Goal: Task Accomplishment & Management: Complete application form

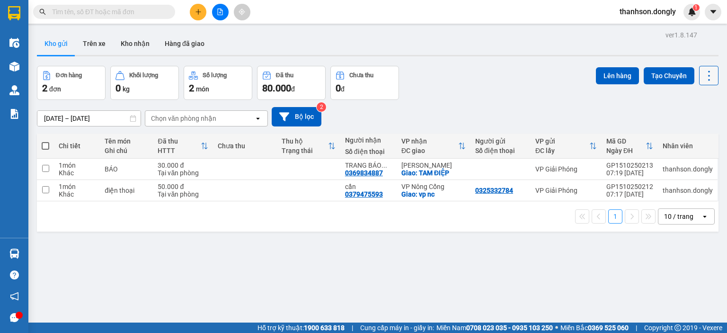
click at [702, 78] on icon at bounding box center [708, 75] width 13 height 13
click at [483, 115] on div "13/10/2025 – 15/10/2025 Press the down arrow key to interact with the calendar …" at bounding box center [377, 116] width 681 height 19
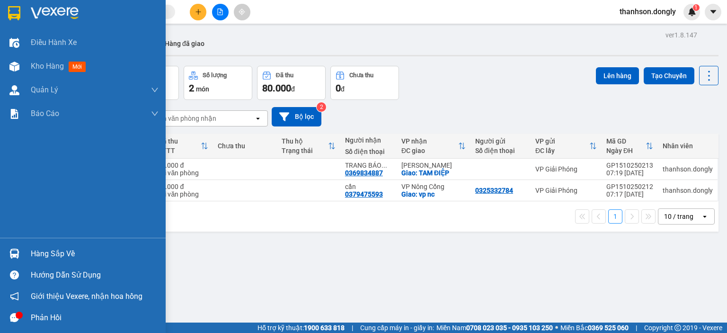
click at [76, 16] on img at bounding box center [55, 13] width 48 height 14
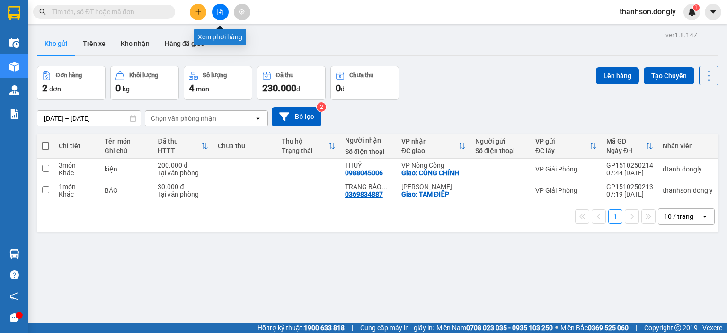
click at [221, 18] on button at bounding box center [220, 12] width 17 height 17
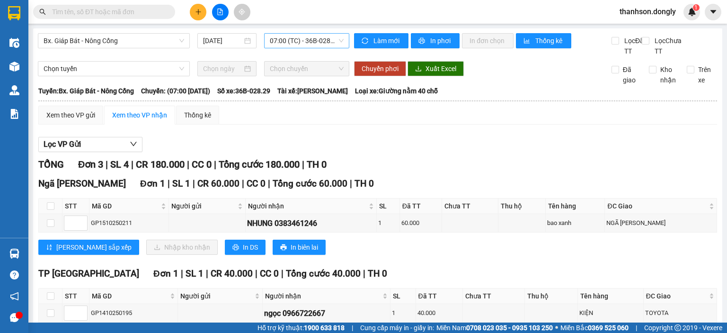
click at [305, 42] on span "07:00 (TC) - 36B-028.29" at bounding box center [307, 41] width 74 height 14
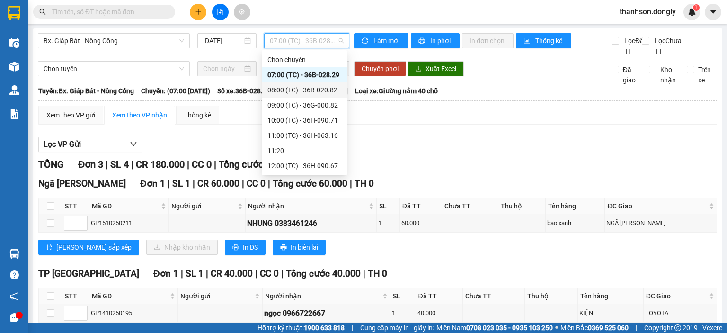
click at [298, 93] on div "08:00 (TC) - 36B-020.82" at bounding box center [304, 90] width 74 height 10
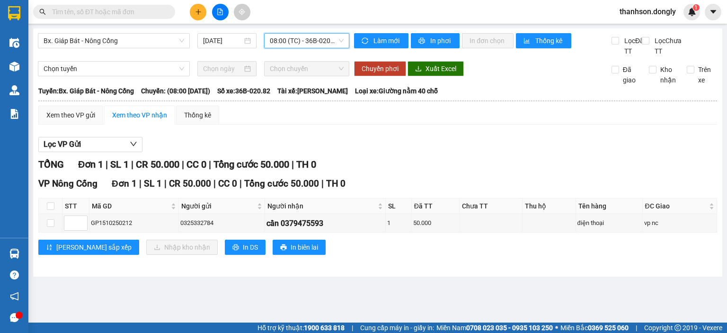
click at [326, 43] on span "08:00 (TC) - 36B-020.82" at bounding box center [307, 41] width 74 height 14
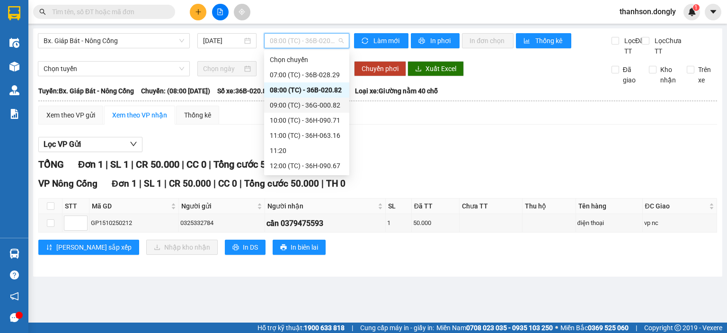
click at [319, 103] on div "09:00 (TC) - 36G-000.82" at bounding box center [307, 105] width 74 height 10
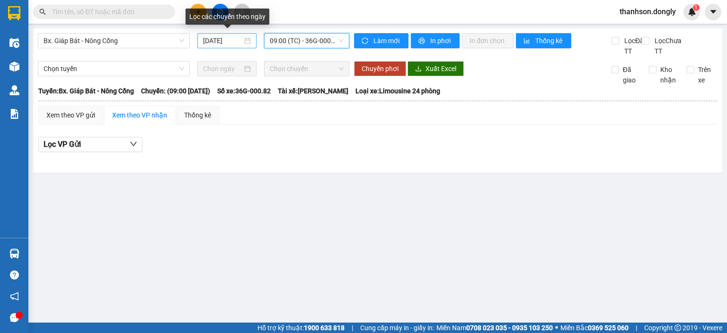
click at [246, 42] on div "[DATE]" at bounding box center [226, 40] width 47 height 10
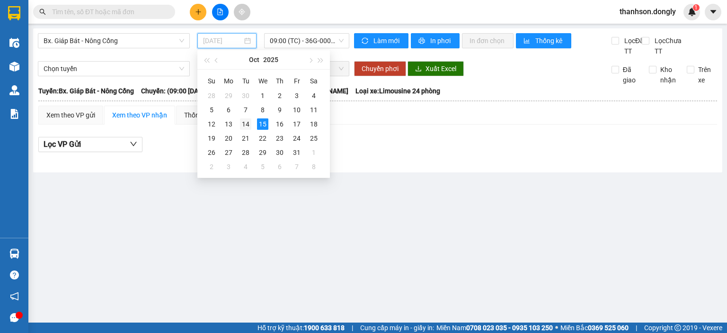
click at [248, 123] on div "14" at bounding box center [245, 123] width 11 height 11
click at [238, 41] on input "14/10/2025" at bounding box center [222, 41] width 38 height 10
click at [262, 122] on div "15" at bounding box center [262, 124] width 11 height 11
type input "[DATE]"
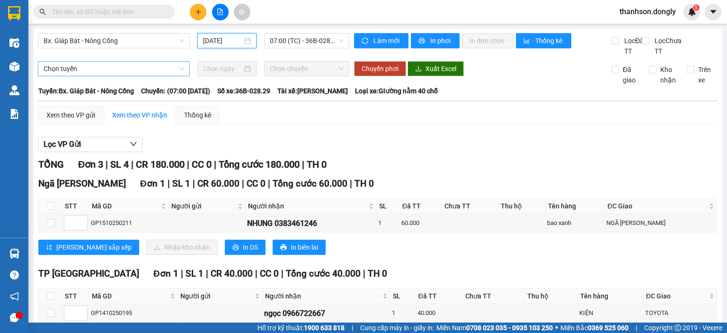
click at [124, 76] on span "Chọn tuyến" at bounding box center [114, 69] width 141 height 14
drag, startPoint x: 617, startPoint y: 138, endPoint x: 472, endPoint y: 116, distance: 146.4
click at [607, 142] on div "Xem theo VP gửi Xem theo VP nhận Thống kê Lọc VP Gửi TỔNG Đơn 3 | SL 4 | CR 18…" at bounding box center [377, 276] width 679 height 341
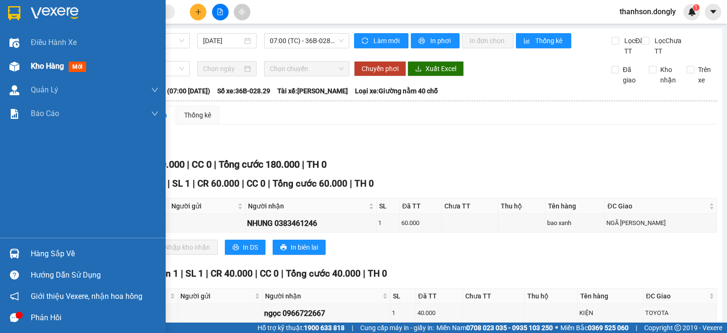
drag, startPoint x: 42, startPoint y: 70, endPoint x: 126, endPoint y: 55, distance: 85.9
click at [53, 70] on span "Kho hàng" at bounding box center [47, 66] width 33 height 9
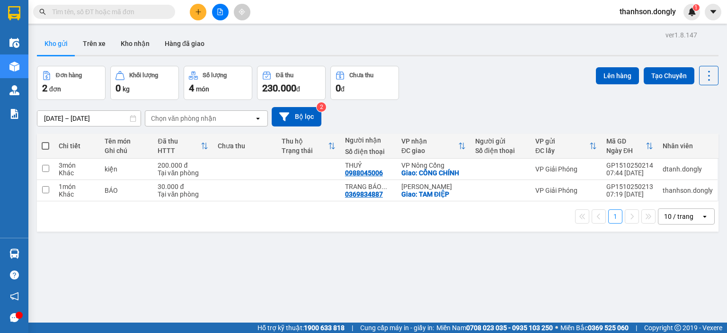
click at [59, 87] on span "đơn" at bounding box center [55, 89] width 12 height 8
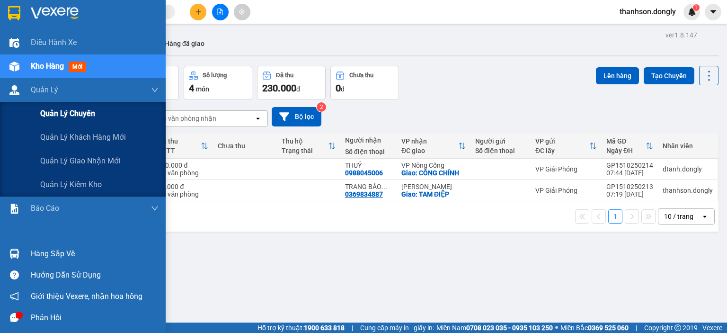
click at [73, 121] on div "Quản lý chuyến" at bounding box center [99, 114] width 118 height 24
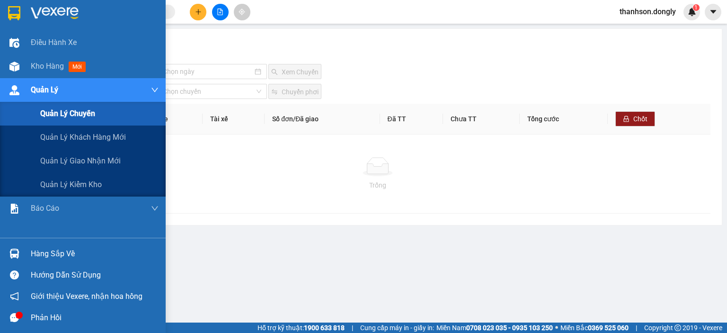
click at [54, 93] on span "Quản Lý" at bounding box center [44, 90] width 27 height 12
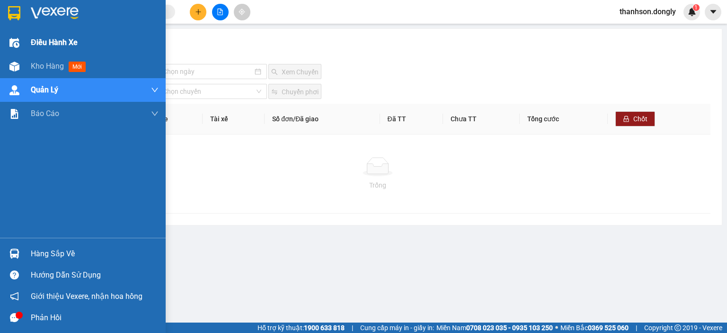
click at [63, 49] on div "Điều hành xe" at bounding box center [95, 43] width 128 height 24
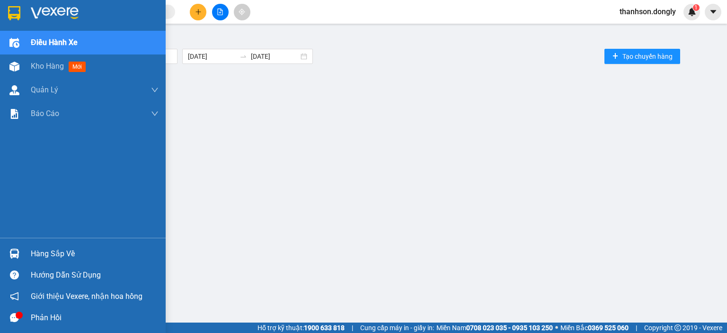
click at [16, 14] on img at bounding box center [14, 13] width 12 height 14
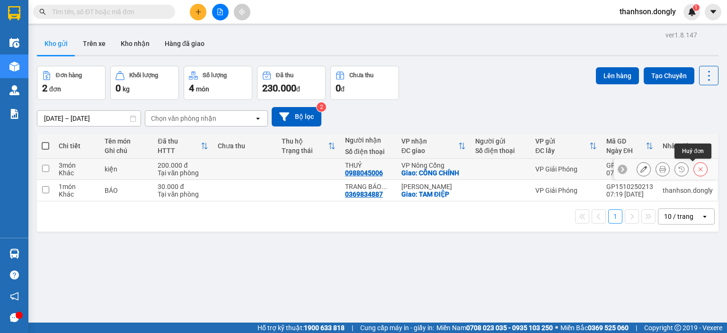
click at [698, 170] on icon at bounding box center [700, 169] width 4 height 4
click at [560, 307] on div "ver 1.8.147 Kho gửi Trên xe Kho nhận Hàng đã giao Đơn hàng 2 đơn Khối lượng 0 k…" at bounding box center [377, 194] width 689 height 333
click at [688, 10] on img at bounding box center [692, 12] width 9 height 9
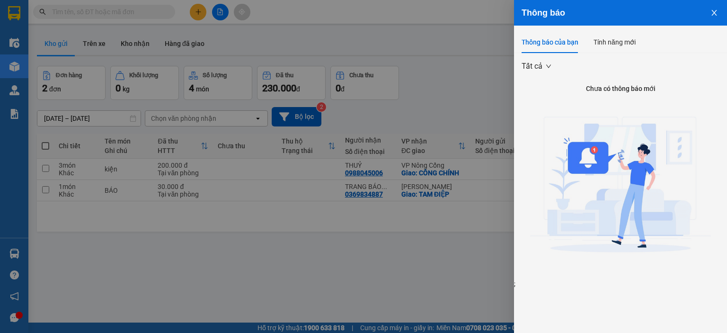
drag, startPoint x: 382, startPoint y: 223, endPoint x: 385, endPoint y: 229, distance: 6.3
click at [385, 229] on div at bounding box center [363, 166] width 727 height 333
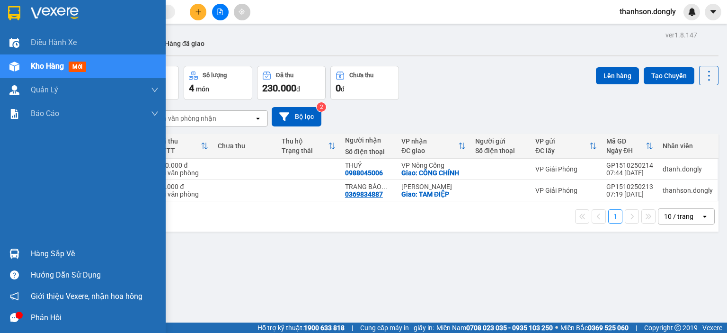
click at [36, 251] on div "Hàng sắp về" at bounding box center [95, 254] width 128 height 14
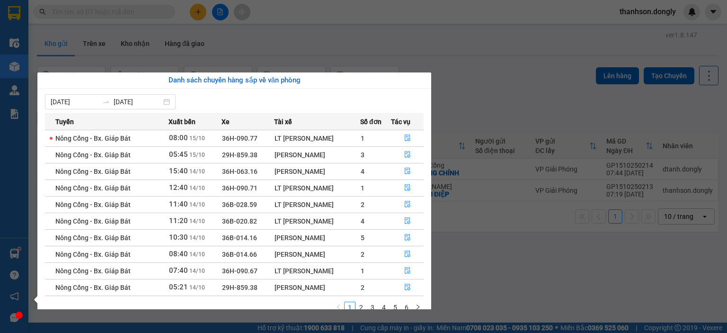
click at [480, 79] on section "Kết quả tìm kiếm ( 0 ) Bộ lọc No Data thanhson.dongly Điều hành xe Kho hàng mới…" at bounding box center [363, 166] width 727 height 333
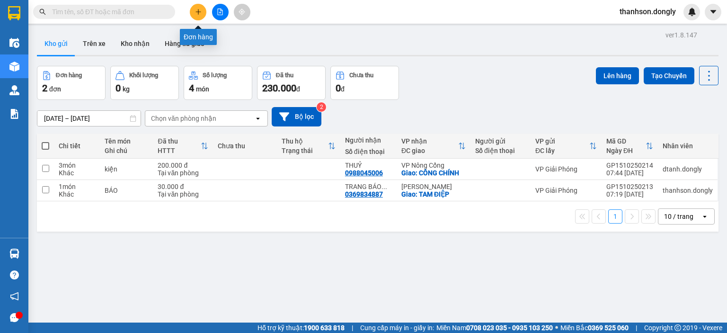
click at [193, 13] on button at bounding box center [198, 12] width 17 height 17
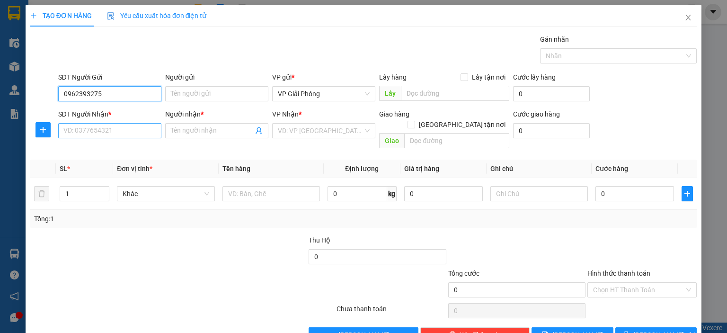
type input "0962393275"
click at [105, 134] on input "SĐT Người Nhận *" at bounding box center [109, 130] width 103 height 15
drag, startPoint x: 62, startPoint y: 93, endPoint x: 103, endPoint y: 101, distance: 42.0
click at [103, 101] on div "SĐT Người Gửi 0962393275 0962393275" at bounding box center [109, 88] width 103 height 33
type input "0962393275"
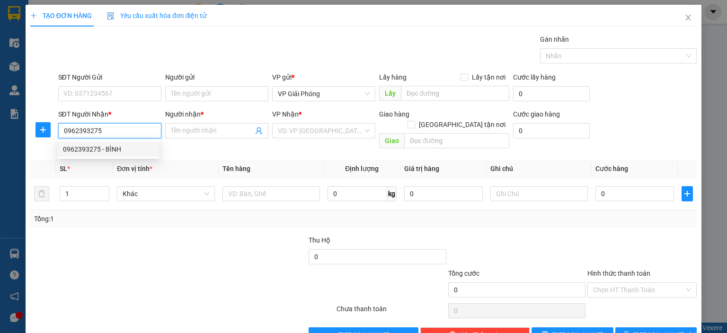
drag, startPoint x: 116, startPoint y: 149, endPoint x: 150, endPoint y: 148, distance: 33.2
click at [117, 150] on div "0962393275 - BÌNH" at bounding box center [108, 149] width 91 height 10
type input "BÌNH"
checkbox input "true"
type input "YÊN MỸ"
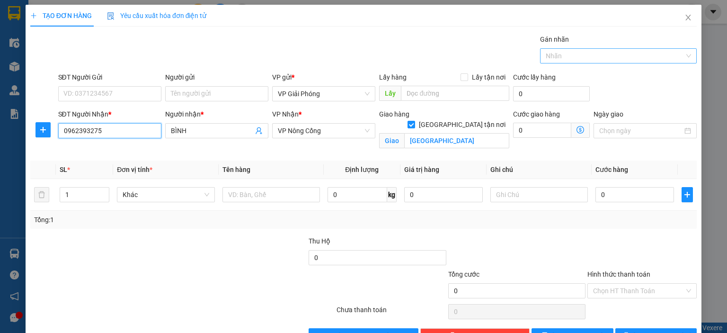
click at [543, 58] on div at bounding box center [613, 55] width 142 height 11
type input "0962393275"
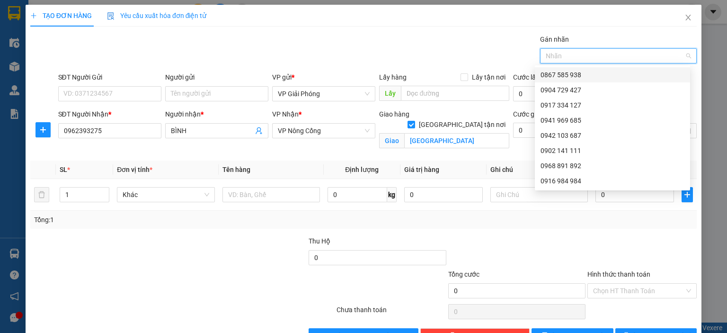
click at [558, 71] on div "0867 585 938" at bounding box center [612, 75] width 144 height 10
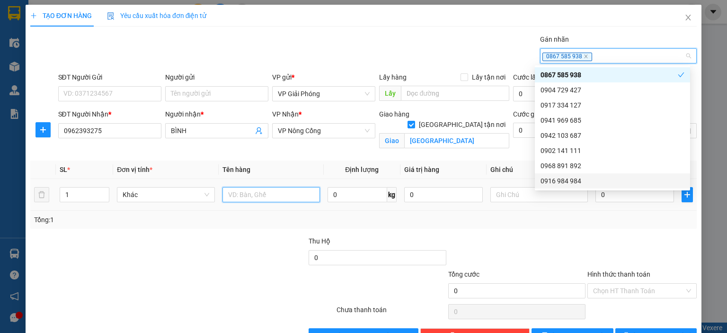
click at [241, 198] on input "text" at bounding box center [270, 194] width 97 height 15
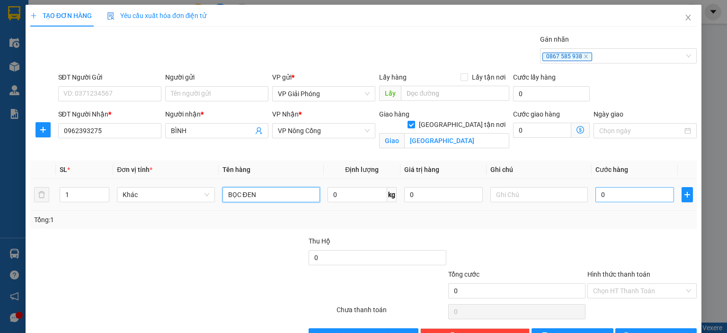
type input "BỌC ĐEN"
click at [613, 191] on input "0" at bounding box center [634, 194] width 79 height 15
type input "4"
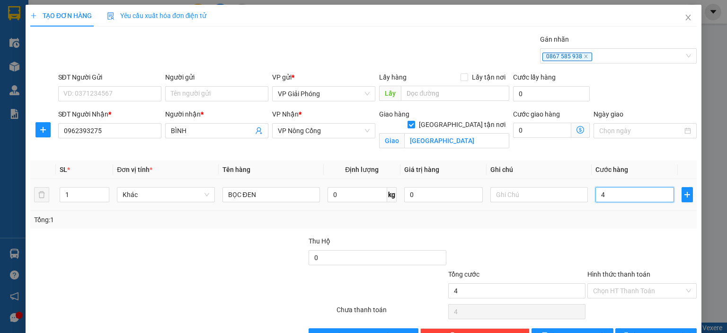
type input "40"
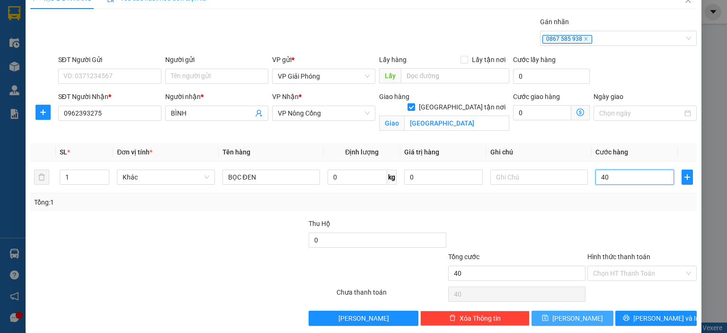
scroll to position [27, 0]
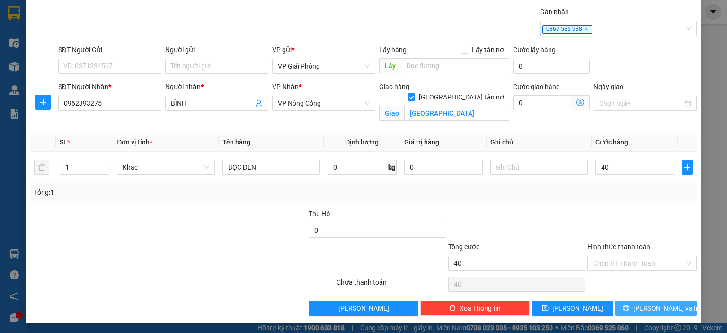
type input "40.000"
click at [615, 302] on button "[PERSON_NAME] và In" at bounding box center [656, 307] width 82 height 15
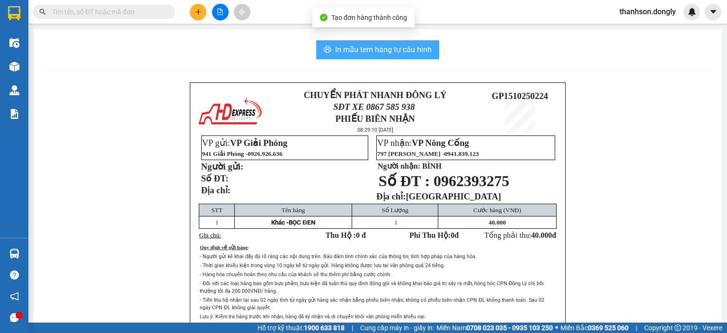
click at [396, 43] on button "In mẫu tem hàng tự cấu hình" at bounding box center [377, 49] width 123 height 19
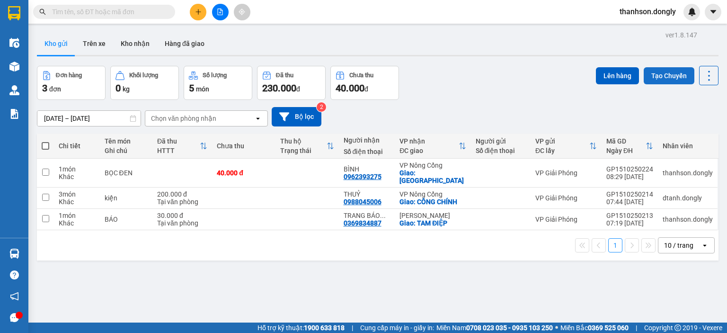
click at [666, 75] on button "Tạo Chuyến" at bounding box center [669, 75] width 51 height 17
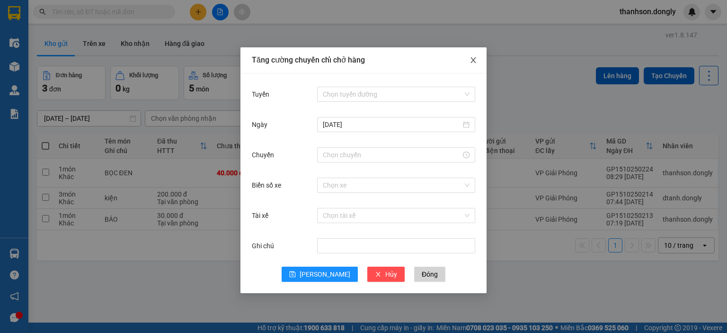
click at [475, 63] on icon "close" at bounding box center [472, 60] width 5 height 6
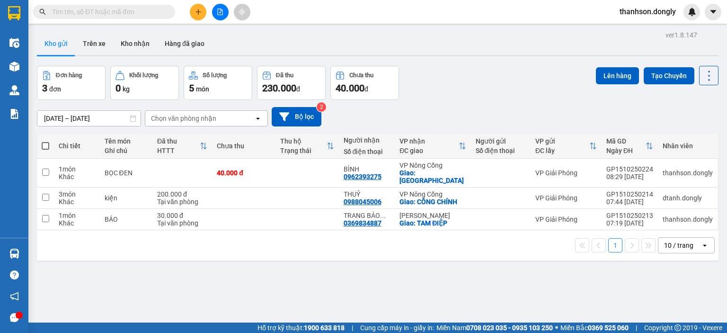
click at [270, 78] on icon at bounding box center [267, 75] width 8 height 8
click at [202, 119] on div "Chọn văn phòng nhận" at bounding box center [183, 118] width 65 height 9
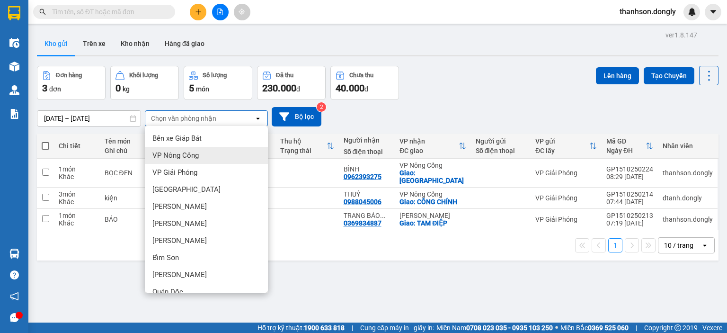
click at [226, 153] on div "VP Nông Cống" at bounding box center [206, 155] width 123 height 17
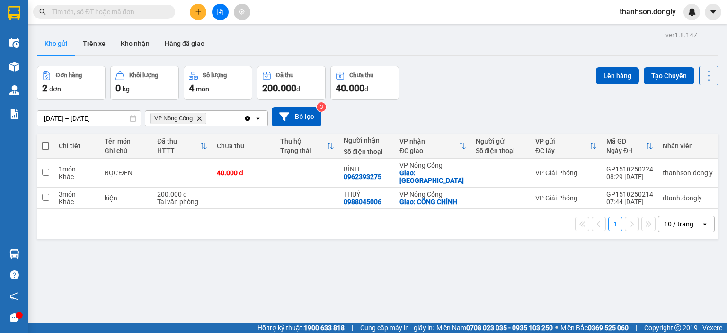
click at [201, 118] on icon "VP Nông Cống, close by backspace" at bounding box center [199, 118] width 4 height 4
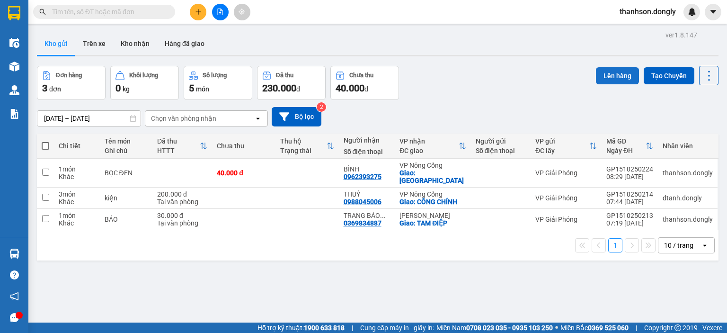
click at [605, 70] on button "Lên hàng" at bounding box center [617, 75] width 43 height 17
click at [81, 87] on div "3 đơn" at bounding box center [71, 87] width 58 height 13
click at [190, 50] on button "Hàng đã giao" at bounding box center [184, 43] width 55 height 23
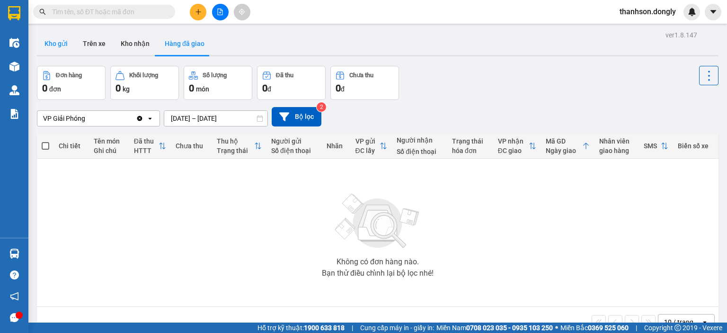
click at [65, 45] on button "Kho gửi" at bounding box center [56, 43] width 38 height 23
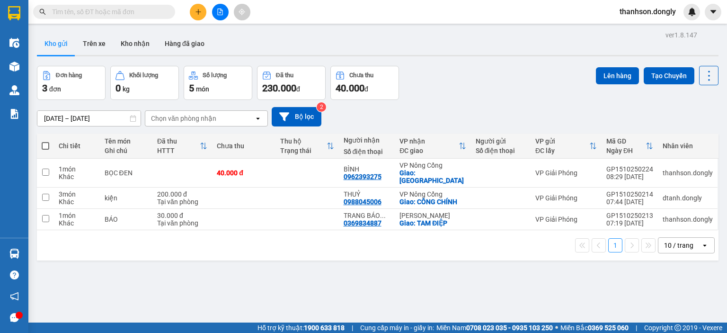
click at [346, 144] on div "Người nhận Số điện thoại" at bounding box center [367, 145] width 47 height 19
click at [327, 143] on icon at bounding box center [330, 145] width 6 height 7
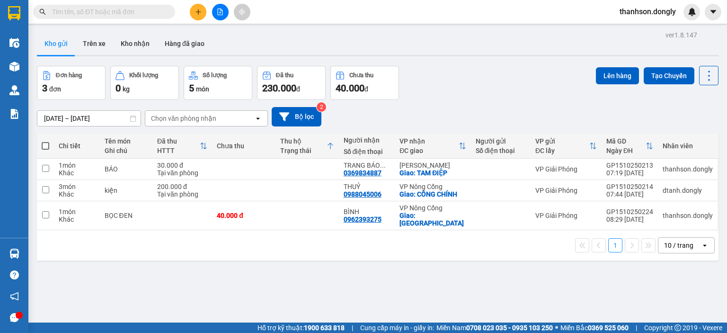
click at [327, 143] on icon at bounding box center [331, 146] width 8 height 8
click at [623, 80] on button "Lên hàng" at bounding box center [617, 75] width 43 height 17
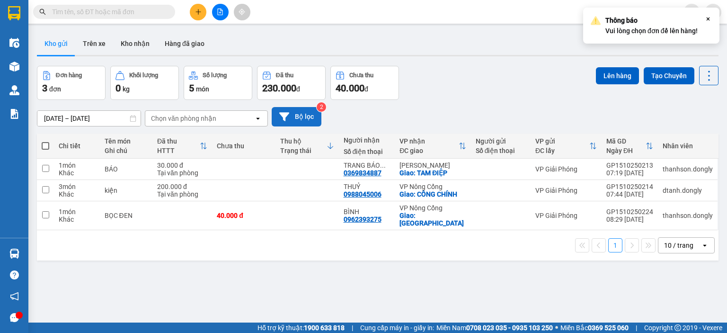
click at [300, 115] on button "Bộ lọc" at bounding box center [297, 116] width 50 height 19
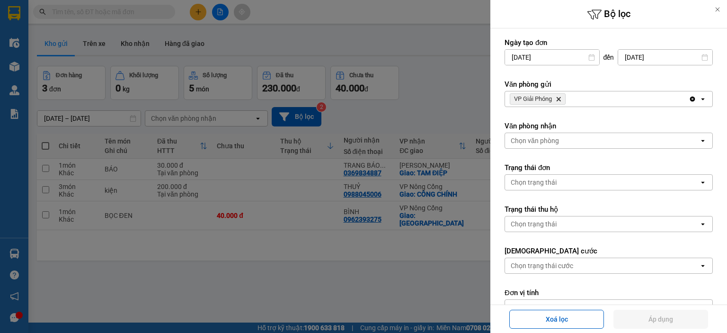
click at [460, 83] on div at bounding box center [363, 166] width 727 height 333
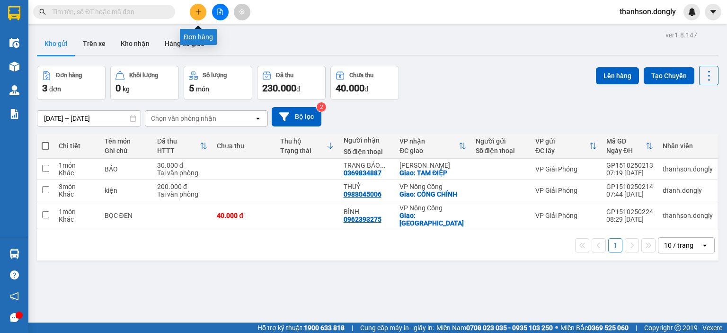
click at [202, 10] on button at bounding box center [198, 12] width 17 height 17
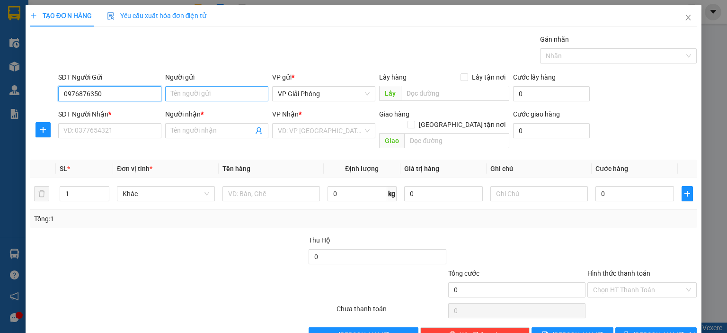
type input "0976876350"
click at [202, 92] on input "Người gửi" at bounding box center [216, 93] width 103 height 15
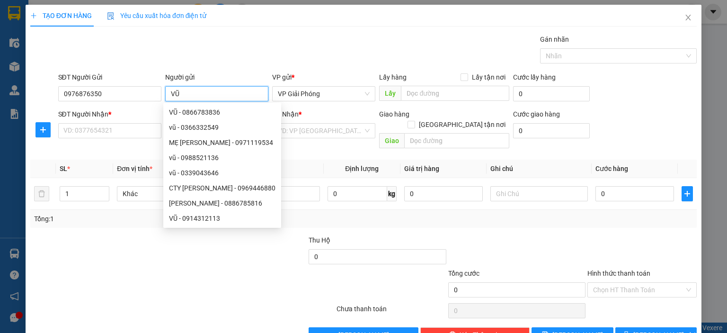
type input "VŨ"
click at [163, 249] on div at bounding box center [98, 251] width 139 height 33
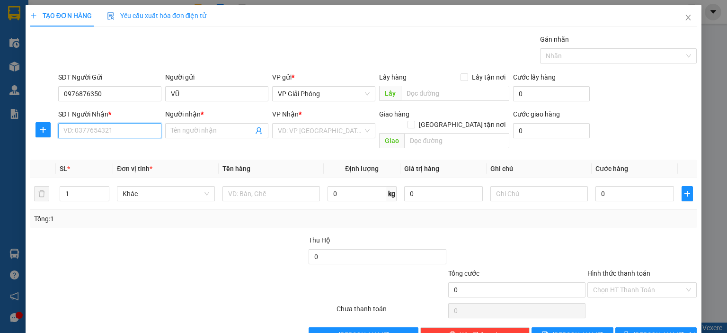
click at [119, 130] on input "SĐT Người Nhận *" at bounding box center [109, 130] width 103 height 15
type input "0976876350"
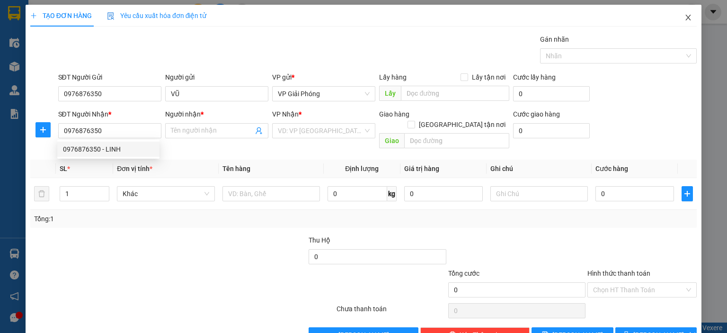
click at [686, 18] on icon "close" at bounding box center [688, 18] width 5 height 6
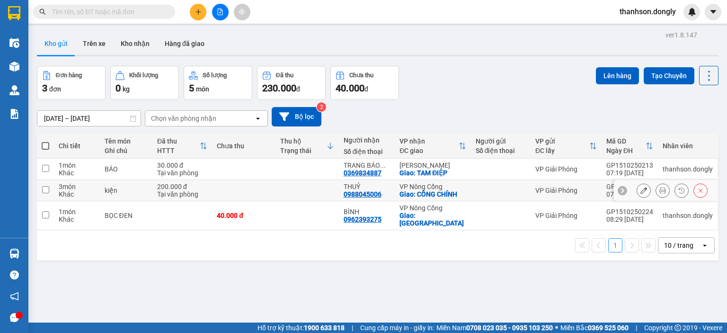
click at [195, 191] on div "Tại văn phòng" at bounding box center [182, 194] width 50 height 8
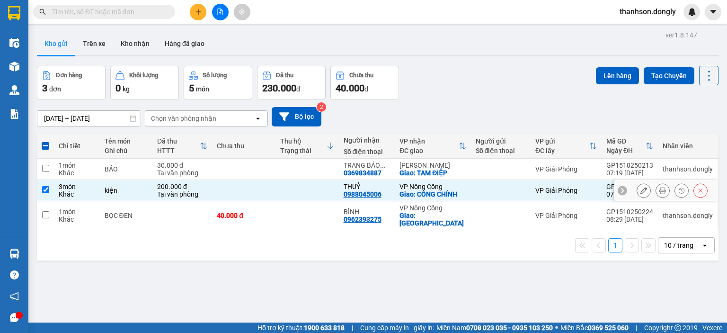
click at [195, 192] on div "Tại văn phòng" at bounding box center [182, 194] width 50 height 8
checkbox input "false"
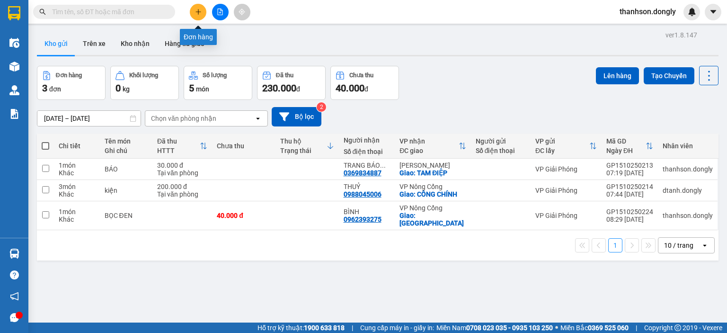
click at [195, 9] on icon "plus" at bounding box center [198, 12] width 7 height 7
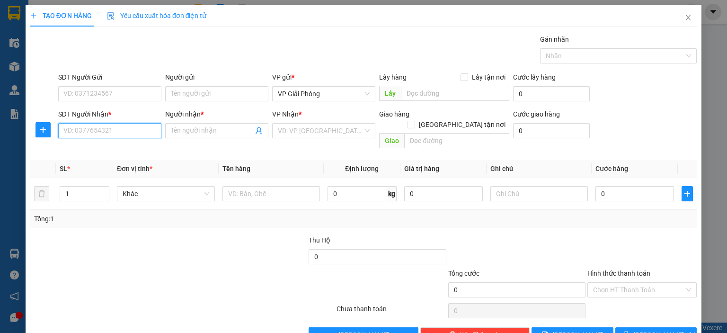
click at [98, 135] on input "SĐT Người Nhận *" at bounding box center [109, 130] width 103 height 15
click at [112, 154] on div "0986962797 - A SỸ" at bounding box center [108, 148] width 102 height 15
type input "0986962797"
type input "A SỸ"
checkbox input "true"
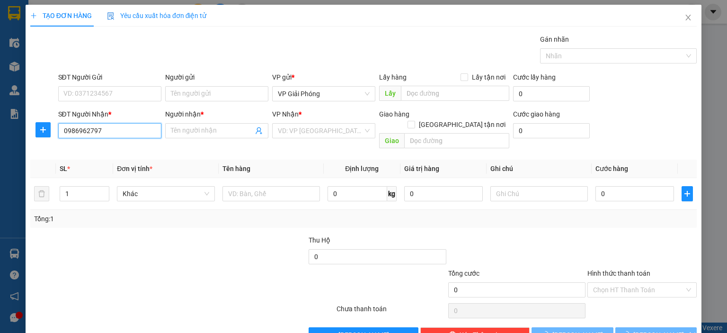
type input "TPTH"
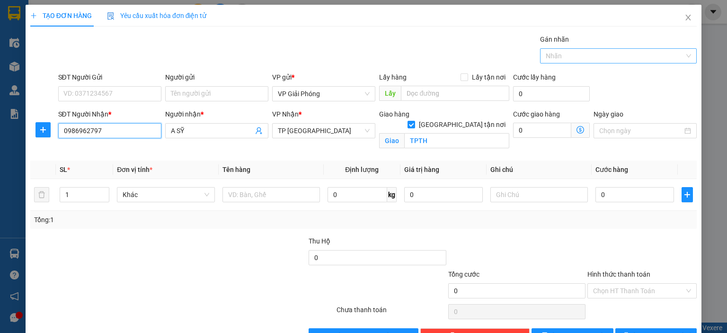
click at [640, 54] on div at bounding box center [613, 55] width 142 height 11
type input "0986962797"
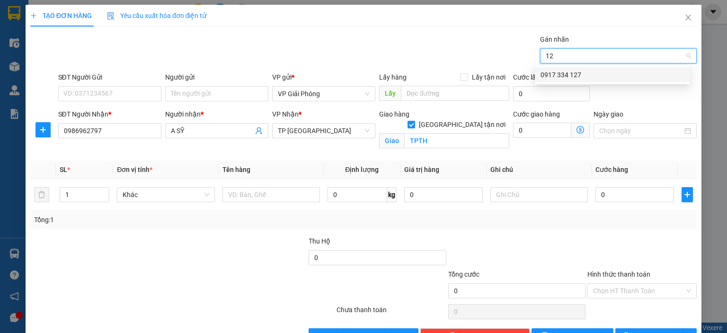
type input "127"
click at [572, 75] on div "0917 334 127" at bounding box center [612, 75] width 144 height 10
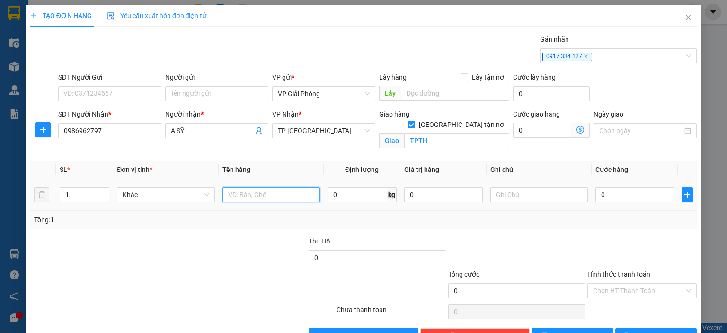
click at [277, 195] on input "text" at bounding box center [270, 194] width 97 height 15
type input "XỐP CÁ"
click at [615, 195] on input "0" at bounding box center [634, 194] width 79 height 15
type input "5"
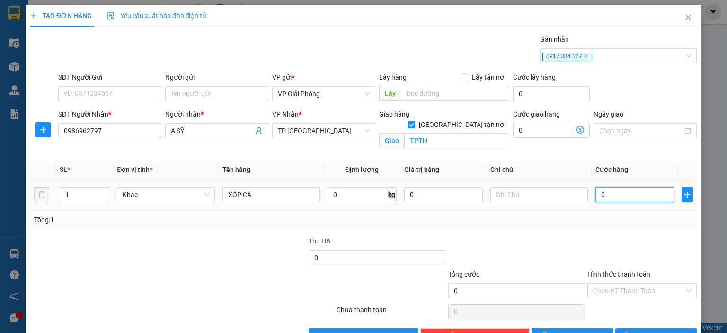
type input "5"
type input "50"
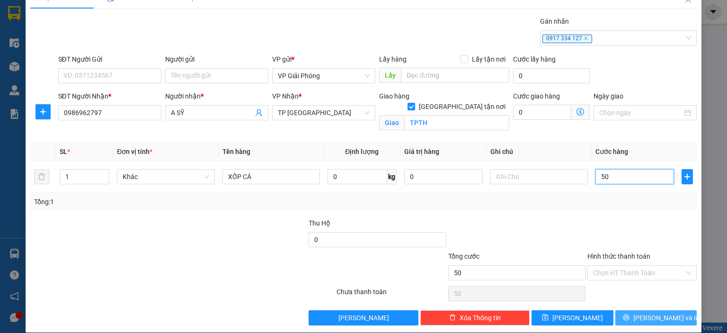
scroll to position [27, 0]
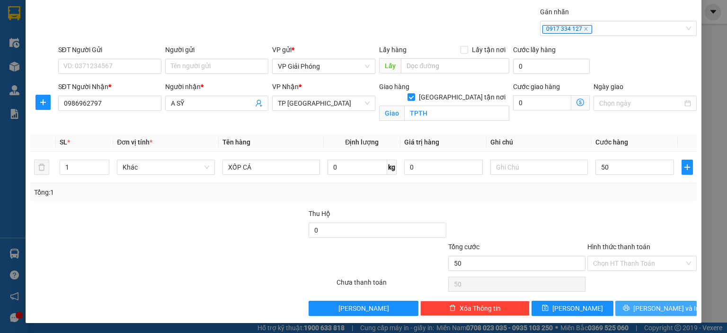
click at [627, 307] on button "[PERSON_NAME] và In" at bounding box center [656, 307] width 82 height 15
type input "50.000"
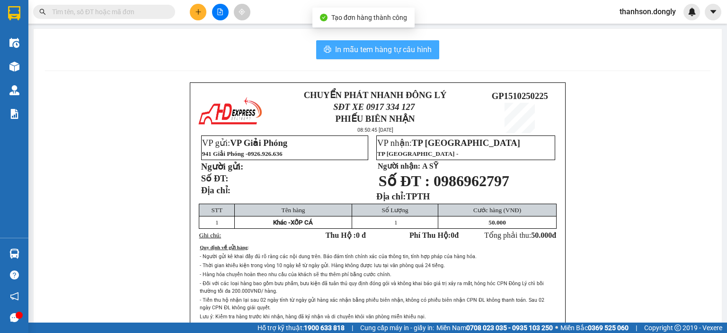
click at [406, 51] on span "In mẫu tem hàng tự cấu hình" at bounding box center [383, 50] width 97 height 12
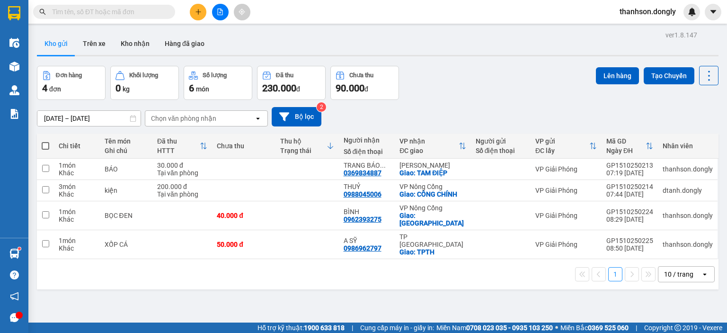
drag, startPoint x: 561, startPoint y: 278, endPoint x: 530, endPoint y: 291, distance: 33.2
click at [551, 284] on div "ver 1.8.147 Kho gửi Trên xe Kho nhận Hàng đã giao Đơn hàng 4 đơn Khối lượng 0 k…" at bounding box center [377, 194] width 689 height 333
click at [197, 9] on icon "plus" at bounding box center [198, 12] width 7 height 7
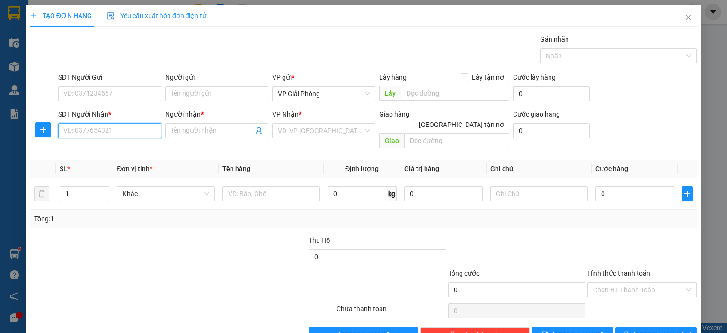
click at [124, 129] on input "SĐT Người Nhận *" at bounding box center [109, 130] width 103 height 15
click at [172, 130] on input "Người nhận *" at bounding box center [212, 130] width 82 height 10
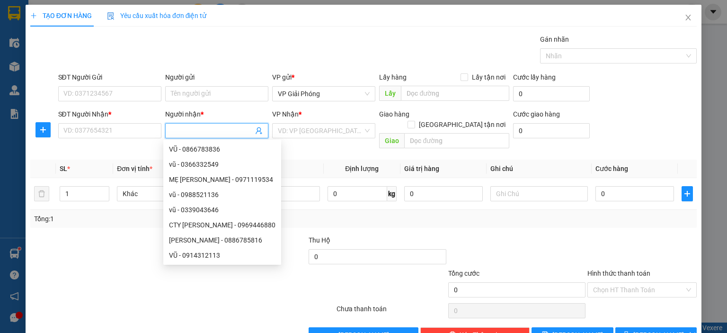
type input "c"
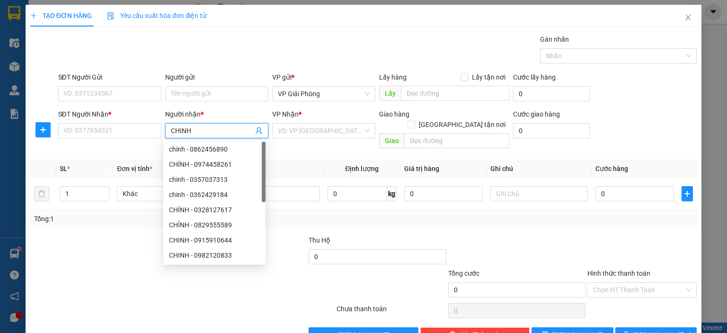
type input "CHINH H"
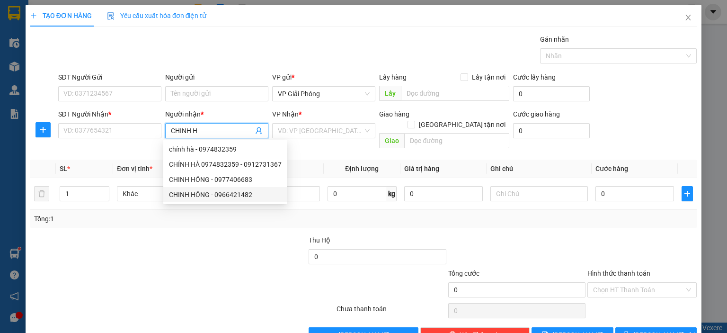
click at [212, 194] on div "CHINH HỒNG - 0966421482" at bounding box center [225, 194] width 113 height 10
type input "0966421482"
type input "CHINH HỒNG"
checkbox input "true"
type input "THÁI HOÀ"
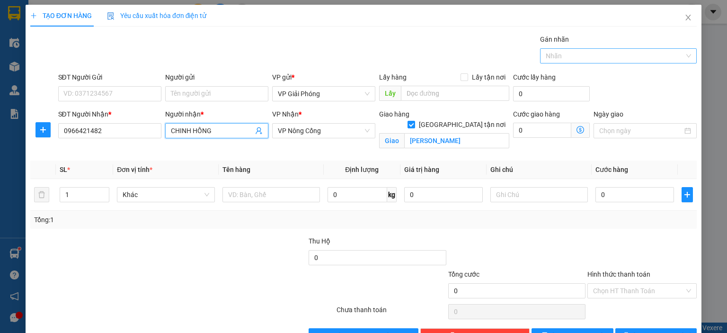
click at [562, 53] on div at bounding box center [613, 55] width 142 height 11
type input "CHINH HỒNG"
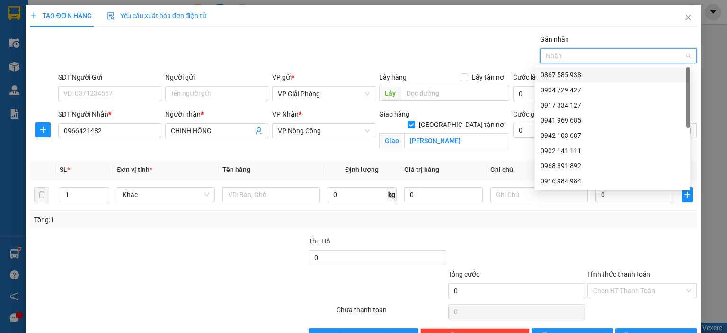
click at [562, 71] on div "0867 585 938" at bounding box center [612, 75] width 144 height 10
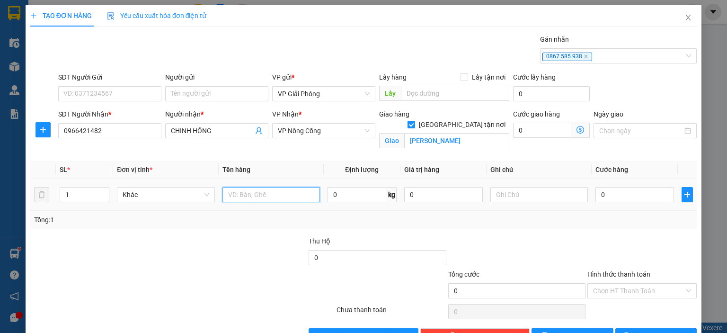
click at [265, 192] on input "text" at bounding box center [270, 194] width 97 height 15
type input "THÙNG"
click at [609, 196] on input "0" at bounding box center [634, 194] width 79 height 15
type input "4"
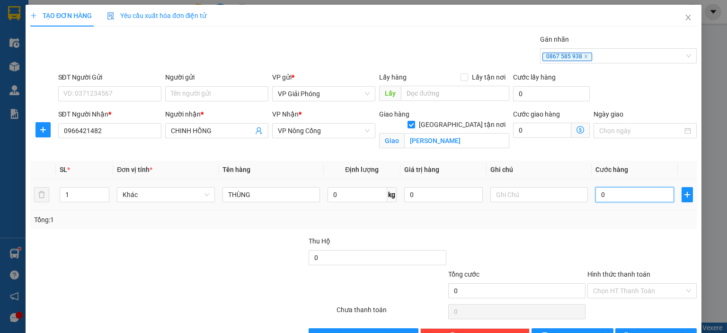
type input "4"
type input "40"
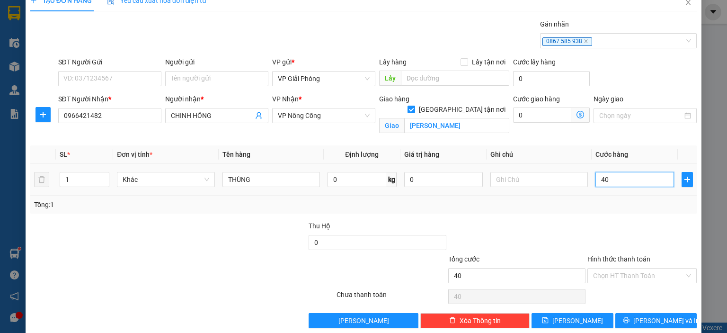
scroll to position [27, 0]
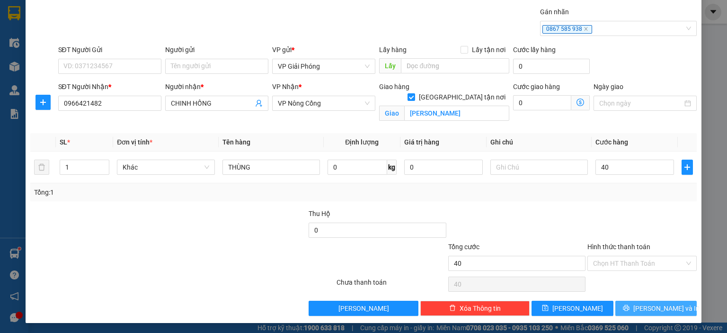
type input "40.000"
click at [640, 306] on button "[PERSON_NAME] và In" at bounding box center [656, 307] width 82 height 15
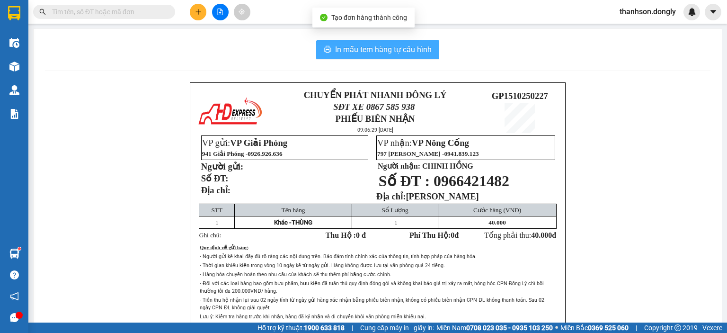
click at [388, 52] on span "In mẫu tem hàng tự cấu hình" at bounding box center [383, 50] width 97 height 12
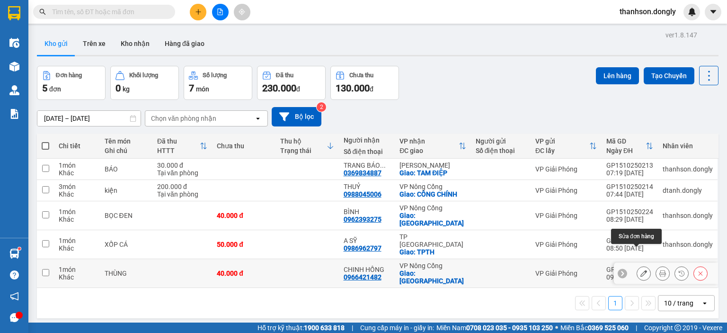
click at [640, 270] on icon at bounding box center [643, 273] width 7 height 7
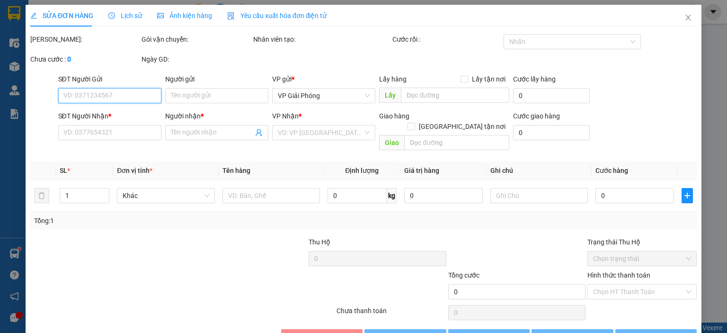
type input "0966421482"
type input "CHINH HỒNG"
checkbox input "true"
type input "THÁI HOÀ"
type input "40.000"
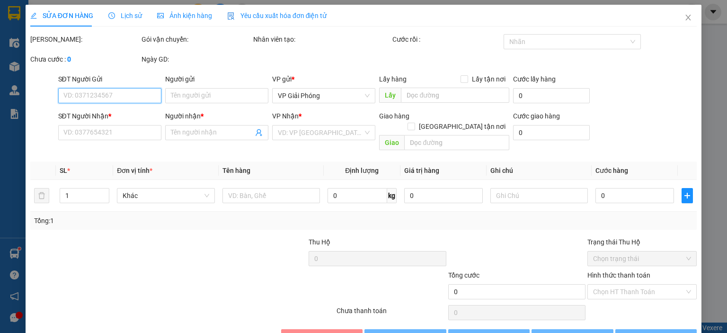
type input "40.000"
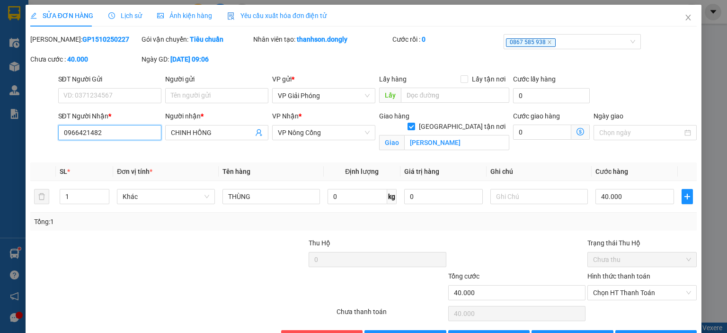
click at [115, 135] on input "0966421482" at bounding box center [109, 132] width 103 height 15
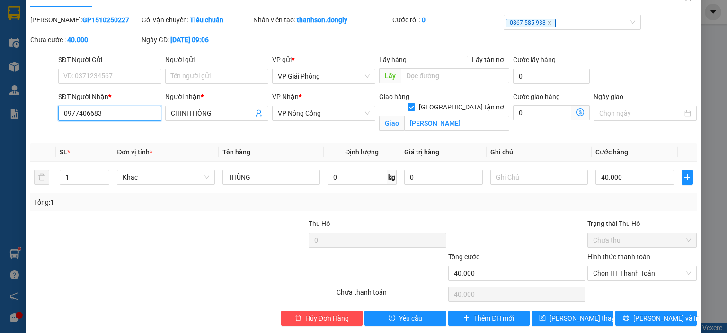
scroll to position [30, 0]
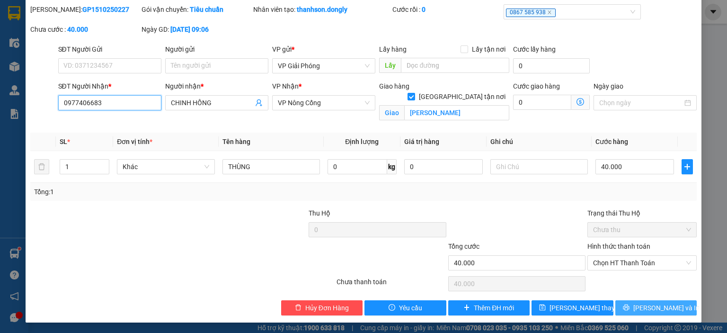
type input "0977406683"
click at [629, 305] on icon "printer" at bounding box center [626, 307] width 7 height 7
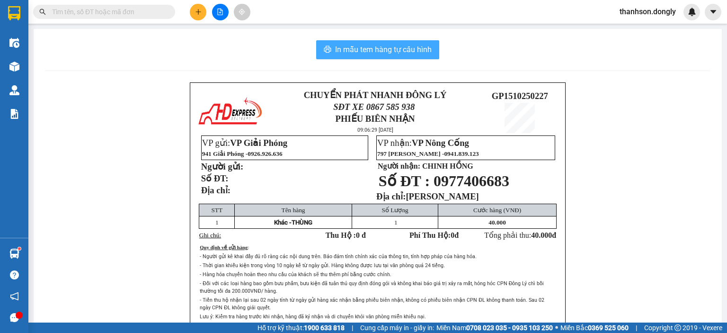
click at [396, 54] on span "In mẫu tem hàng tự cấu hình" at bounding box center [383, 50] width 97 height 12
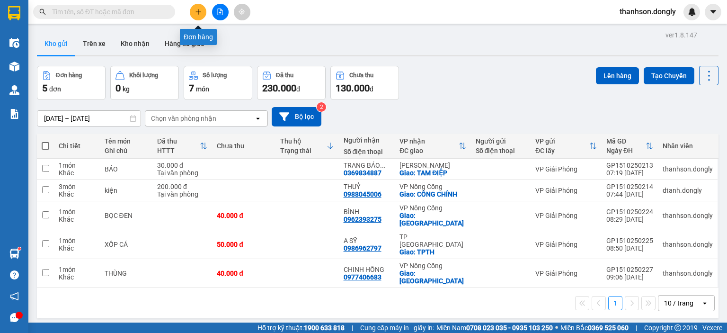
click at [197, 12] on icon "plus" at bounding box center [198, 12] width 7 height 7
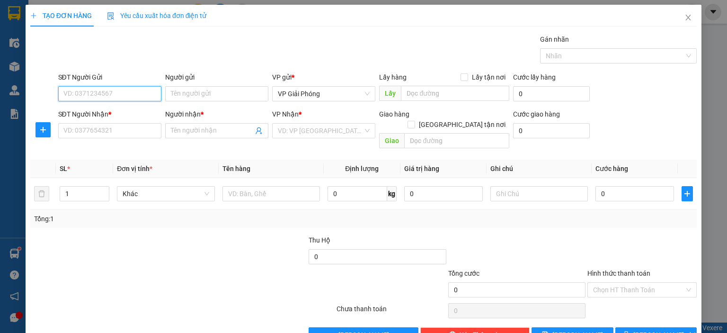
click at [91, 92] on input "SĐT Người Gửi" at bounding box center [109, 93] width 103 height 15
type input "0983602599"
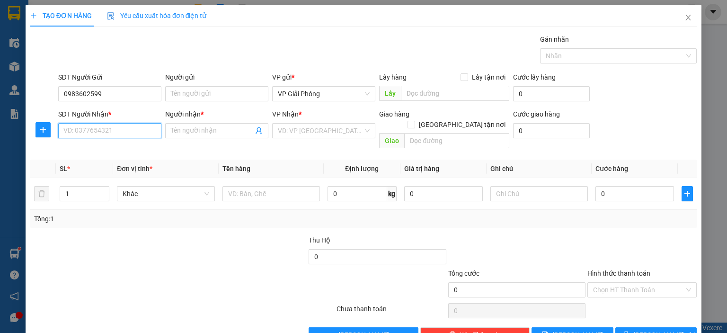
click at [95, 130] on input "SĐT Người Nhận *" at bounding box center [109, 130] width 103 height 15
type input "0886785816"
click at [85, 150] on div "0886785816 - VŨ PHƯƠNG" at bounding box center [109, 149] width 93 height 10
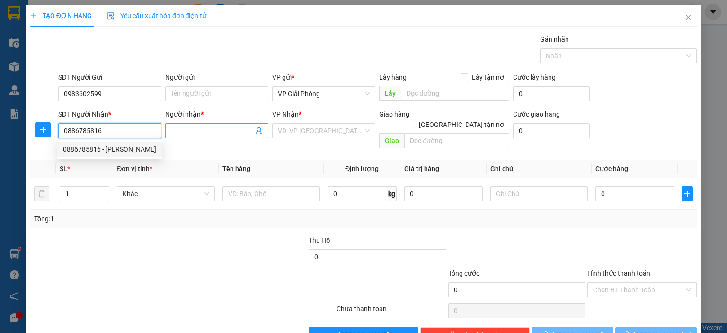
type input "[PERSON_NAME]"
checkbox input "true"
type input "CẦU LĂNG"
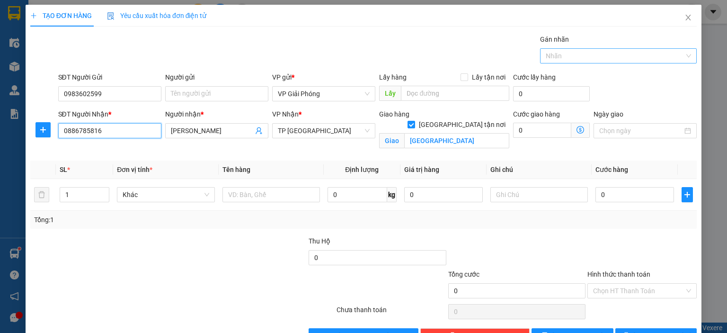
click at [551, 58] on div at bounding box center [613, 55] width 142 height 11
type input "0886785816"
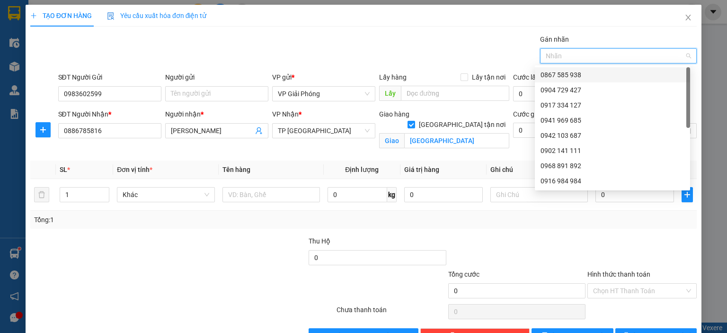
click at [556, 76] on div "0867 585 938" at bounding box center [612, 75] width 144 height 10
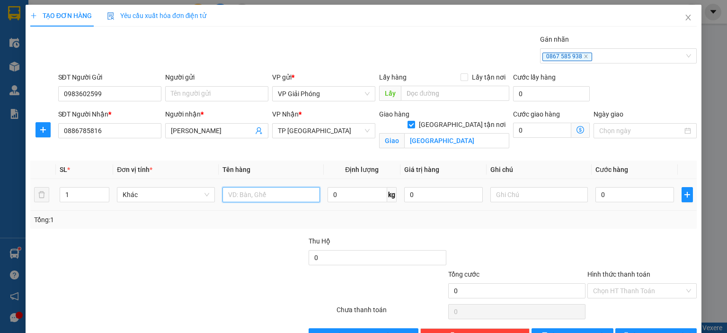
click at [263, 193] on input "text" at bounding box center [270, 194] width 97 height 15
type input "GHẾ MASAGE"
click at [615, 196] on input "0" at bounding box center [634, 194] width 79 height 15
type input "3"
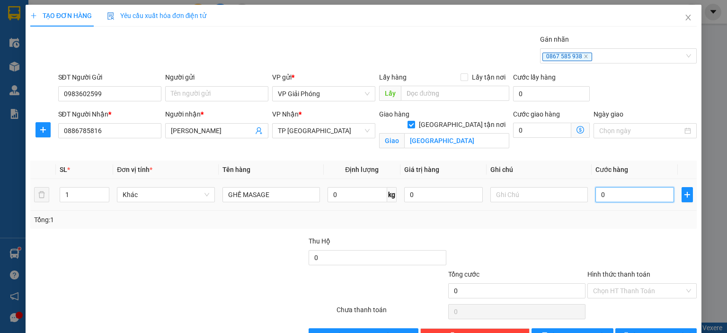
type input "3"
type input "35"
type input "350"
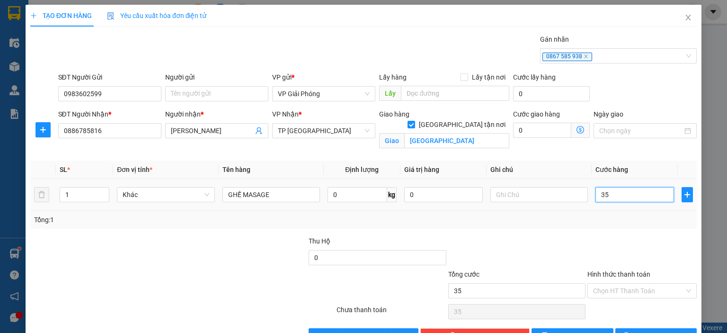
type input "350"
type input "350.000"
click at [623, 288] on input "Hình thức thanh toán" at bounding box center [638, 290] width 91 height 14
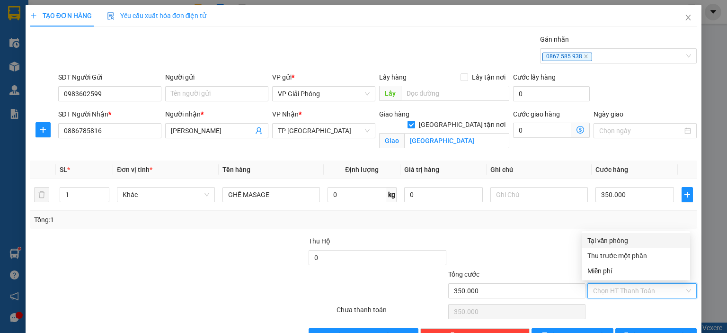
click at [605, 240] on div "Tại văn phòng" at bounding box center [635, 240] width 97 height 10
type input "0"
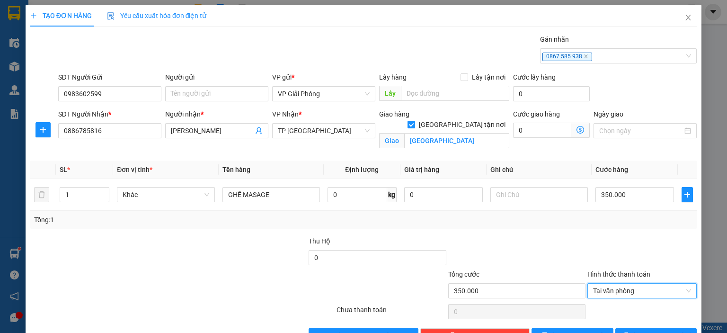
scroll to position [27, 0]
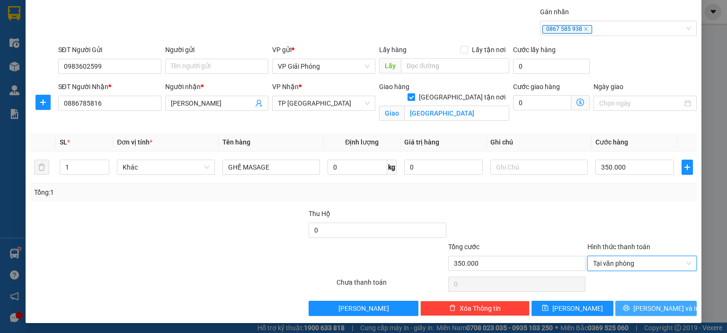
click at [624, 304] on button "[PERSON_NAME] và In" at bounding box center [656, 307] width 82 height 15
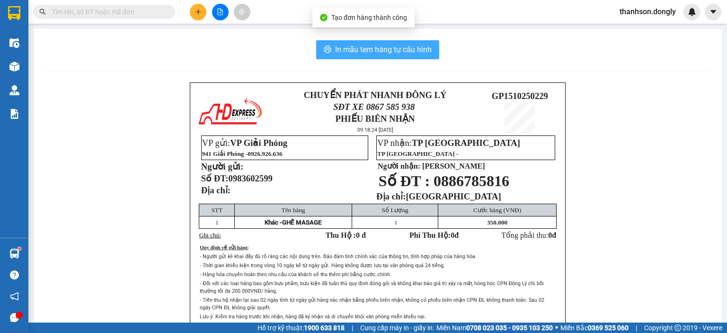
click at [386, 54] on span "In mẫu tem hàng tự cấu hình" at bounding box center [383, 50] width 97 height 12
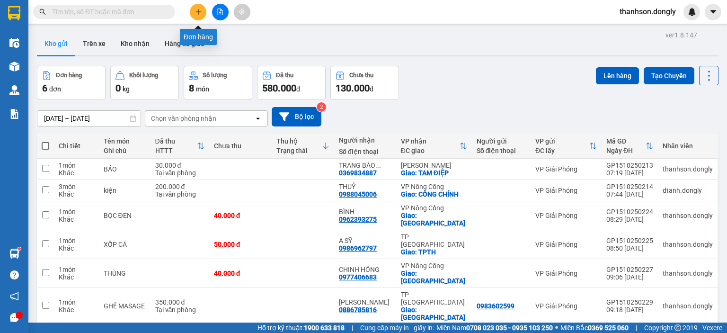
click at [195, 10] on icon "plus" at bounding box center [198, 12] width 7 height 7
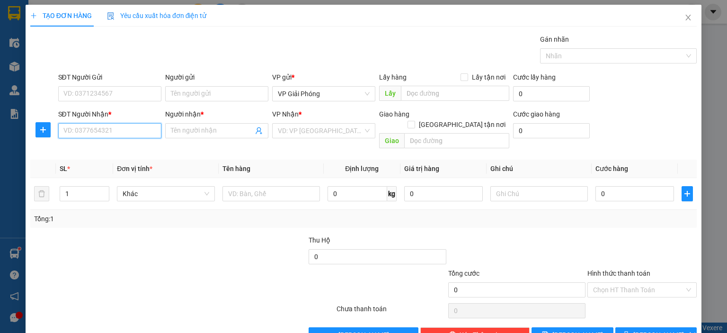
click at [92, 131] on input "SĐT Người Nhận *" at bounding box center [109, 130] width 103 height 15
type input "0328960992"
click at [194, 131] on input "Người nhận *" at bounding box center [212, 130] width 82 height 10
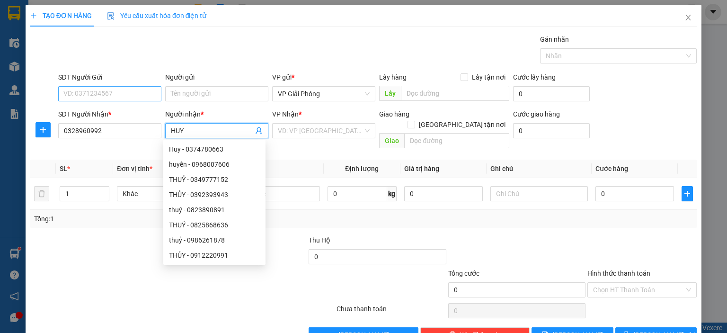
type input "HUY"
click at [91, 91] on input "SĐT Người Gửi" at bounding box center [109, 93] width 103 height 15
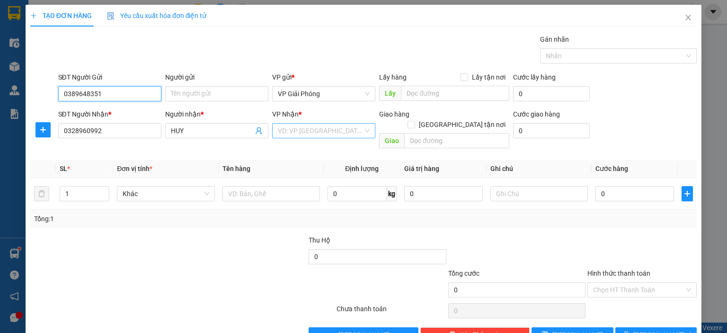
type input "0389648351"
click at [290, 134] on input "search" at bounding box center [320, 131] width 85 height 14
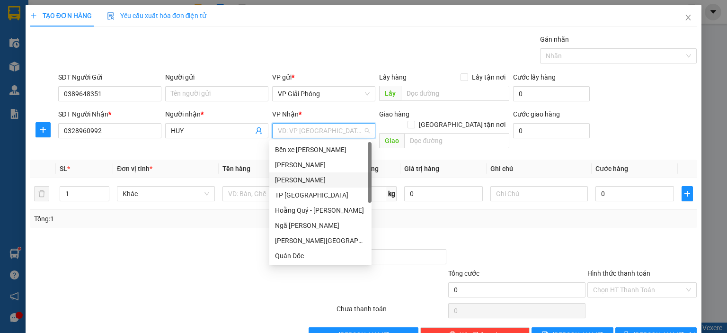
click at [297, 181] on div "[PERSON_NAME]" at bounding box center [320, 180] width 91 height 10
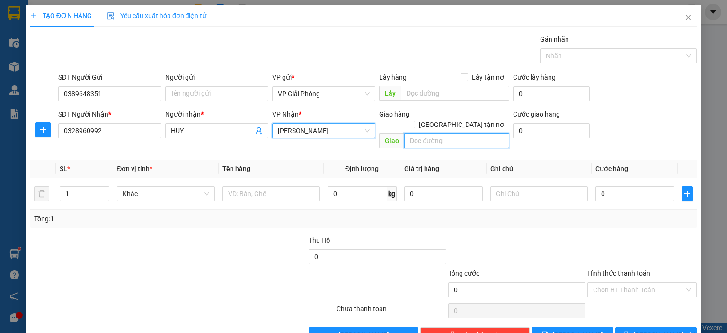
click at [413, 133] on input "text" at bounding box center [456, 140] width 105 height 15
type input "VP HS"
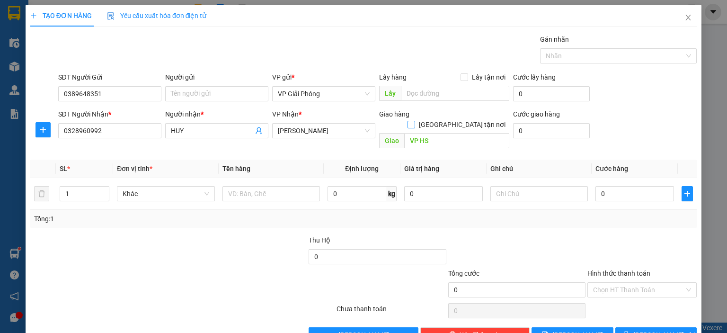
click at [415, 121] on span at bounding box center [411, 125] width 8 height 8
click at [414, 121] on input "[GEOGRAPHIC_DATA][PERSON_NAME] nơi" at bounding box center [410, 124] width 7 height 7
checkbox input "true"
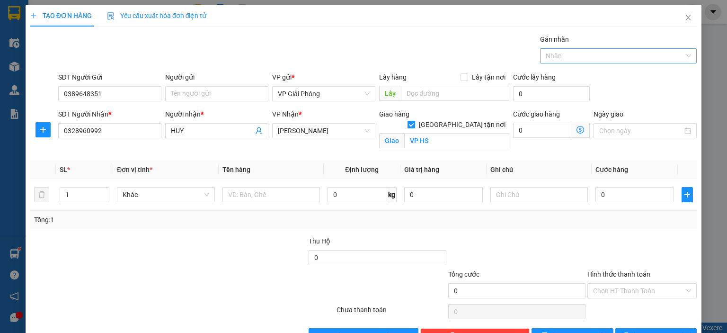
click at [580, 55] on div at bounding box center [613, 55] width 142 height 11
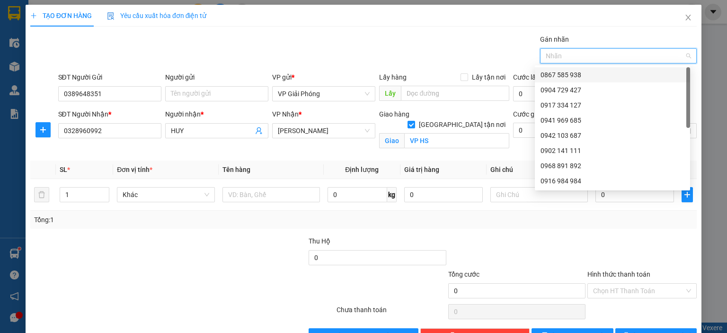
click at [580, 71] on div "0867 585 938" at bounding box center [612, 75] width 144 height 10
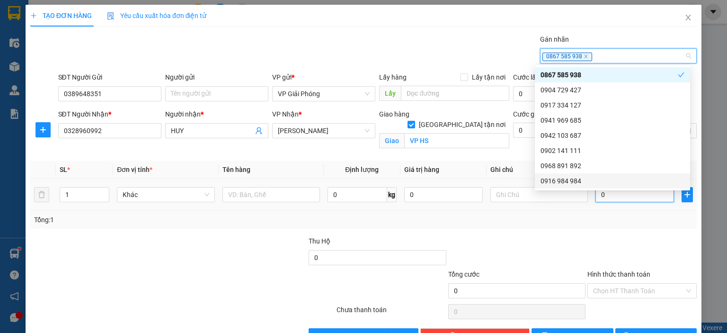
click at [602, 199] on input "0" at bounding box center [634, 194] width 79 height 15
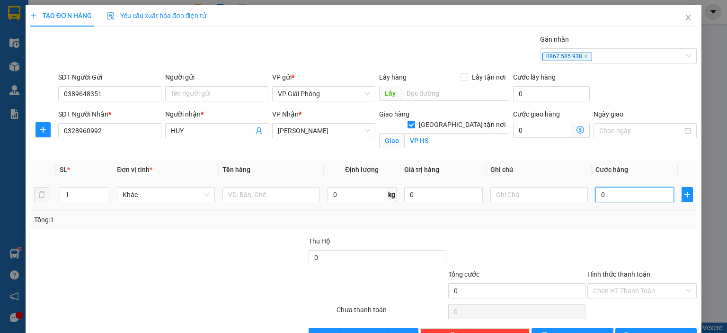
type input "3"
type input "30"
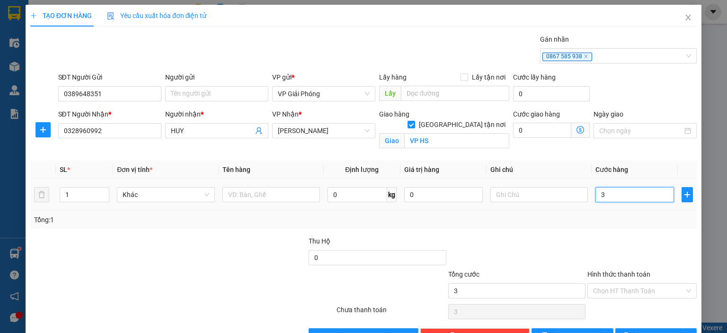
type input "30"
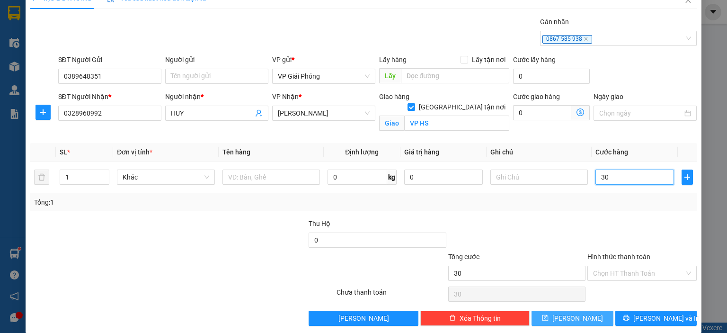
scroll to position [27, 0]
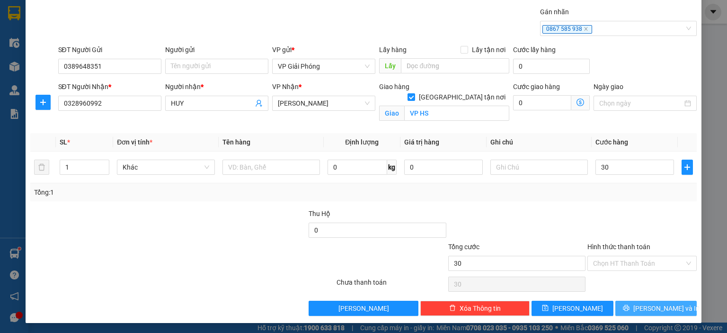
type input "30.000"
click at [643, 311] on span "[PERSON_NAME] và In" at bounding box center [666, 308] width 66 height 10
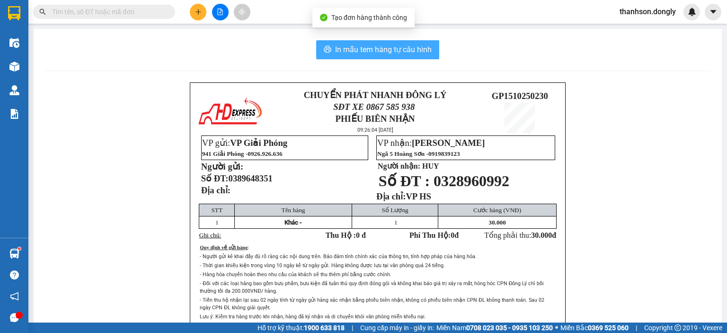
click at [384, 53] on span "In mẫu tem hàng tự cấu hình" at bounding box center [383, 50] width 97 height 12
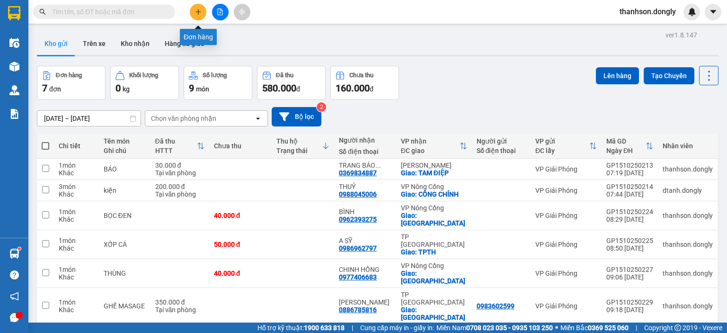
click at [195, 13] on icon "plus" at bounding box center [198, 12] width 7 height 7
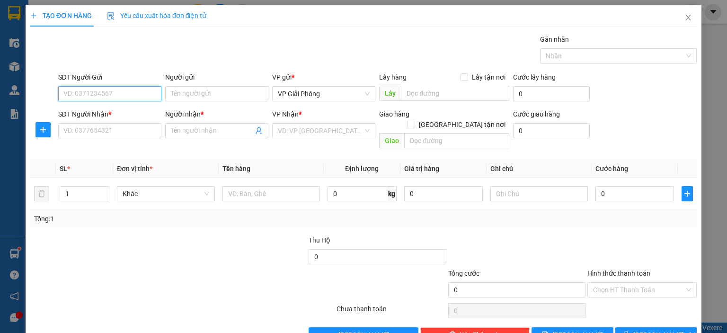
click at [123, 94] on input "SĐT Người Gửi" at bounding box center [109, 93] width 103 height 15
click at [80, 111] on div "0386470382" at bounding box center [108, 112] width 91 height 10
type input "0386470382"
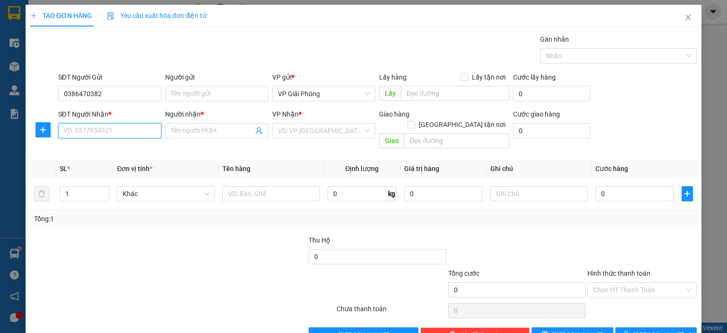
click at [87, 134] on input "SĐT Người Nhận *" at bounding box center [109, 130] width 103 height 15
click at [88, 146] on div "0858974567 - TRẦN ANH" at bounding box center [109, 149] width 93 height 10
type input "0858974567"
type input "[PERSON_NAME]"
checkbox input "true"
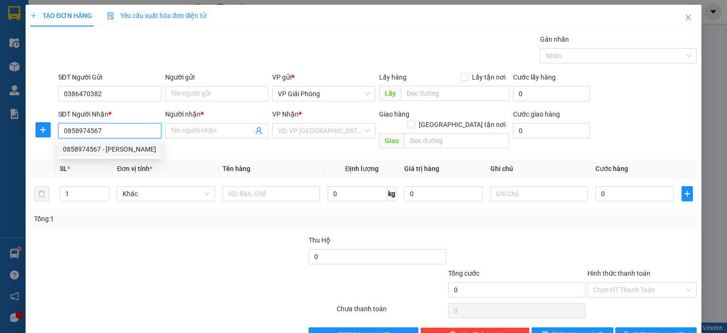
type input "CẦU NGUYỆT VIÊN"
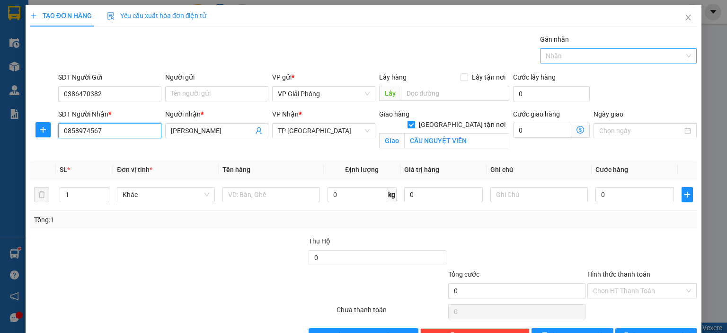
click at [559, 56] on div at bounding box center [613, 55] width 142 height 11
type input "0858974567"
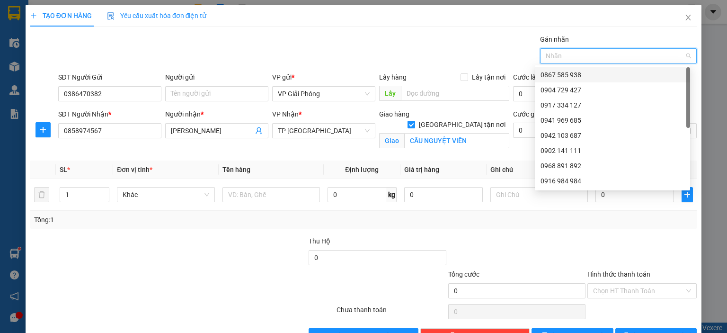
click at [557, 75] on div "0867 585 938" at bounding box center [612, 75] width 144 height 10
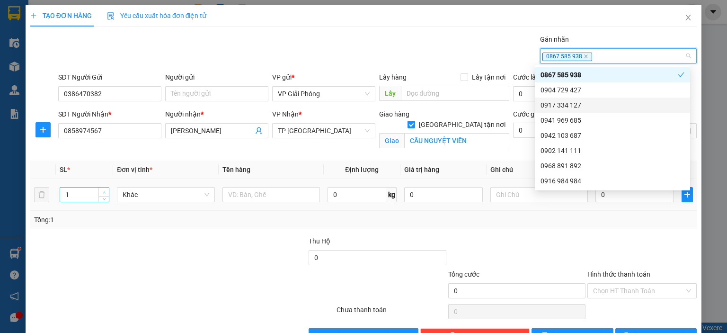
type input "2"
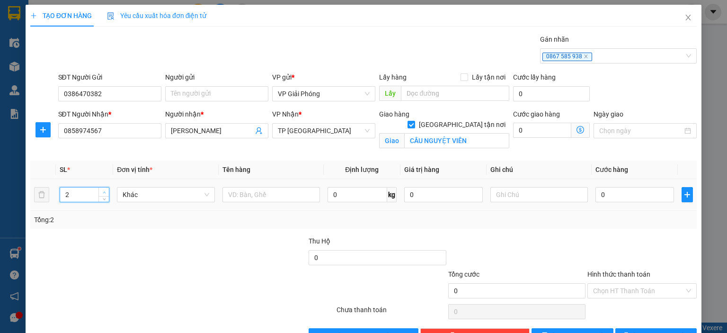
click at [104, 191] on icon "up" at bounding box center [104, 192] width 3 height 3
click at [232, 196] on input "text" at bounding box center [270, 194] width 97 height 15
type input "CAN"
click at [601, 190] on input "0" at bounding box center [634, 194] width 79 height 15
type input "5"
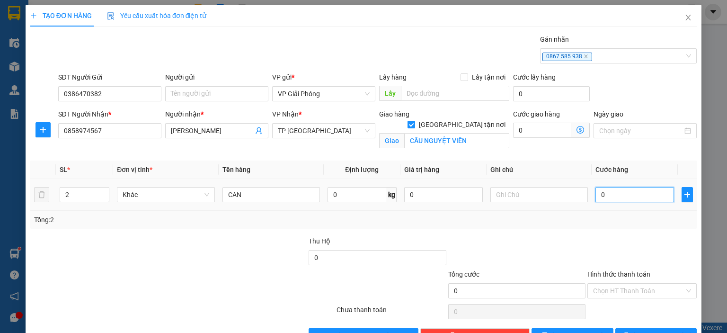
type input "5"
type input "50"
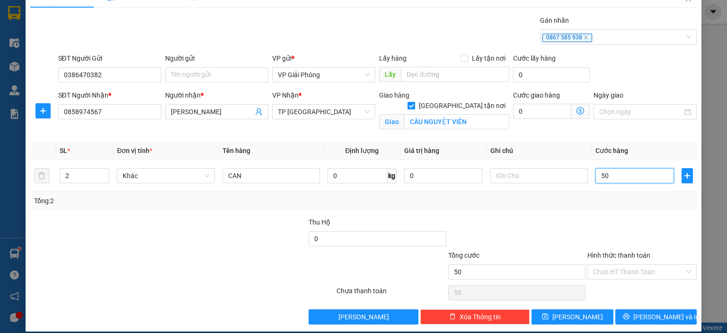
scroll to position [27, 0]
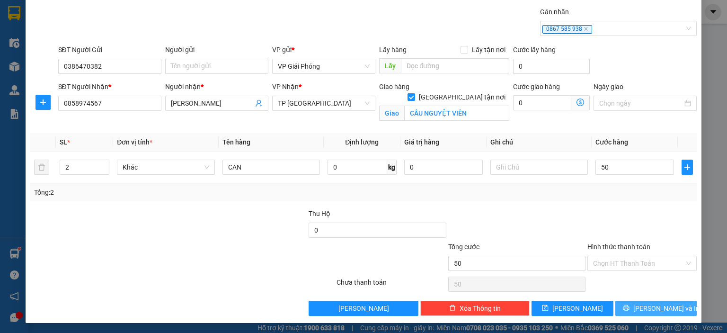
type input "50.000"
click at [645, 306] on span "[PERSON_NAME] và In" at bounding box center [666, 308] width 66 height 10
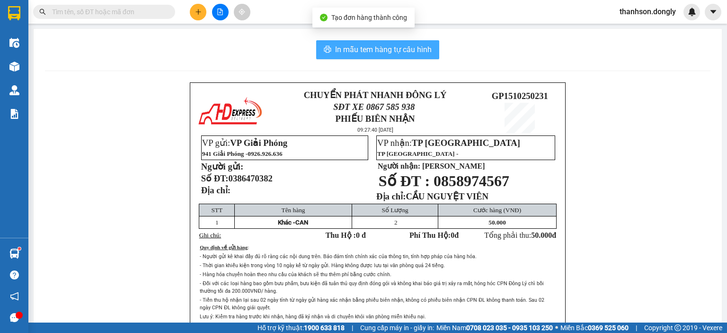
click at [380, 53] on span "In mẫu tem hàng tự cấu hình" at bounding box center [383, 50] width 97 height 12
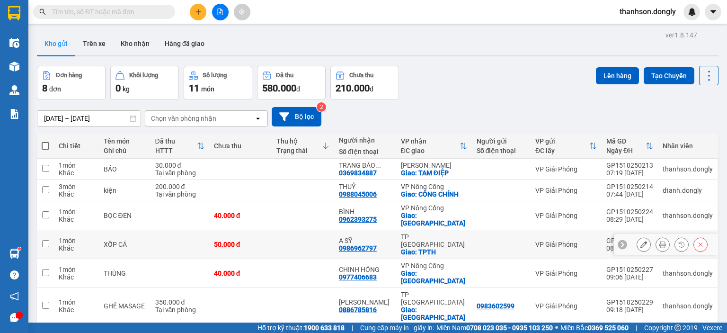
click at [45, 240] on input "checkbox" at bounding box center [45, 243] width 7 height 7
checkbox input "true"
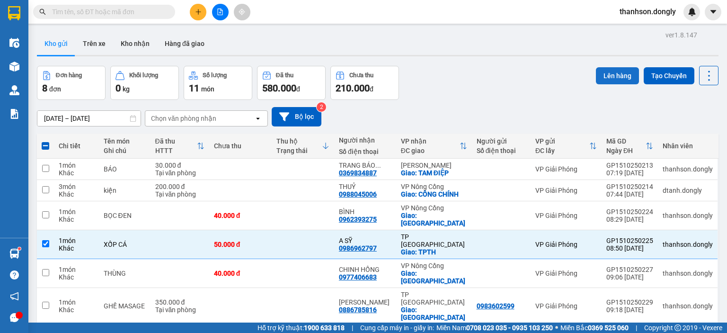
click at [598, 76] on button "Lên hàng" at bounding box center [617, 75] width 43 height 17
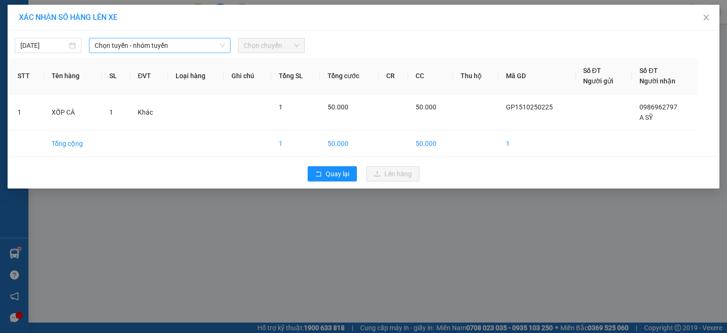
click at [199, 46] on span "Chọn tuyến - nhóm tuyến" at bounding box center [160, 45] width 130 height 14
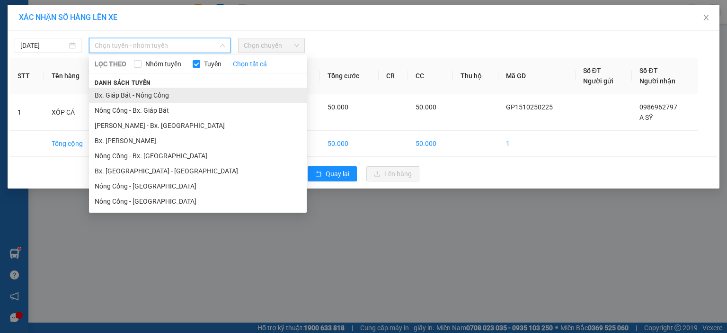
click at [186, 90] on li "Bx. Giáp Bát - Nông Cống" at bounding box center [198, 95] width 218 height 15
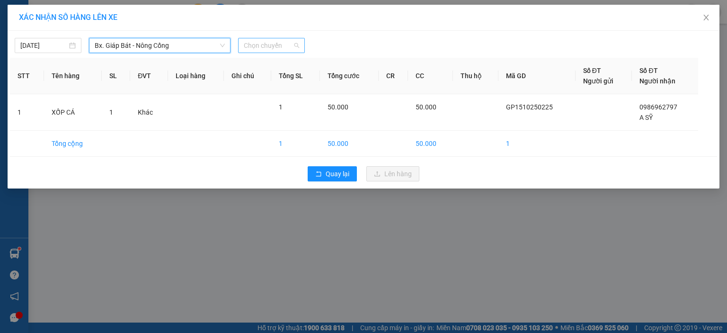
click at [274, 51] on span "Chọn chuyến" at bounding box center [271, 45] width 55 height 14
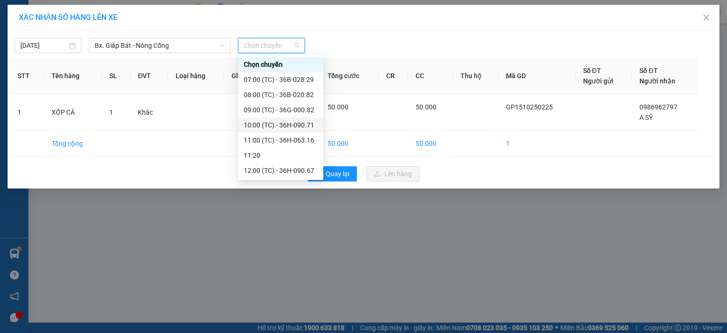
click at [259, 125] on div "10:00 (TC) - 36H-090.71" at bounding box center [281, 125] width 74 height 10
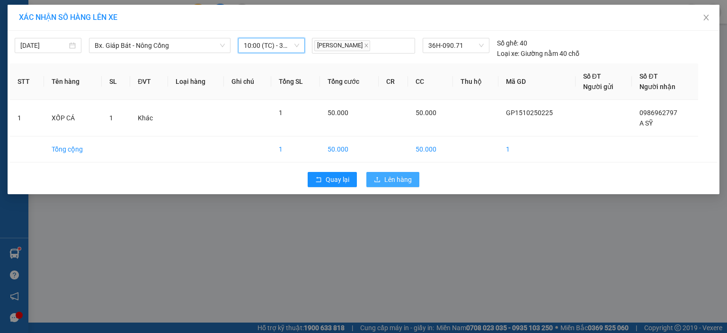
click at [382, 179] on button "Lên hàng" at bounding box center [392, 179] width 53 height 15
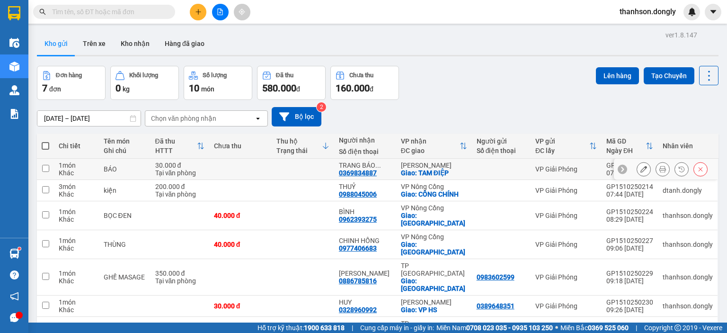
drag, startPoint x: 382, startPoint y: 179, endPoint x: 363, endPoint y: 165, distance: 23.3
click at [380, 177] on td "TRANG BÁO ... 0369834887" at bounding box center [365, 169] width 62 height 21
checkbox input "true"
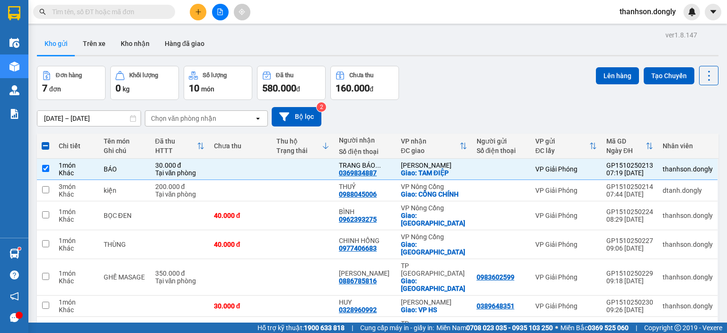
click at [340, 17] on div "Kết quả tìm kiếm ( 0 ) Bộ lọc No Data thanhson.dongly" at bounding box center [363, 12] width 727 height 24
drag, startPoint x: 44, startPoint y: 146, endPoint x: 50, endPoint y: 142, distance: 7.0
click at [44, 147] on span at bounding box center [46, 146] width 8 height 8
click at [45, 141] on input "checkbox" at bounding box center [45, 141] width 0 height 0
checkbox input "true"
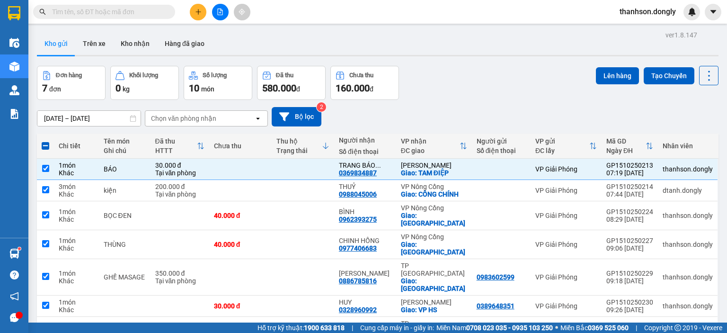
checkbox input "true"
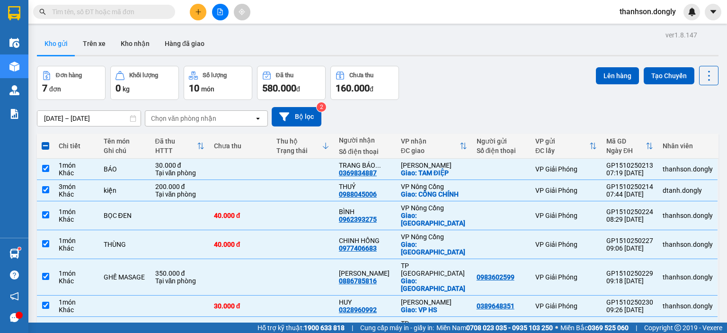
click at [46, 144] on span at bounding box center [46, 146] width 8 height 8
click at [45, 141] on input "checkbox" at bounding box center [45, 141] width 0 height 0
click at [47, 145] on span at bounding box center [46, 146] width 8 height 8
click at [45, 141] on input "checkbox" at bounding box center [45, 141] width 0 height 0
click at [47, 145] on span at bounding box center [46, 146] width 8 height 8
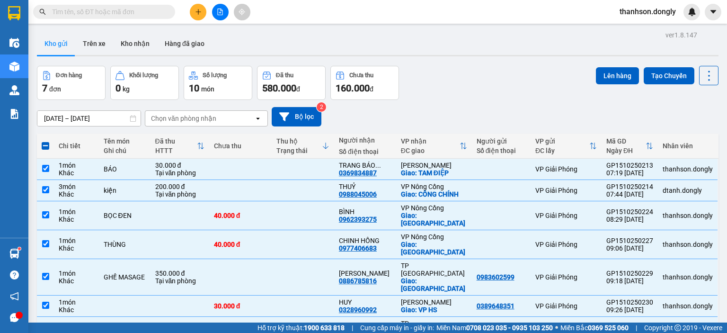
click at [45, 141] on input "checkbox" at bounding box center [45, 141] width 0 height 0
click at [47, 145] on span at bounding box center [46, 146] width 8 height 8
click at [45, 141] on input "checkbox" at bounding box center [45, 141] width 0 height 0
click at [198, 17] on button at bounding box center [198, 12] width 17 height 17
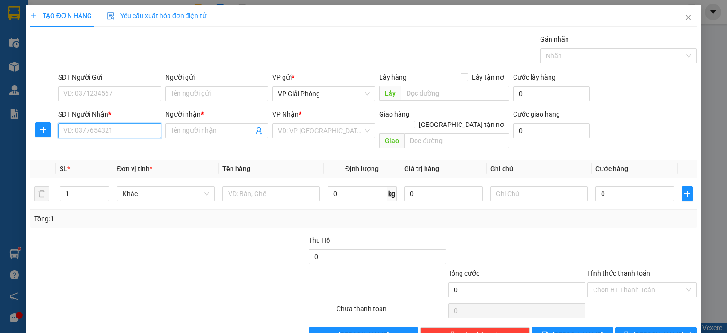
click at [105, 132] on input "SĐT Người Nhận *" at bounding box center [109, 130] width 103 height 15
type input "0986032668"
click at [97, 145] on div "0986032668 - CHÚ KHANH" at bounding box center [108, 149] width 91 height 10
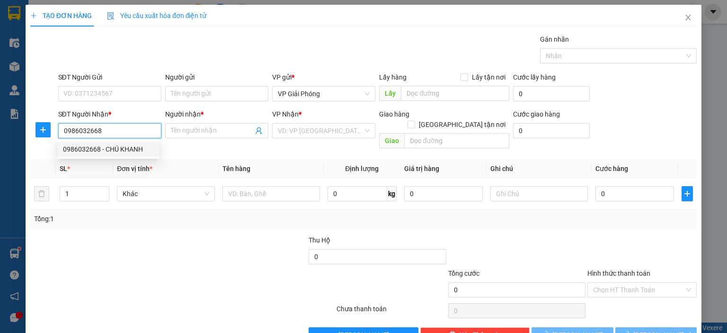
type input "CHÚ KHANH"
checkbox input "true"
type input "VPNC"
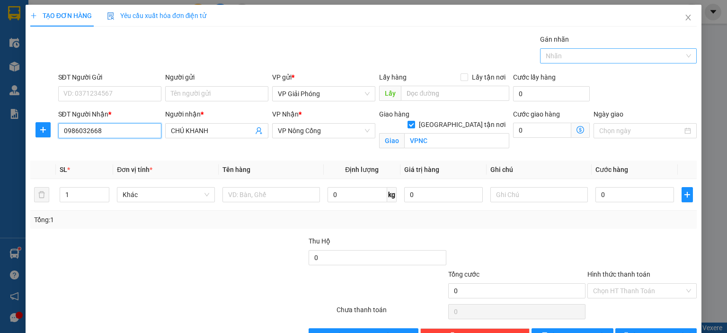
click at [548, 57] on div at bounding box center [613, 55] width 142 height 11
type input "0986032668"
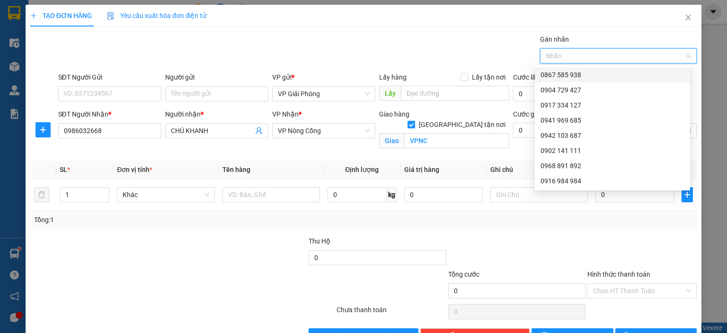
click at [565, 75] on div "0867 585 938" at bounding box center [612, 75] width 144 height 10
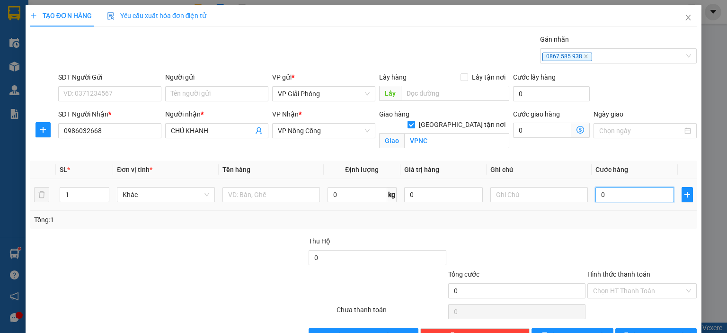
click at [621, 200] on input "0" at bounding box center [634, 194] width 79 height 15
type input "4"
type input "40"
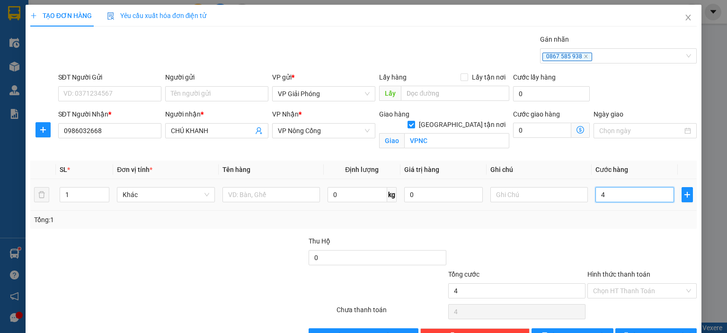
type input "40"
type input "40.000"
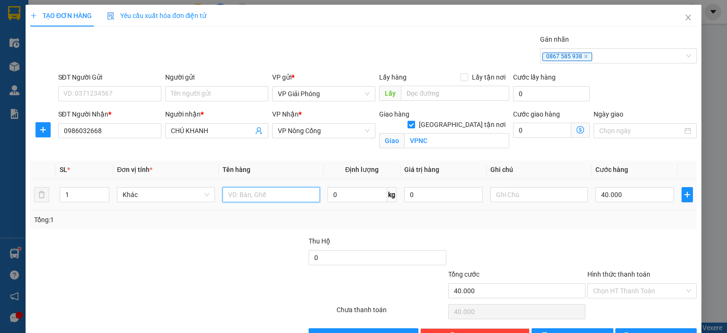
click at [231, 196] on input "text" at bounding box center [270, 194] width 97 height 15
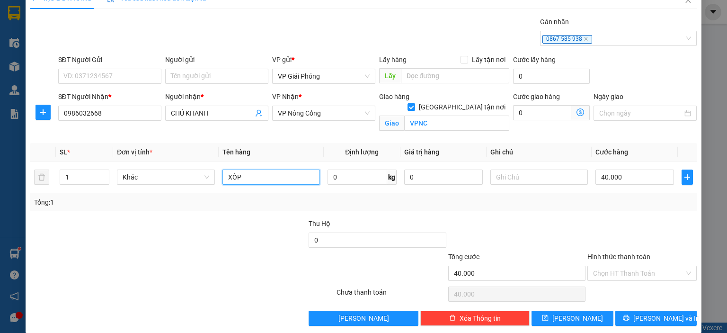
scroll to position [27, 0]
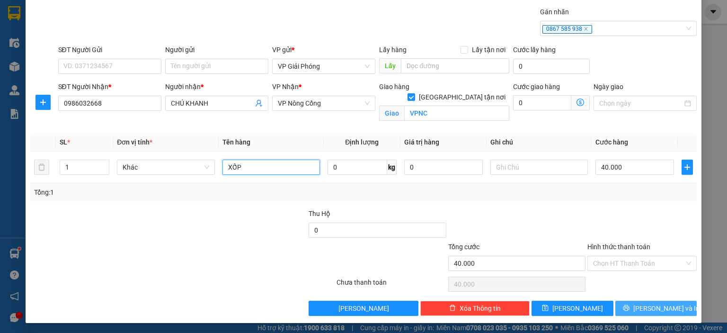
type input "XỐP"
click at [677, 312] on button "[PERSON_NAME] và In" at bounding box center [656, 307] width 82 height 15
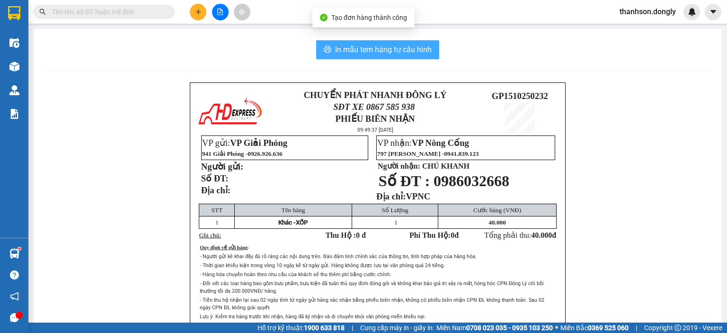
click at [317, 48] on button "In mẫu tem hàng tự cấu hình" at bounding box center [377, 49] width 123 height 19
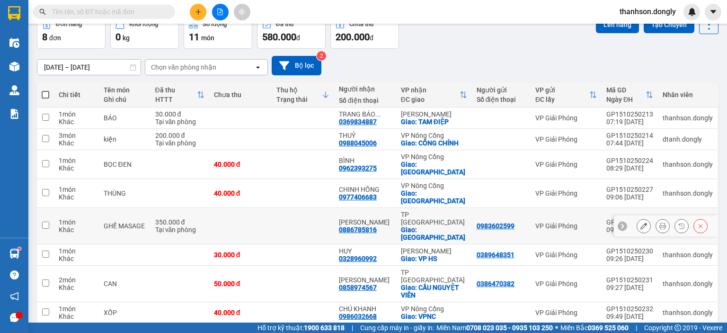
scroll to position [4, 0]
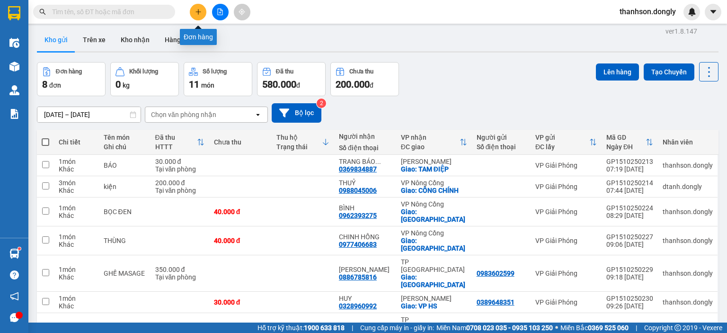
click at [195, 12] on icon "plus" at bounding box center [197, 11] width 5 height 0
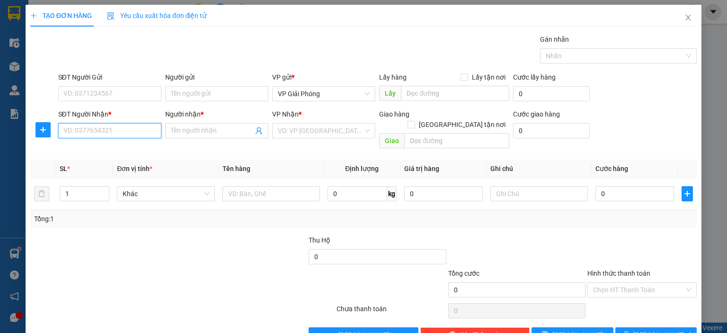
click at [108, 133] on input "SĐT Người Nhận *" at bounding box center [109, 130] width 103 height 15
click at [107, 152] on div "0865885286 - TRUNG" at bounding box center [108, 149] width 91 height 10
type input "0865885286"
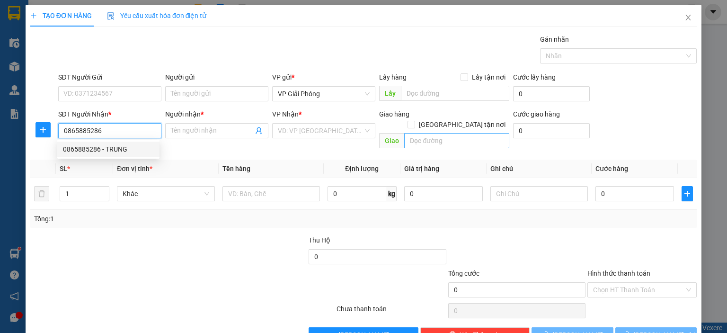
type input "TRUNG"
checkbox input "true"
type input "TT HÀ TRUNG"
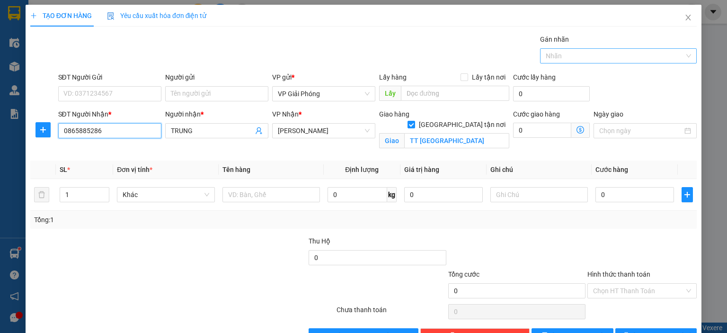
click at [547, 60] on div at bounding box center [613, 55] width 142 height 11
type input "0865885286"
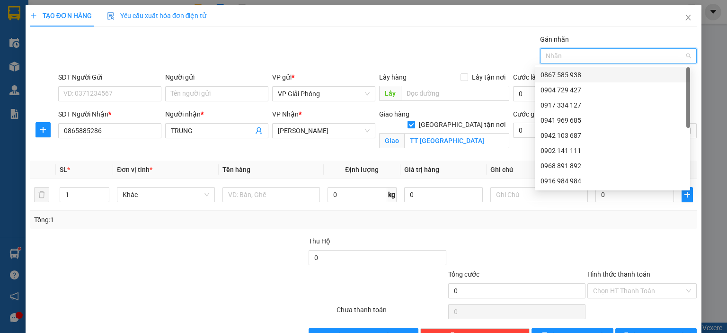
click at [564, 73] on div "0867 585 938" at bounding box center [612, 75] width 144 height 10
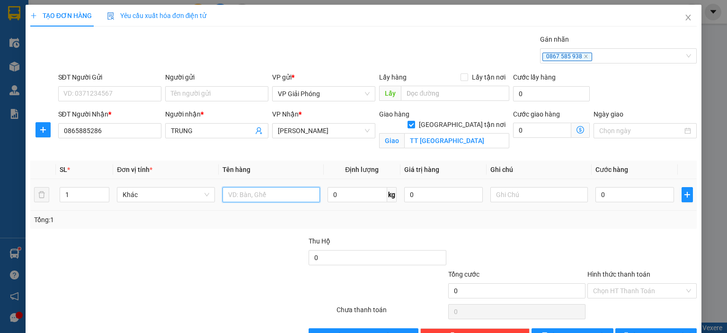
click at [252, 193] on input "text" at bounding box center [270, 194] width 97 height 15
type input "30"
click at [630, 194] on input "0" at bounding box center [634, 194] width 79 height 15
type input "3"
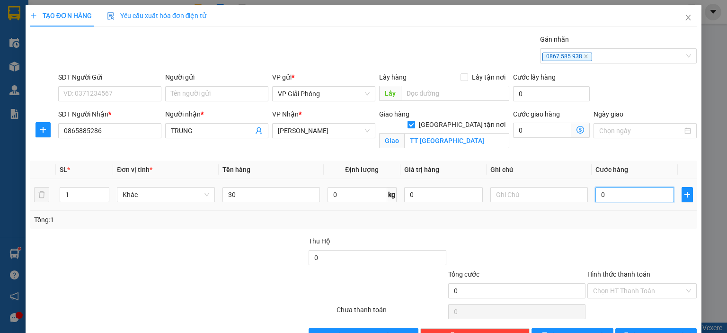
type input "3"
type input "30"
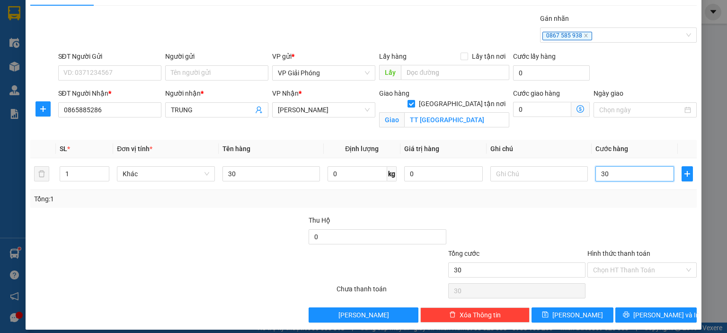
scroll to position [27, 0]
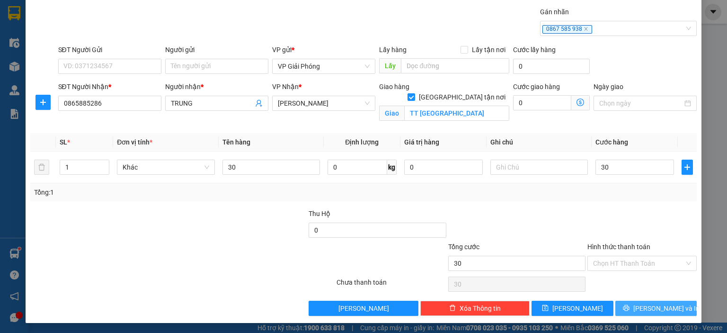
type input "30.000"
click at [651, 308] on span "[PERSON_NAME] và In" at bounding box center [666, 308] width 66 height 10
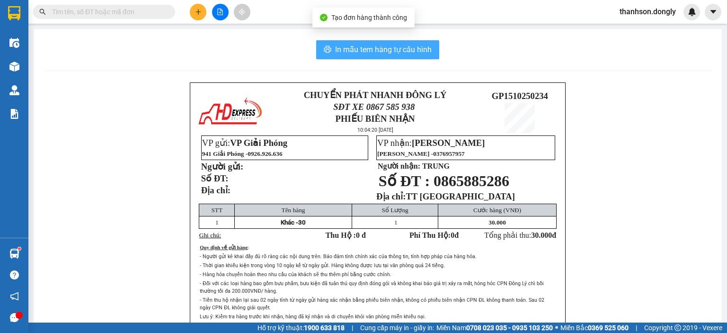
drag, startPoint x: 316, startPoint y: 51, endPoint x: 322, endPoint y: 62, distance: 12.7
click at [316, 52] on button "In mẫu tem hàng tự cấu hình" at bounding box center [377, 49] width 123 height 19
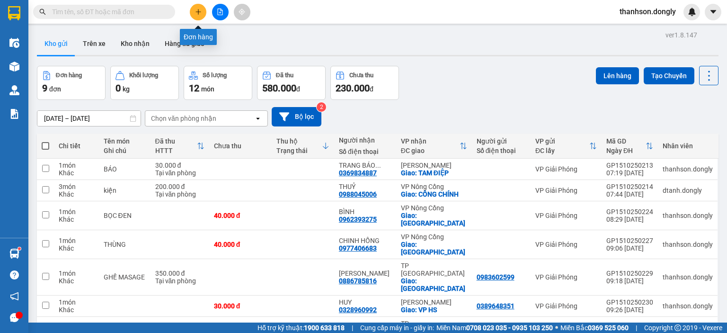
click at [203, 15] on button at bounding box center [198, 12] width 17 height 17
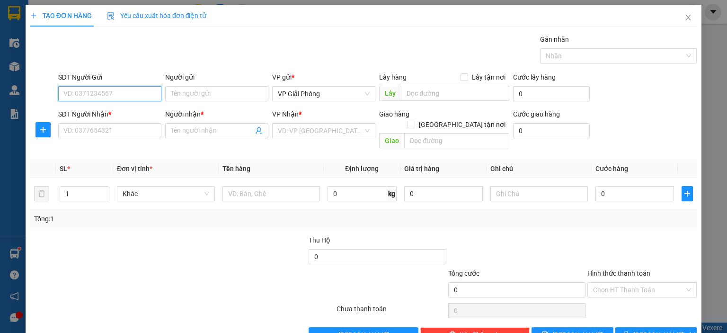
click at [109, 86] on input "SĐT Người Gửi" at bounding box center [109, 93] width 103 height 15
click at [107, 90] on input "SĐT Người Gửi" at bounding box center [109, 93] width 103 height 15
click at [110, 132] on input "SĐT Người Nhận *" at bounding box center [109, 130] width 103 height 15
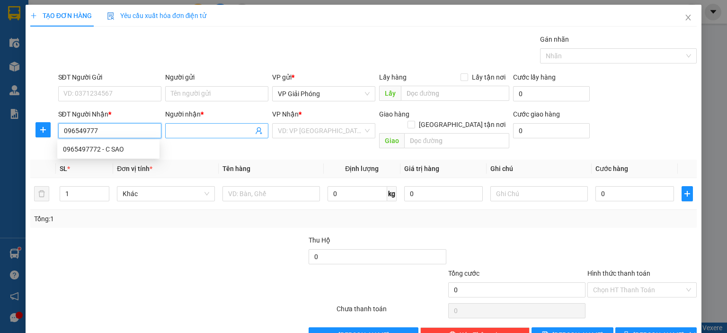
type input "0965497772"
click at [129, 151] on div "0965497772 - C SAO" at bounding box center [108, 149] width 91 height 10
type input "C SAO"
checkbox input "true"
type input "282 hải thượng lãn ông"
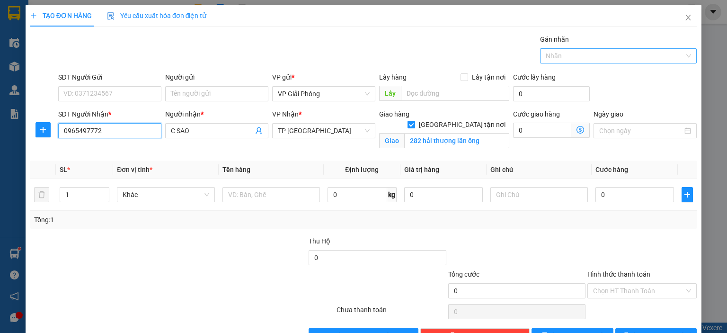
click at [585, 53] on div at bounding box center [613, 55] width 142 height 11
type input "0965497772"
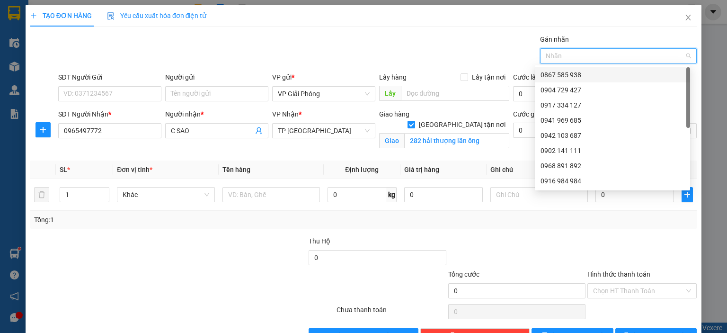
drag, startPoint x: 591, startPoint y: 74, endPoint x: 595, endPoint y: 71, distance: 5.1
click at [592, 74] on div "0867 585 938" at bounding box center [612, 75] width 144 height 10
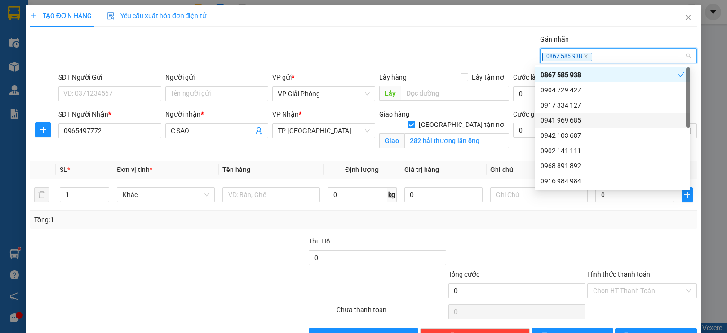
click at [156, 266] on div at bounding box center [98, 252] width 139 height 33
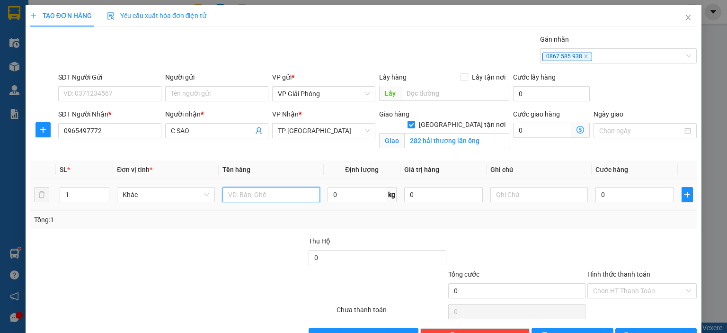
click at [269, 194] on input "text" at bounding box center [270, 194] width 97 height 15
type input "T"
type input "BỌC ĐEN"
click at [627, 196] on input "0" at bounding box center [634, 194] width 79 height 15
type input "5"
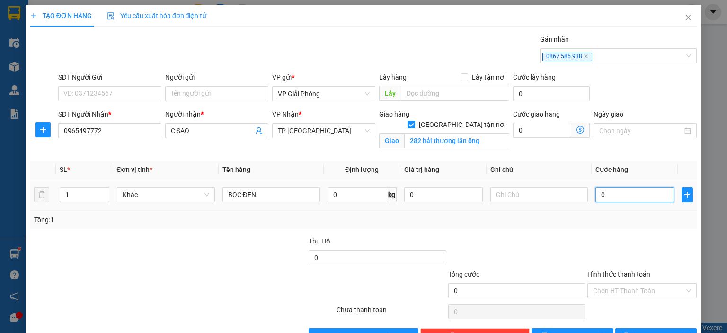
type input "5"
type input "50"
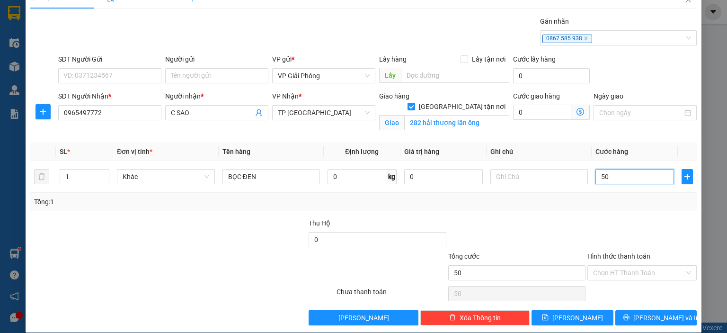
scroll to position [27, 0]
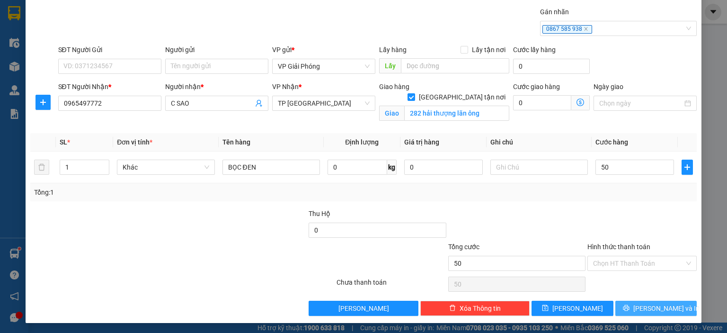
type input "50.000"
click at [638, 310] on button "[PERSON_NAME] và In" at bounding box center [656, 307] width 82 height 15
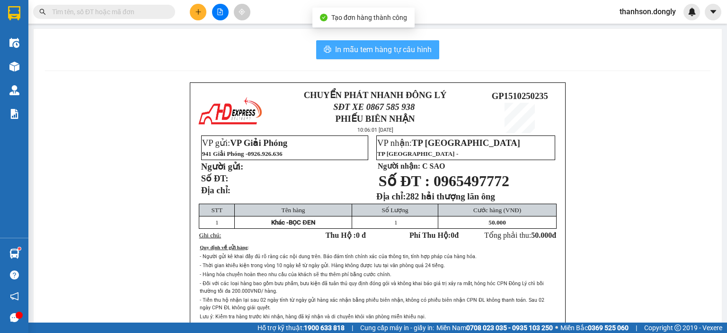
click at [409, 50] on span "In mẫu tem hàng tự cấu hình" at bounding box center [383, 50] width 97 height 12
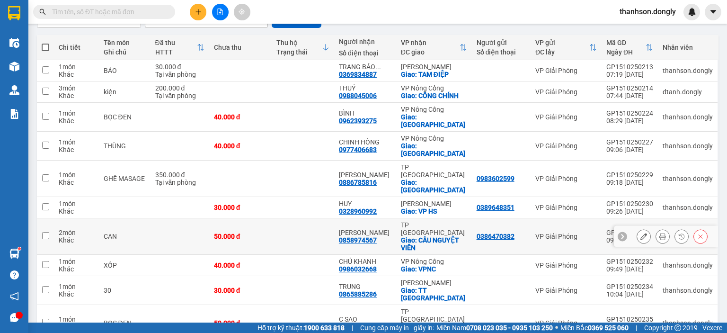
scroll to position [101, 0]
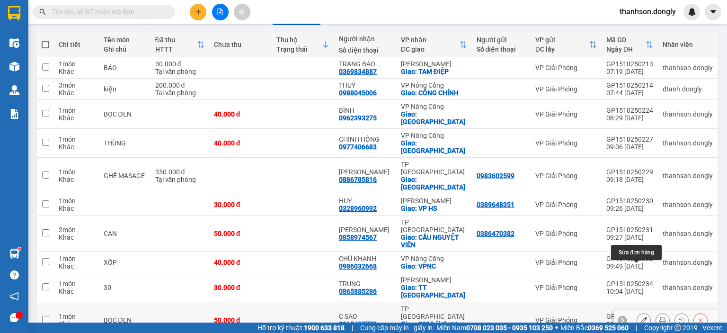
click at [640, 317] on icon at bounding box center [643, 320] width 7 height 7
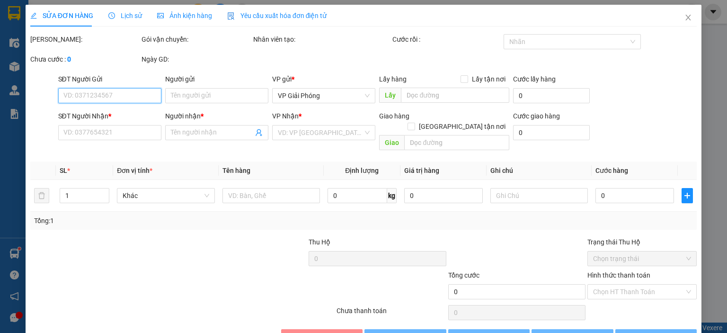
type input "0965497772"
type input "C SAO"
checkbox input "true"
type input "282 hải thượng lãn ông"
type input "50.000"
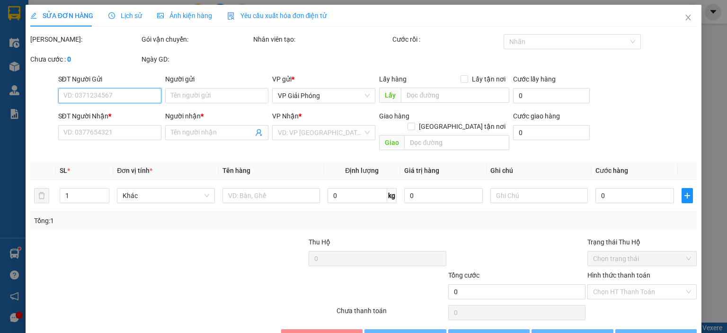
type input "50.000"
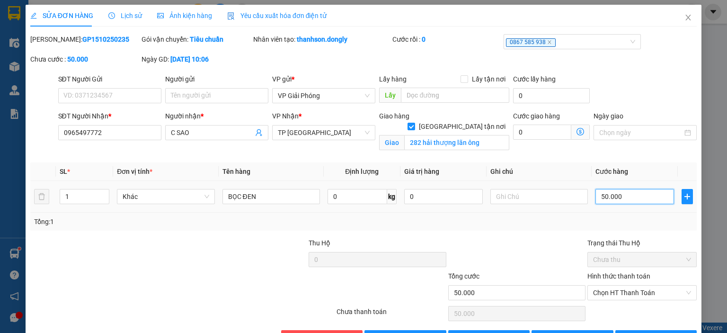
click at [631, 196] on input "50.000" at bounding box center [634, 196] width 79 height 15
type input "0"
type input "4"
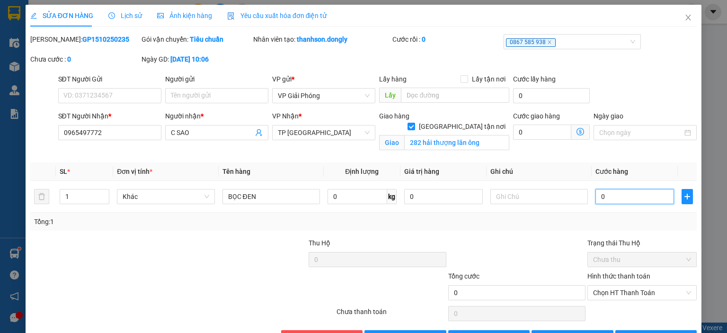
type input "4"
type input "04"
type input "40"
type input "040"
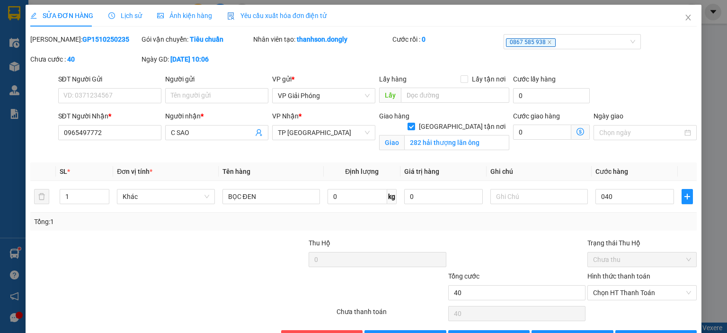
type input "40.000"
click at [519, 263] on div at bounding box center [516, 254] width 139 height 33
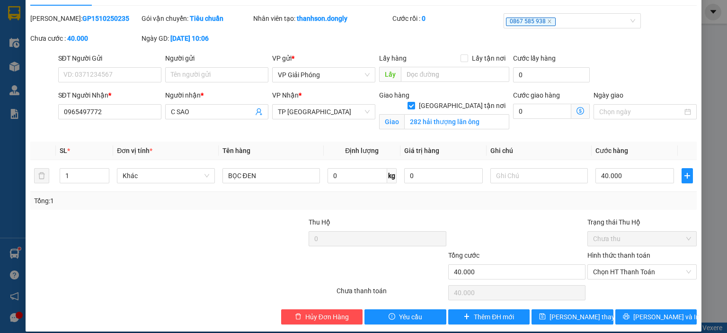
scroll to position [30, 0]
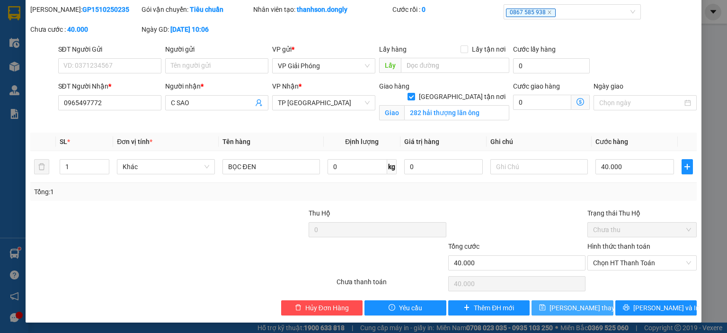
click at [579, 308] on span "[PERSON_NAME] đổi" at bounding box center [587, 307] width 76 height 10
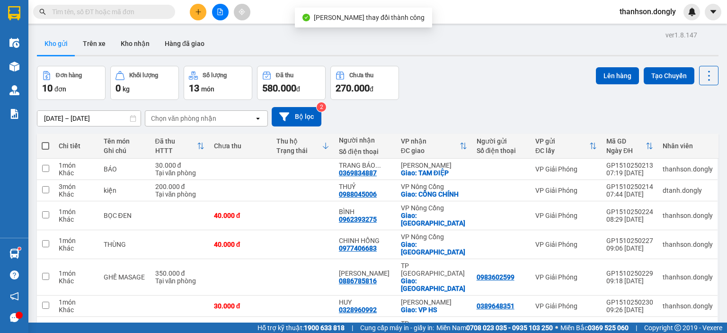
click at [499, 90] on div "Đơn hàng 10 đơn Khối lượng 0 kg Số lượng 13 món Đã thu 580.000 đ Chưa thu 270.0…" at bounding box center [377, 83] width 681 height 34
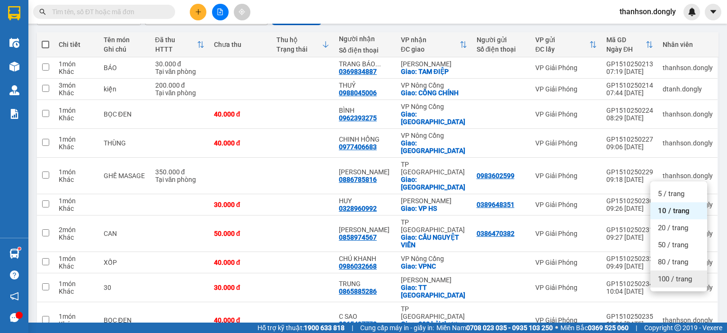
click at [669, 283] on span "100 / trang" at bounding box center [675, 278] width 34 height 9
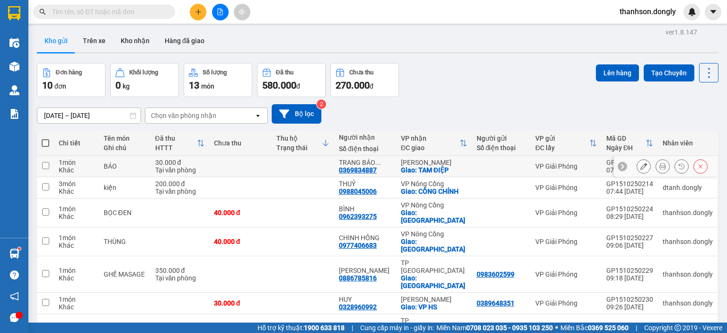
scroll to position [0, 0]
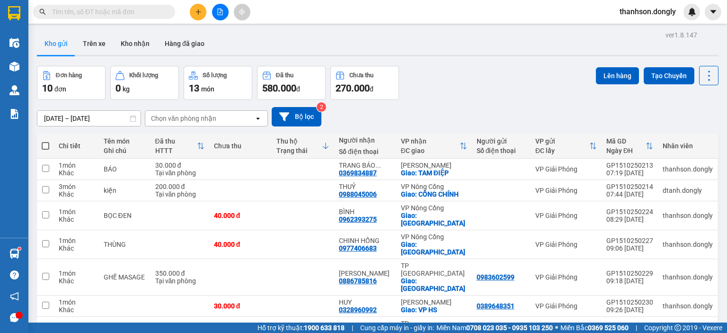
click at [464, 93] on div "Đơn hàng 10 đơn Khối lượng 0 kg Số lượng 13 món Đã thu 580.000 đ Chưa thu 270.0…" at bounding box center [377, 83] width 681 height 34
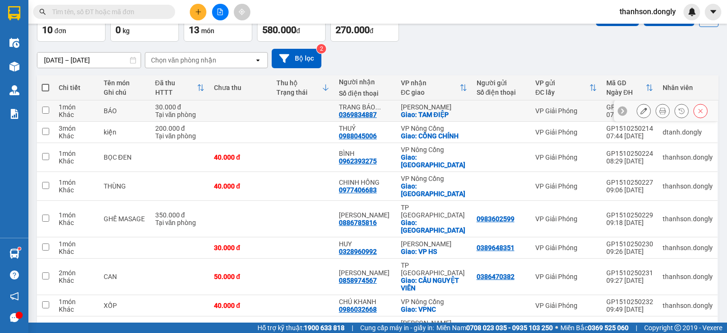
scroll to position [7, 0]
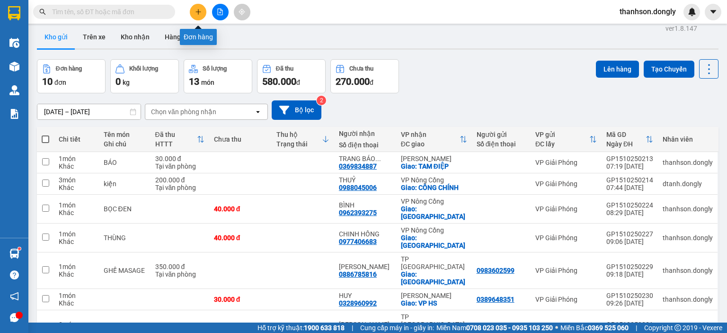
click at [203, 13] on button at bounding box center [198, 12] width 17 height 17
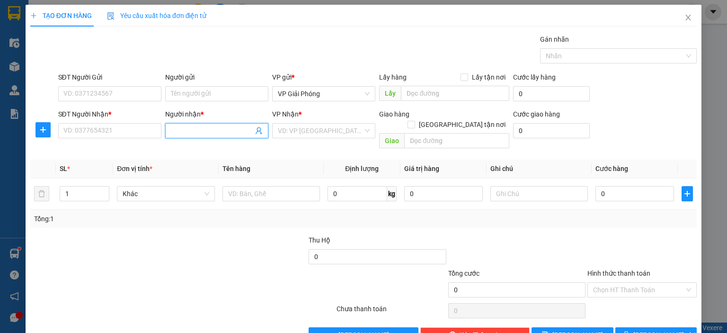
click at [238, 125] on input "Người nhận *" at bounding box center [212, 130] width 82 height 10
type input "LINH 162"
click at [239, 149] on div "Linh 162 - 0814882882" at bounding box center [214, 149] width 91 height 10
type input "0814882882"
type input "Linh 162"
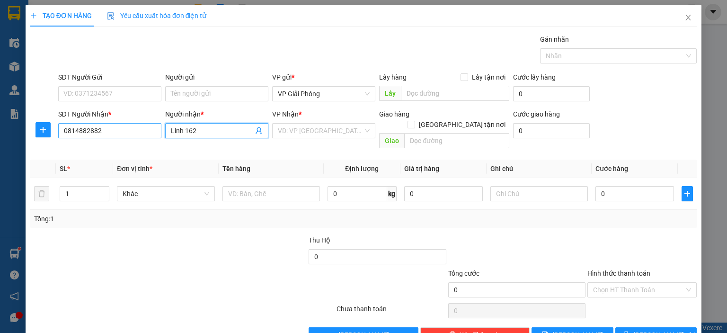
checkbox input "true"
type input "162 HẢI THƯỢNG LÃN ÔNG"
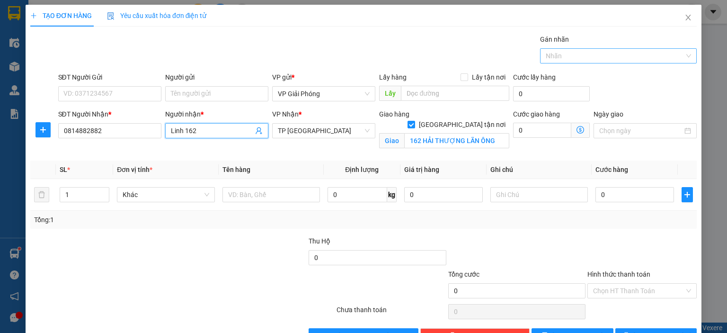
click at [599, 55] on div at bounding box center [613, 55] width 142 height 11
type input "Linh 162"
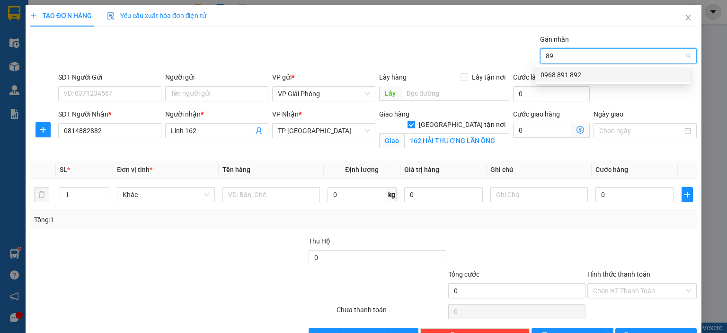
type input "892"
click at [614, 72] on div "0968 891 892" at bounding box center [612, 75] width 144 height 10
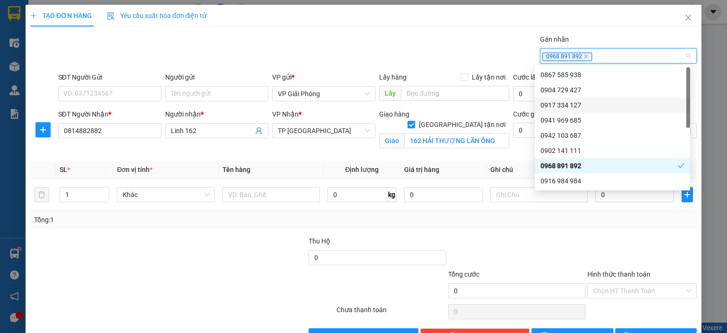
click at [127, 266] on div at bounding box center [98, 252] width 139 height 33
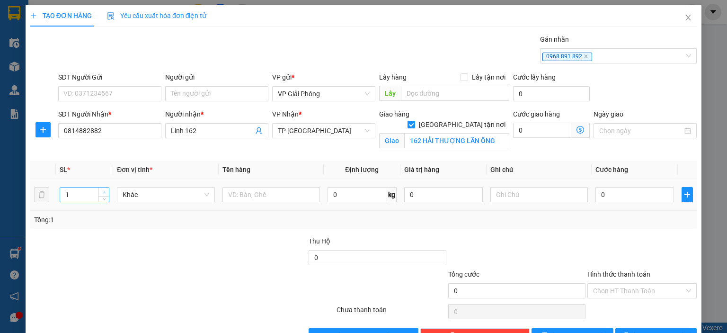
click at [103, 191] on icon "up" at bounding box center [104, 192] width 3 height 3
type input "2"
click at [254, 196] on input "text" at bounding box center [270, 194] width 97 height 15
type input "KIỆN"
click at [623, 194] on input "0" at bounding box center [634, 194] width 79 height 15
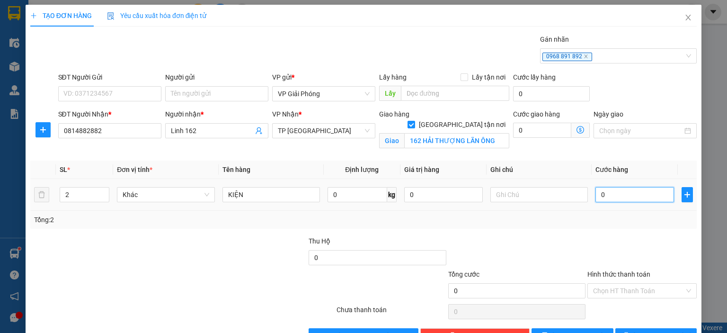
type input "6"
type input "60"
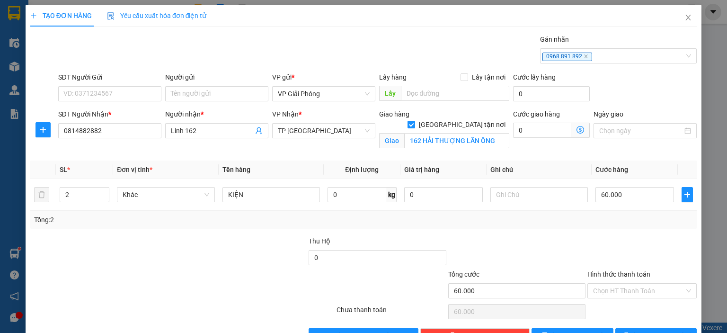
click at [595, 249] on div at bounding box center [641, 252] width 111 height 33
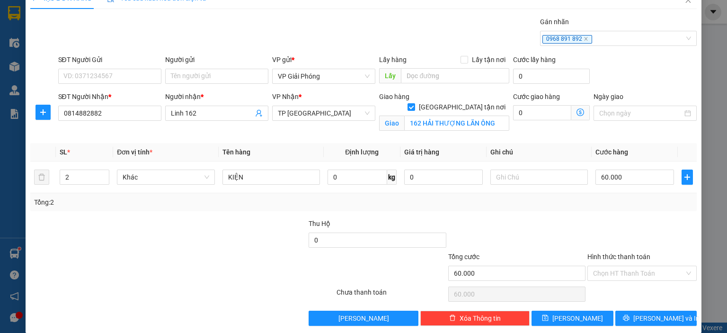
scroll to position [27, 0]
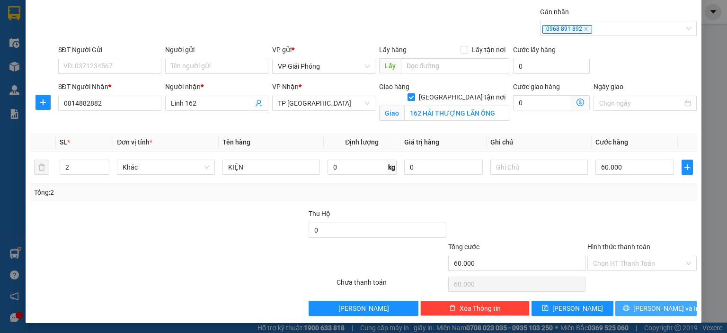
click at [645, 305] on span "[PERSON_NAME] và In" at bounding box center [666, 308] width 66 height 10
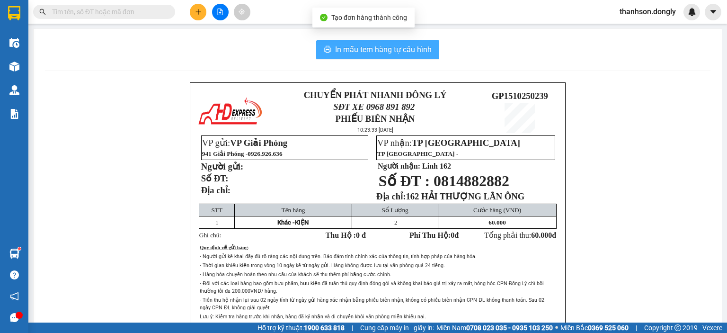
click at [381, 44] on span "In mẫu tem hàng tự cấu hình" at bounding box center [383, 50] width 97 height 12
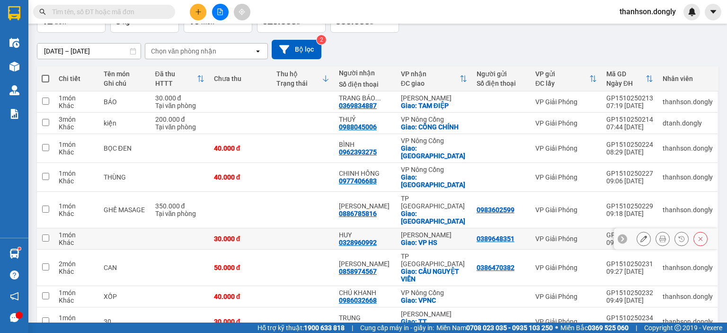
scroll to position [151, 0]
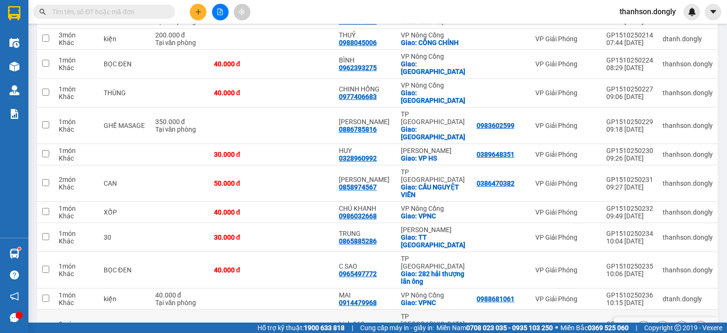
click at [45, 323] on input "checkbox" at bounding box center [45, 326] width 7 height 7
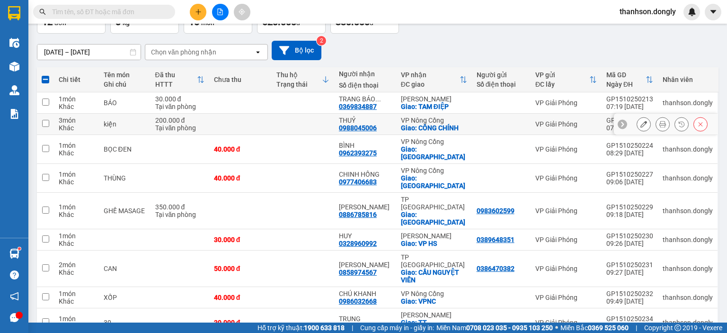
scroll to position [0, 0]
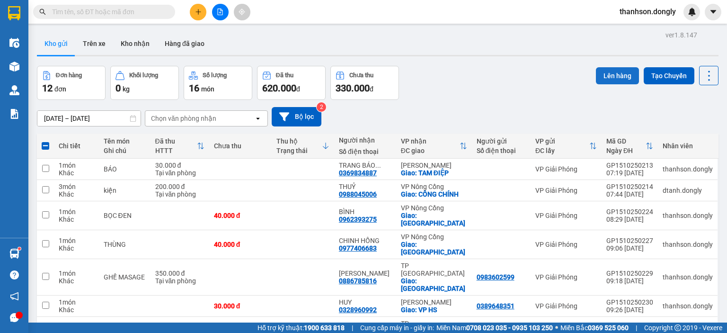
click at [621, 75] on button "Lên hàng" at bounding box center [617, 75] width 43 height 17
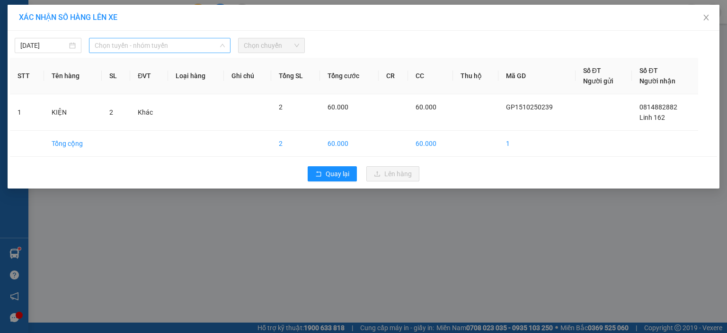
click at [171, 40] on span "Chọn tuyến - nhóm tuyến" at bounding box center [160, 45] width 130 height 14
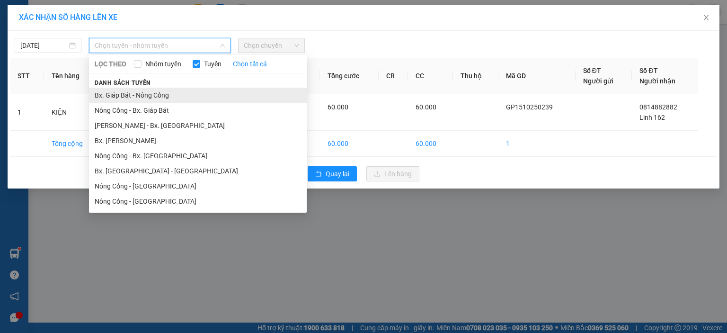
click at [173, 95] on li "Bx. Giáp Bát - Nông Cống" at bounding box center [198, 95] width 218 height 15
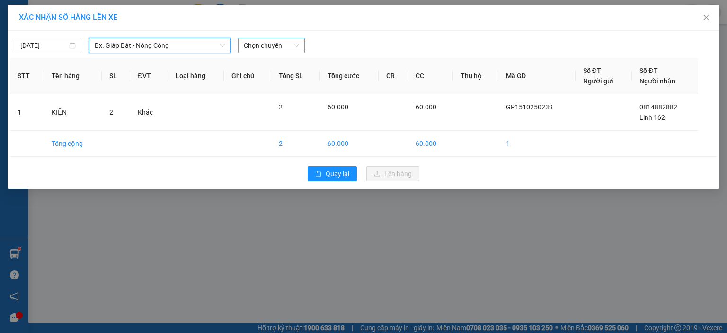
click at [271, 45] on span "Chọn chuyến" at bounding box center [271, 45] width 55 height 14
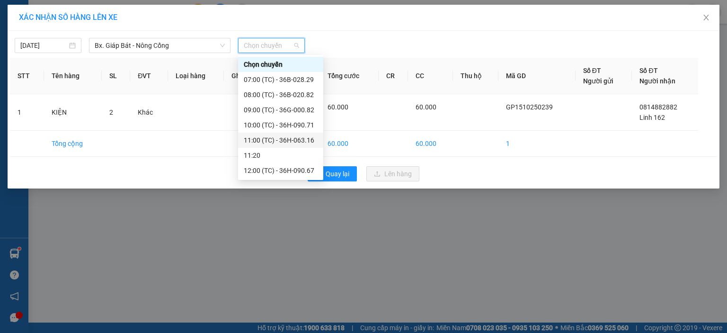
click at [278, 143] on div "11:00 (TC) - 36H-063.16" at bounding box center [281, 140] width 74 height 10
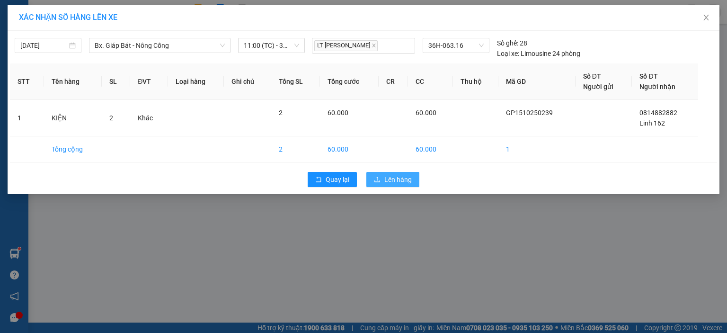
click at [405, 178] on span "Lên hàng" at bounding box center [397, 179] width 27 height 10
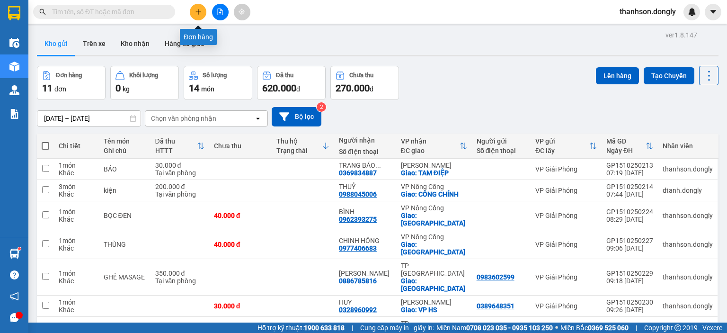
click at [199, 10] on icon "plus" at bounding box center [198, 12] width 7 height 7
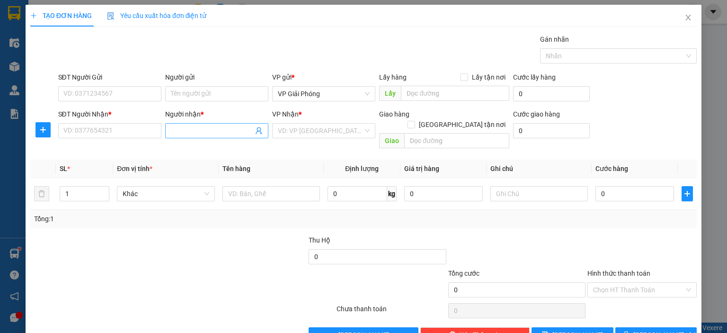
click at [182, 128] on input "Người nhận *" at bounding box center [212, 130] width 82 height 10
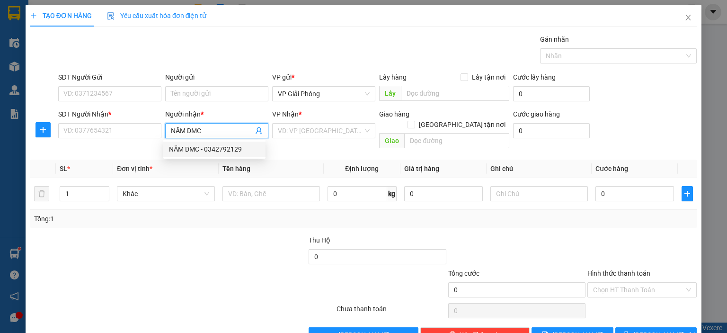
click at [229, 145] on div "NĂM DMC - 0342792129" at bounding box center [214, 149] width 91 height 10
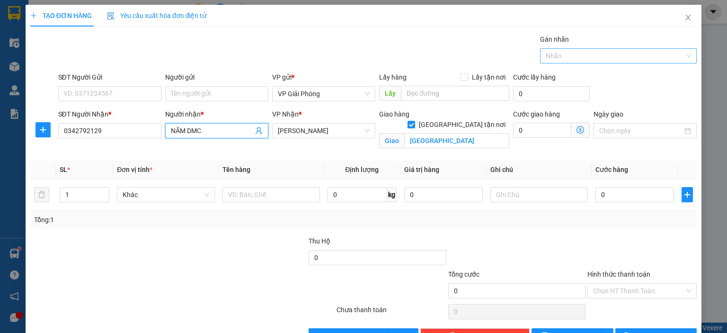
click at [615, 53] on div at bounding box center [613, 55] width 142 height 11
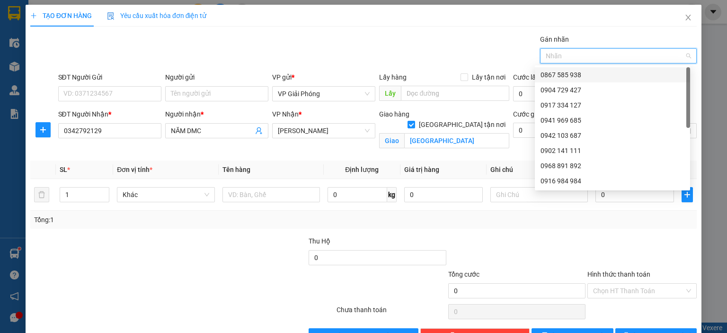
click at [614, 71] on div "0867 585 938" at bounding box center [612, 75] width 144 height 10
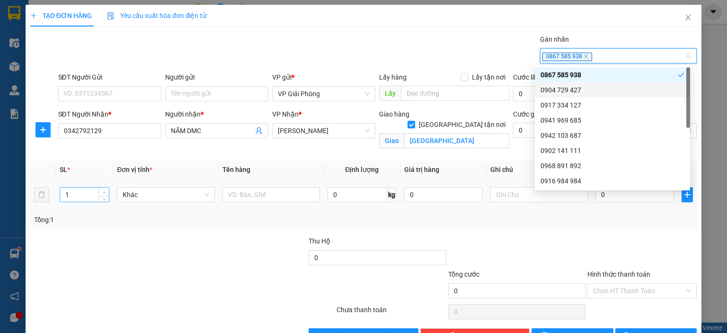
click at [104, 192] on icon "up" at bounding box center [104, 192] width 3 height 3
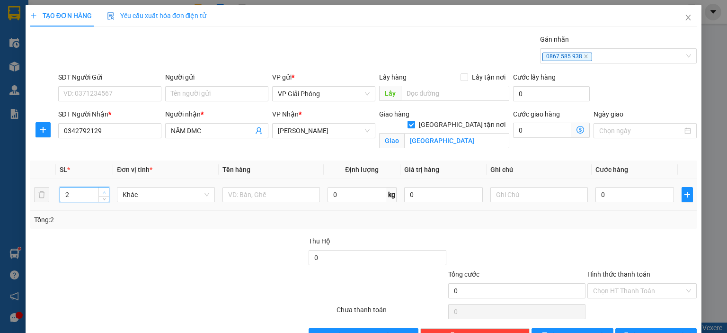
click at [104, 192] on icon "up" at bounding box center [104, 192] width 3 height 3
click at [105, 191] on icon "up" at bounding box center [104, 192] width 3 height 3
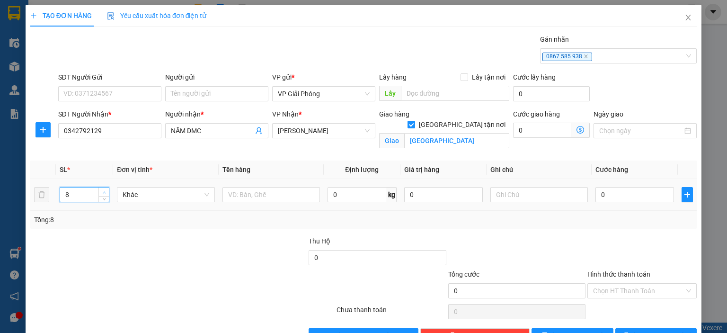
click at [105, 191] on icon "up" at bounding box center [104, 192] width 3 height 3
click at [635, 195] on input "0" at bounding box center [634, 194] width 79 height 15
click at [551, 267] on div at bounding box center [516, 252] width 139 height 33
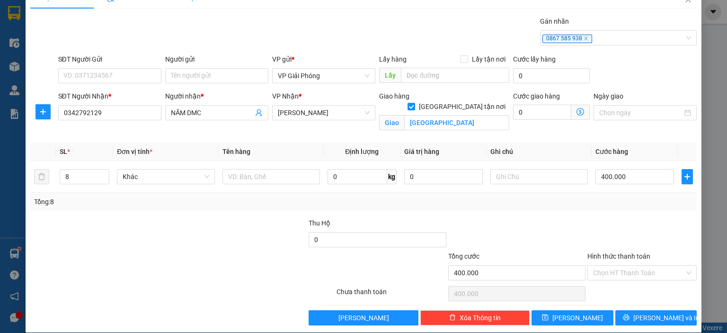
scroll to position [27, 0]
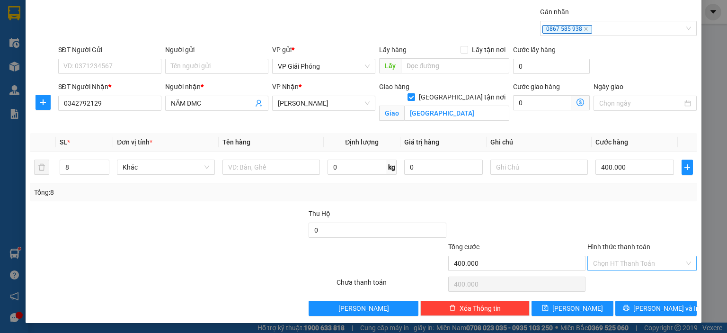
click at [630, 257] on input "Hình thức thanh toán" at bounding box center [638, 263] width 91 height 14
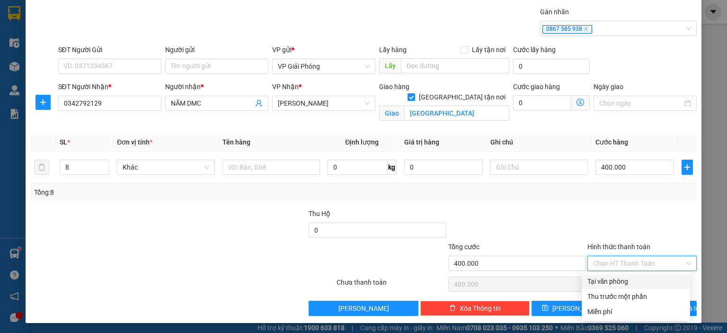
click at [632, 280] on div "Tại văn phòng" at bounding box center [635, 281] width 97 height 10
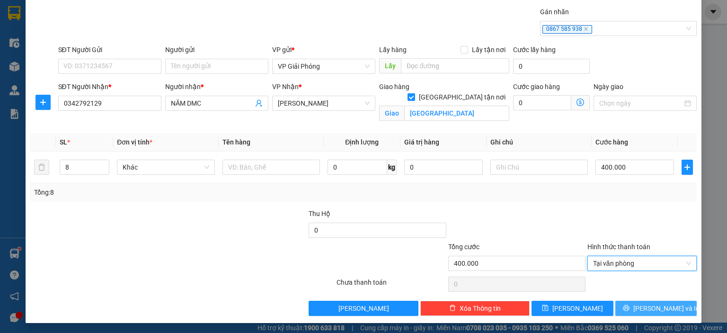
click at [655, 306] on span "[PERSON_NAME] và In" at bounding box center [666, 308] width 66 height 10
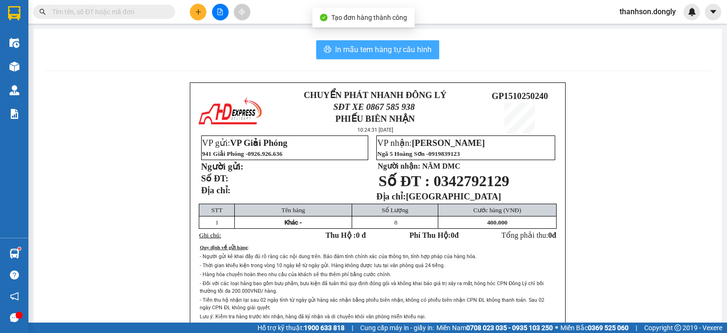
click at [392, 46] on span "In mẫu tem hàng tự cấu hình" at bounding box center [383, 50] width 97 height 12
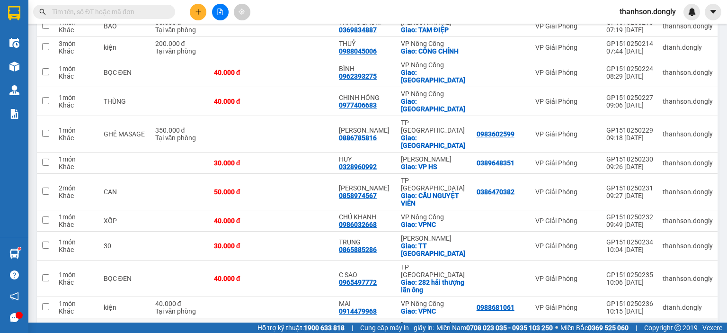
scroll to position [144, 0]
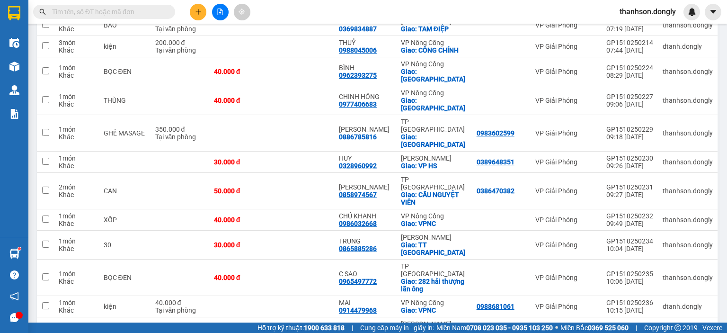
click at [220, 9] on icon "file-add" at bounding box center [220, 12] width 7 height 7
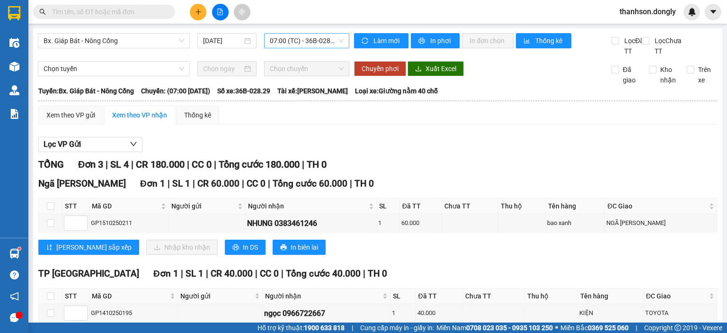
click at [328, 40] on span "07:00 (TC) - 36B-028.29" at bounding box center [307, 41] width 74 height 14
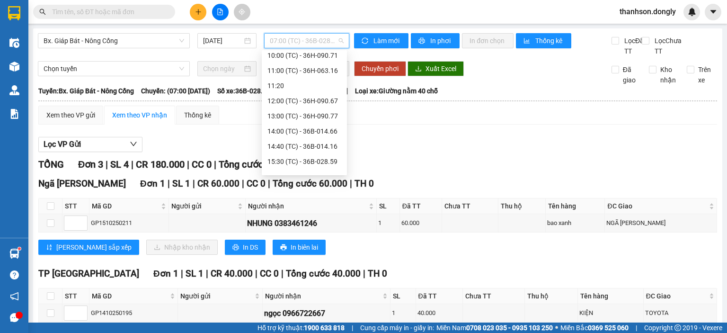
scroll to position [42, 0]
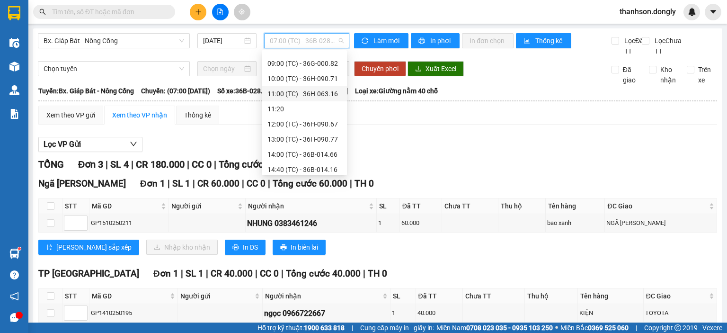
click at [310, 95] on div "11:00 (TC) - 36H-063.16" at bounding box center [304, 93] width 74 height 10
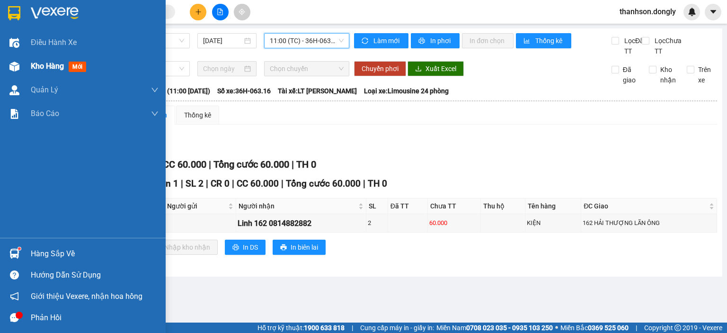
click at [21, 68] on div at bounding box center [14, 66] width 17 height 17
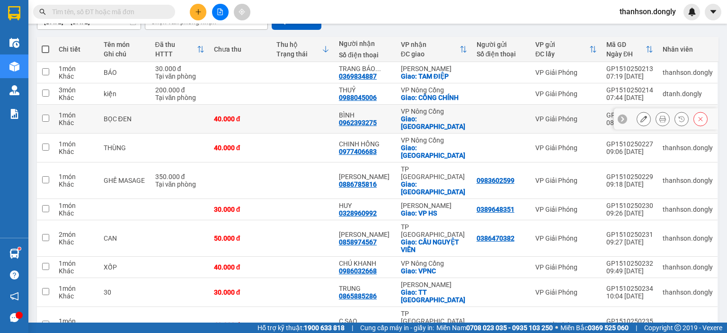
scroll to position [97, 0]
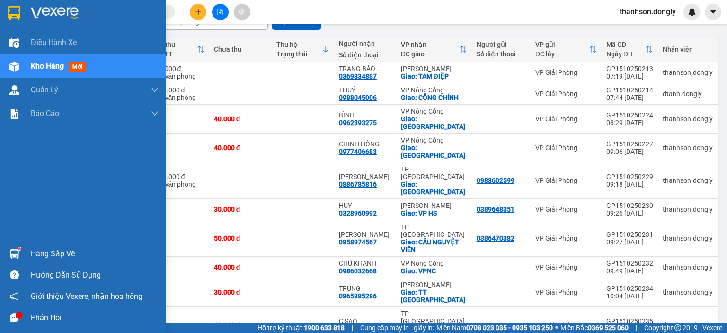
click at [26, 7] on div at bounding box center [83, 15] width 166 height 31
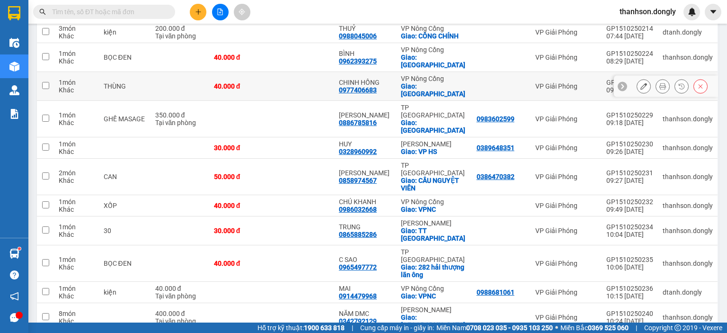
scroll to position [165, 0]
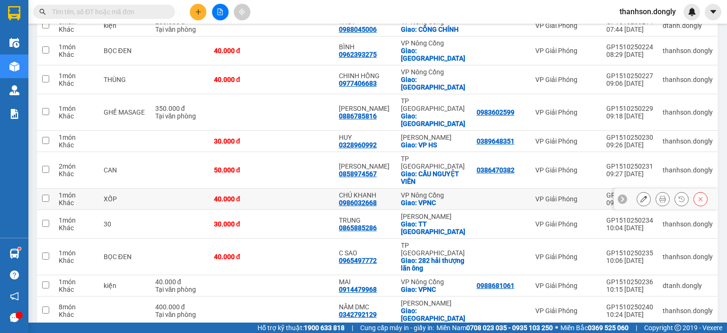
click at [373, 199] on div "0986032668" at bounding box center [358, 203] width 38 height 8
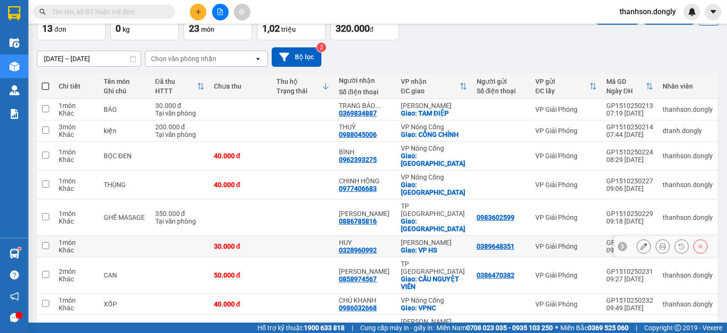
scroll to position [0, 0]
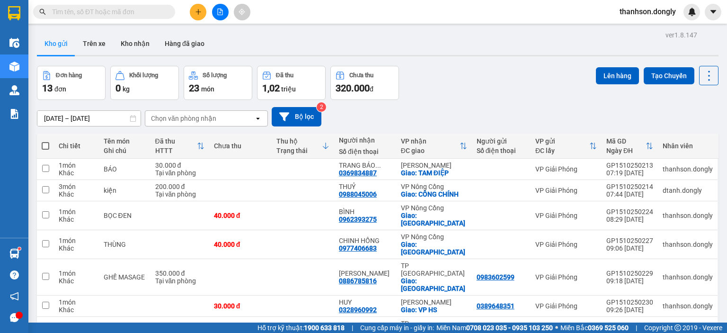
click at [440, 105] on div "13/10/2025 – 15/10/2025 Press the down arrow key to interact with the calendar …" at bounding box center [377, 117] width 681 height 34
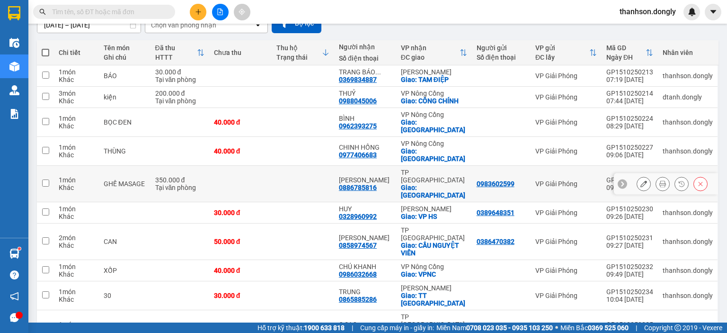
scroll to position [95, 0]
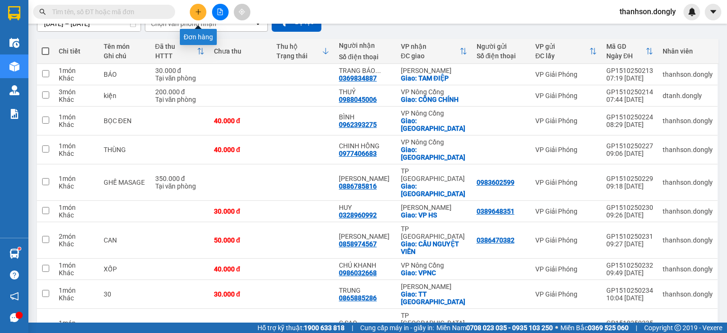
click at [203, 14] on button at bounding box center [198, 12] width 17 height 17
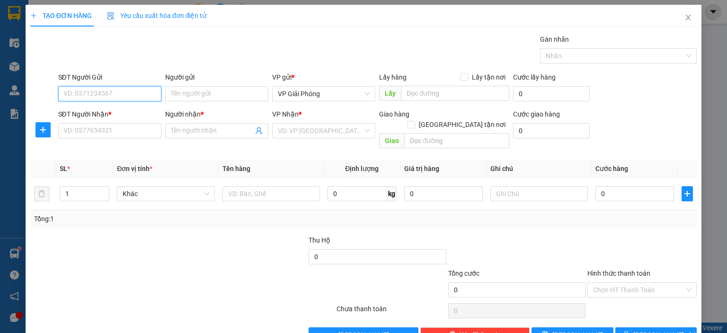
click at [118, 95] on input "SĐT Người Gửi" at bounding box center [109, 93] width 103 height 15
click at [112, 130] on input "SĐT Người Nhận *" at bounding box center [109, 130] width 103 height 15
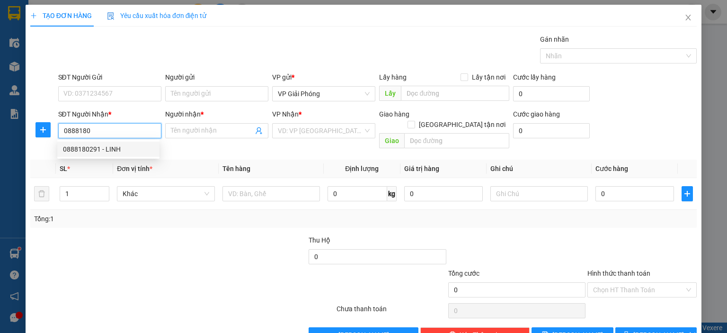
click at [125, 145] on div "0888180291 - LINH" at bounding box center [108, 149] width 91 height 10
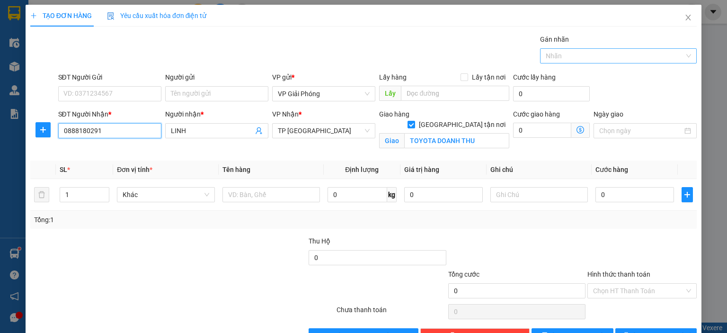
click at [594, 50] on div at bounding box center [613, 55] width 142 height 11
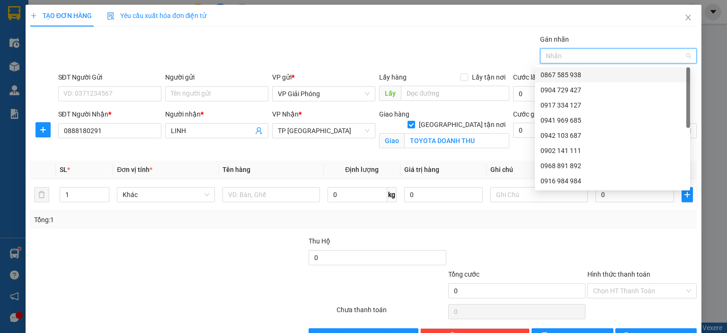
click at [604, 71] on div "0867 585 938" at bounding box center [612, 75] width 144 height 10
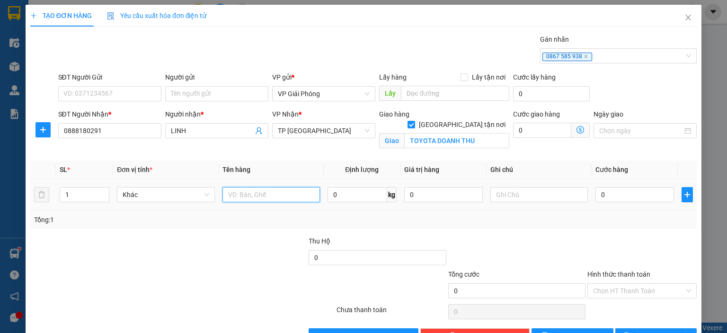
click at [254, 198] on input "text" at bounding box center [270, 194] width 97 height 15
click at [638, 194] on input "0" at bounding box center [634, 194] width 79 height 15
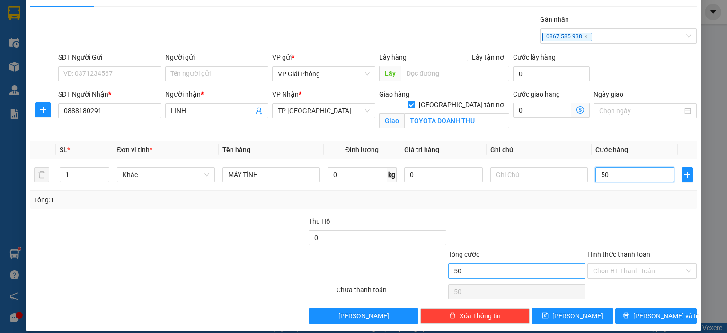
scroll to position [27, 0]
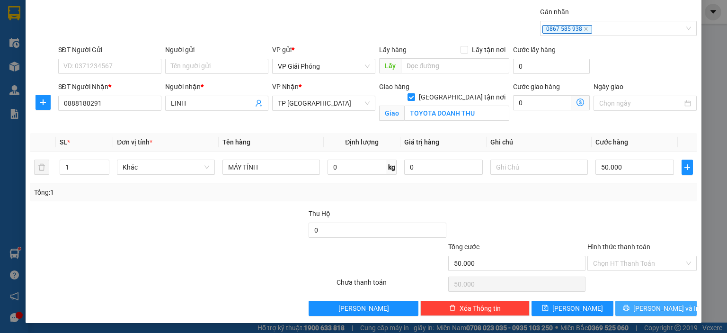
click at [661, 314] on button "[PERSON_NAME] và In" at bounding box center [656, 307] width 82 height 15
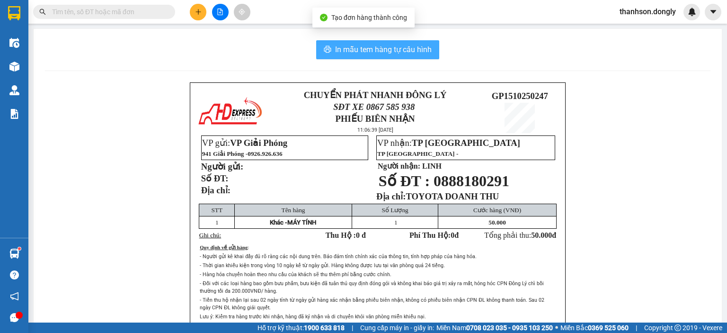
click at [373, 39] on div "In mẫu tem hàng tự cấu hình CHUYỂN PHÁT NHANH ĐÔNG LÝ SĐT XE 0867 585 938 PHIẾU…" at bounding box center [378, 208] width 688 height 359
click at [378, 45] on span "In mẫu tem hàng tự cấu hình" at bounding box center [383, 50] width 97 height 12
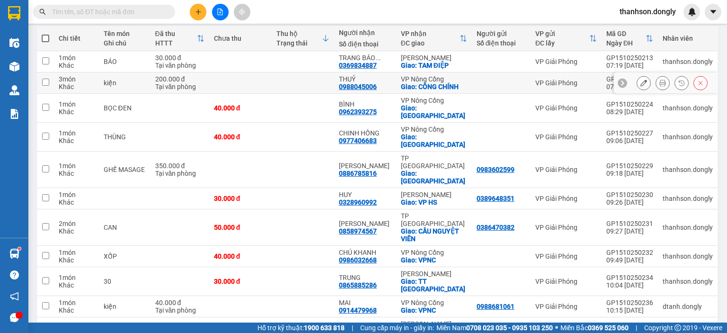
scroll to position [236, 0]
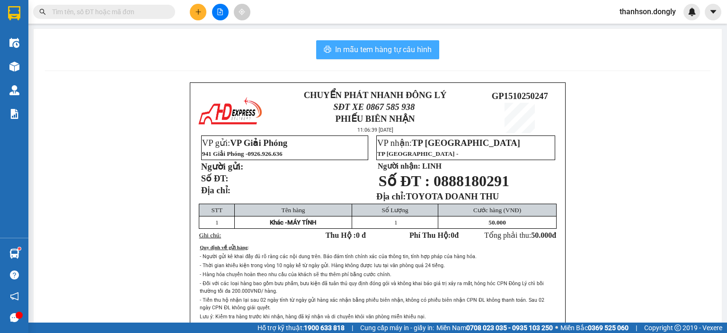
click at [406, 56] on button "In mẫu tem hàng tự cấu hình" at bounding box center [377, 49] width 123 height 19
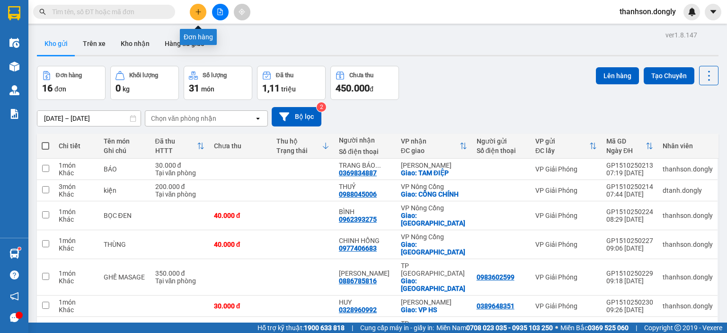
click at [202, 17] on button at bounding box center [198, 12] width 17 height 17
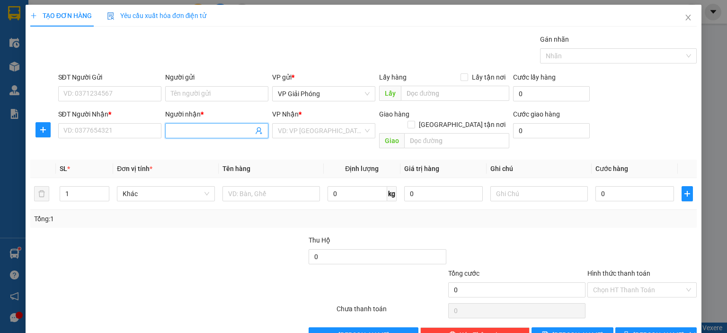
click at [199, 130] on input "Người nhận *" at bounding box center [212, 130] width 82 height 10
click at [221, 147] on div "[PERSON_NAME] - 0944268298" at bounding box center [215, 149] width 93 height 10
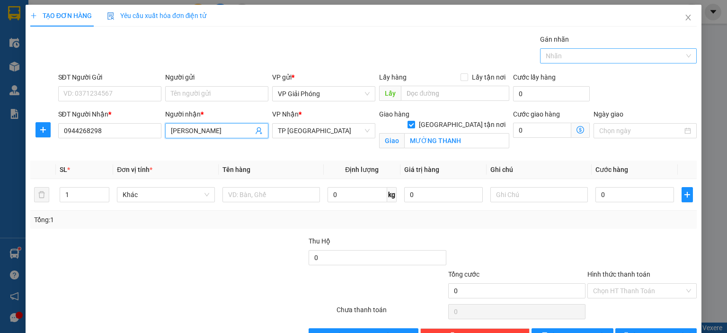
click at [611, 51] on div at bounding box center [613, 55] width 142 height 11
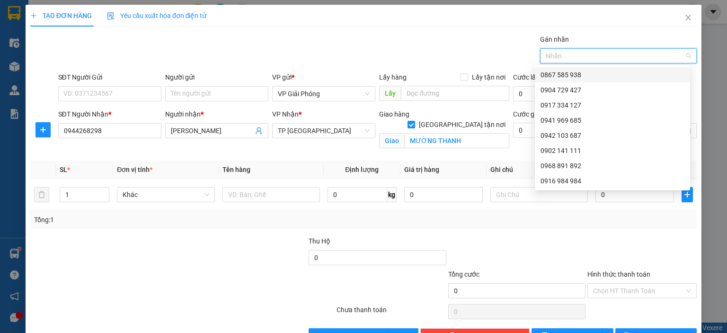
click at [605, 72] on div "0867 585 938" at bounding box center [612, 75] width 144 height 10
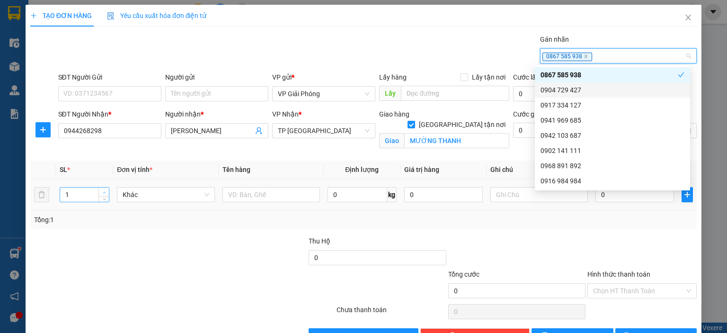
click at [103, 191] on icon "up" at bounding box center [104, 192] width 3 height 2
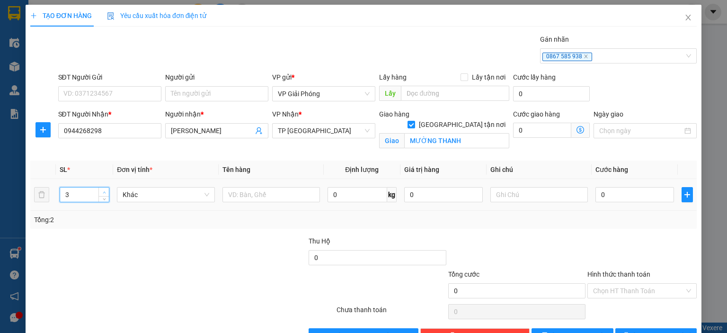
click at [103, 191] on icon "up" at bounding box center [104, 192] width 3 height 2
click at [278, 196] on input "text" at bounding box center [270, 194] width 97 height 15
click at [642, 194] on input "0" at bounding box center [634, 194] width 79 height 15
click at [619, 251] on div at bounding box center [641, 252] width 111 height 33
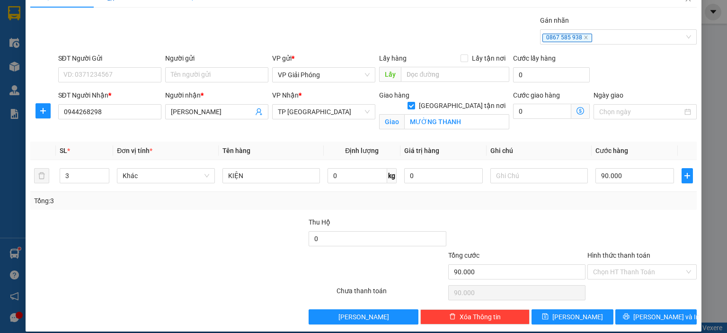
scroll to position [27, 0]
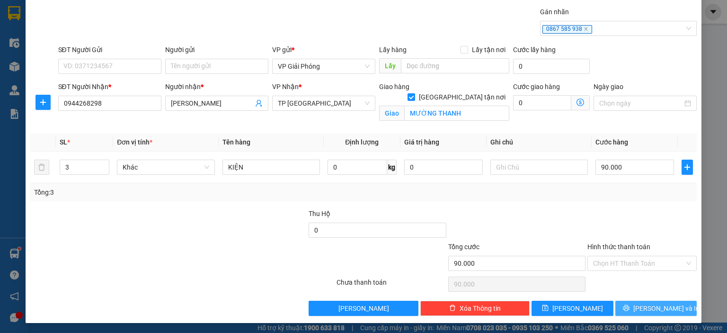
click at [642, 308] on span "[PERSON_NAME] và In" at bounding box center [666, 308] width 66 height 10
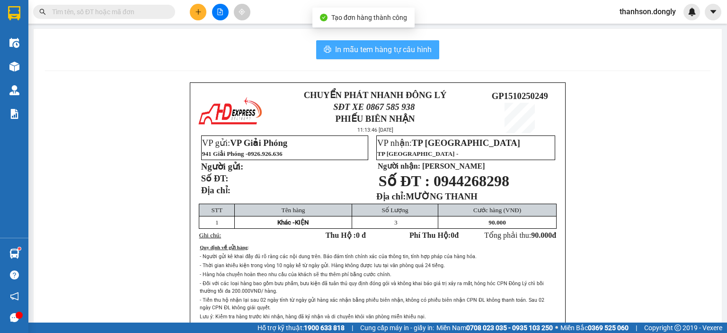
click at [383, 55] on span "In mẫu tem hàng tự cấu hình" at bounding box center [383, 50] width 97 height 12
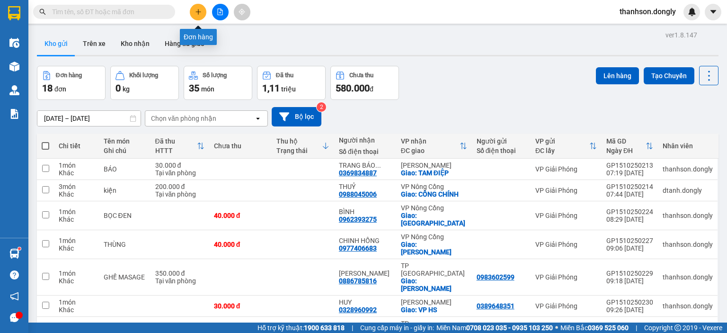
click at [199, 11] on icon "plus" at bounding box center [198, 12] width 7 height 7
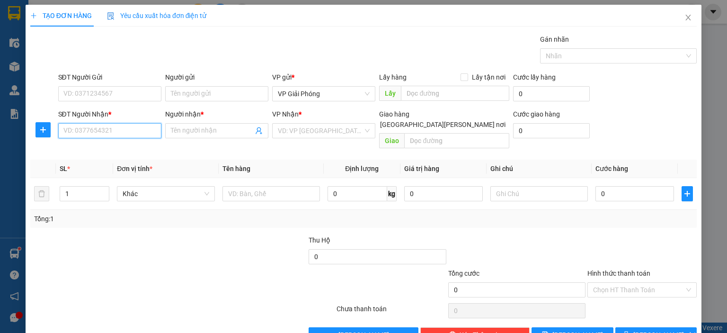
click at [117, 133] on input "SĐT Người Nhận *" at bounding box center [109, 130] width 103 height 15
drag, startPoint x: 203, startPoint y: 130, endPoint x: 208, endPoint y: 127, distance: 5.5
click at [203, 130] on input "Người nhận *" at bounding box center [212, 130] width 82 height 10
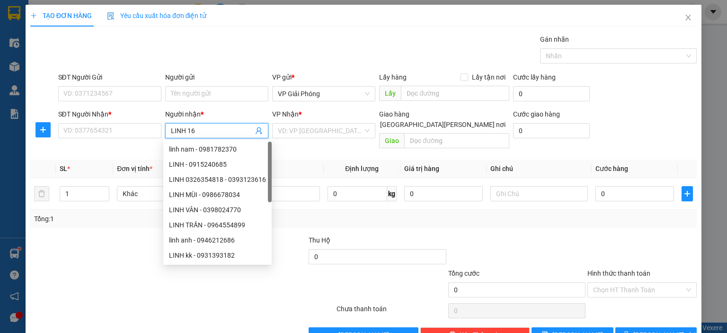
type input "LINH 162"
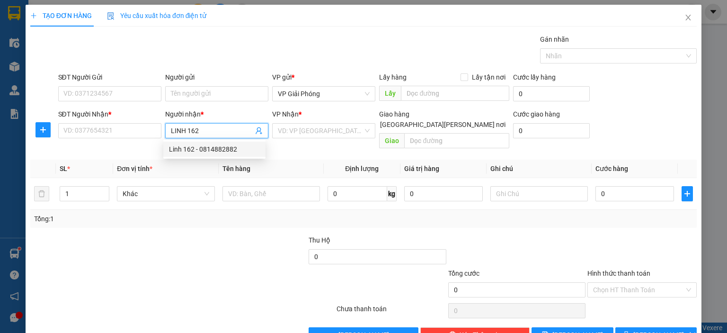
click at [242, 145] on div "Linh 162 - 0814882882" at bounding box center [214, 149] width 91 height 10
type input "0814882882"
type input "Linh 162"
checkbox input "true"
type input "162 HẢI THƯỢNG LÃN ÔNG"
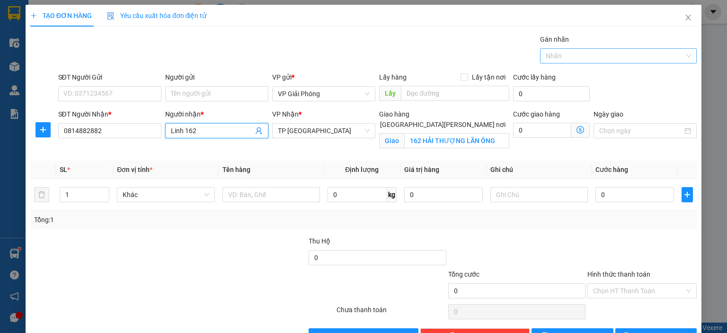
click at [606, 60] on div at bounding box center [613, 55] width 142 height 11
type input "Linh 162"
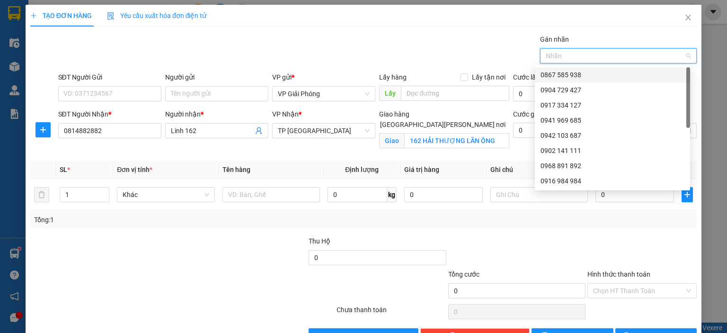
click at [600, 74] on div "0867 585 938" at bounding box center [612, 75] width 144 height 10
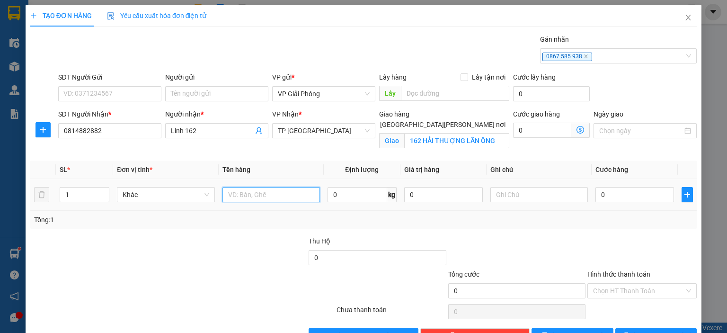
click at [257, 194] on input "text" at bounding box center [270, 194] width 97 height 15
type input "KIỆN"
click at [618, 194] on input "0" at bounding box center [634, 194] width 79 height 15
type input "5"
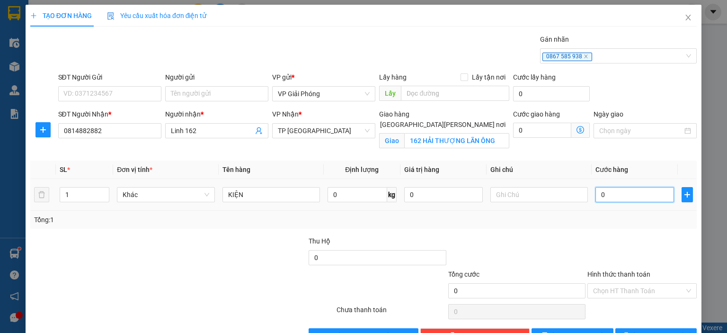
type input "5"
type input "50"
type input "50.000"
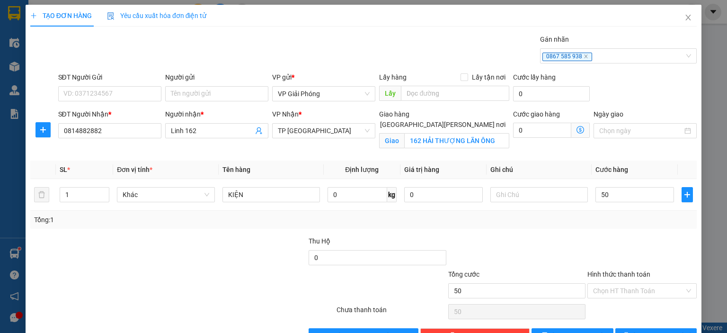
type input "50.000"
click at [574, 242] on div at bounding box center [516, 252] width 139 height 33
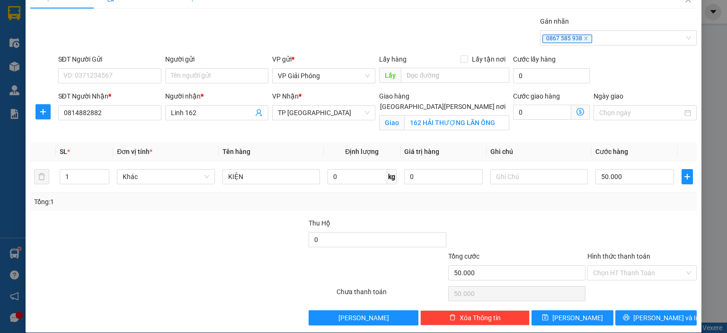
scroll to position [27, 0]
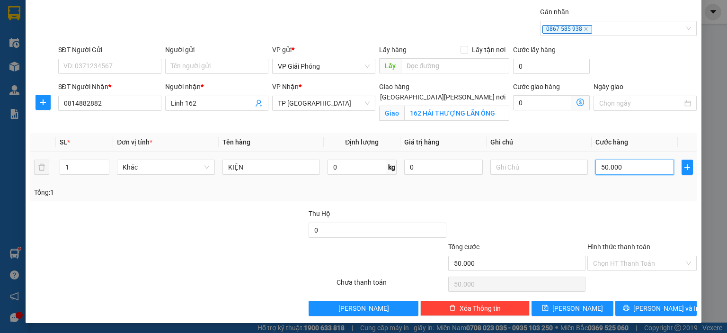
click at [625, 165] on input "50.000" at bounding box center [634, 166] width 79 height 15
type input "0"
type input "03"
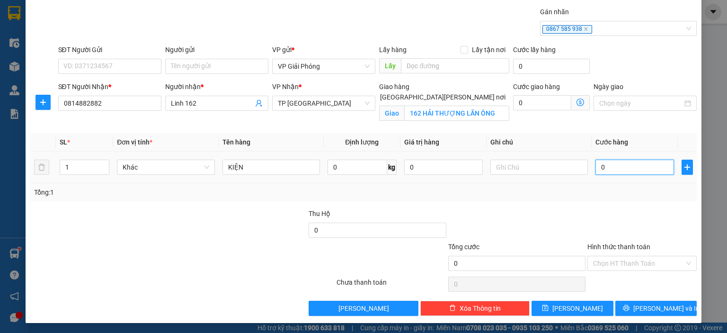
type input "3"
type input "030"
type input "30"
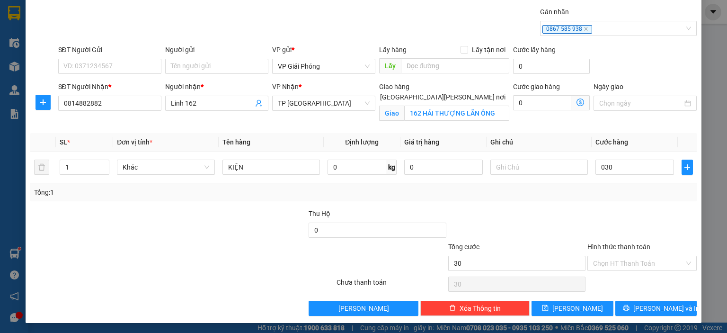
type input "30.000"
click at [621, 216] on div at bounding box center [641, 224] width 111 height 33
click at [661, 305] on span "[PERSON_NAME] và In" at bounding box center [666, 308] width 66 height 10
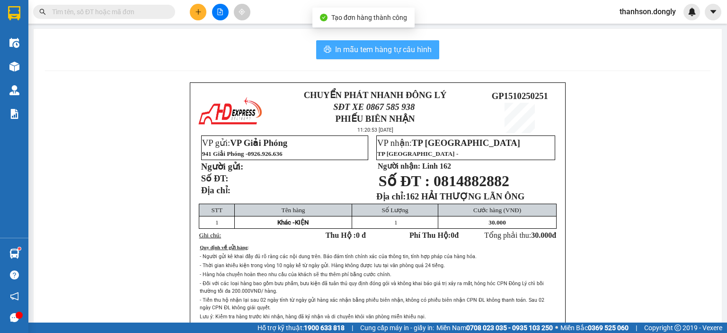
click at [366, 52] on span "In mẫu tem hàng tự cấu hình" at bounding box center [383, 50] width 97 height 12
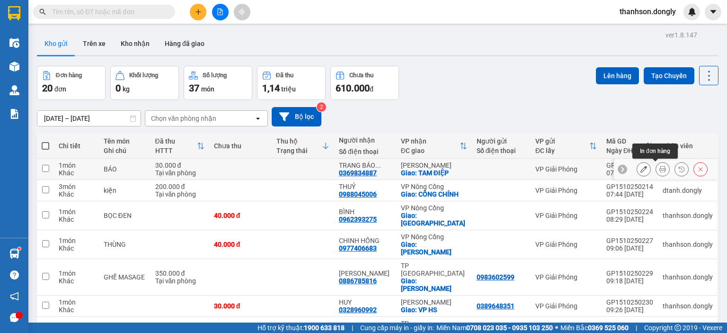
click at [659, 169] on icon at bounding box center [662, 169] width 7 height 7
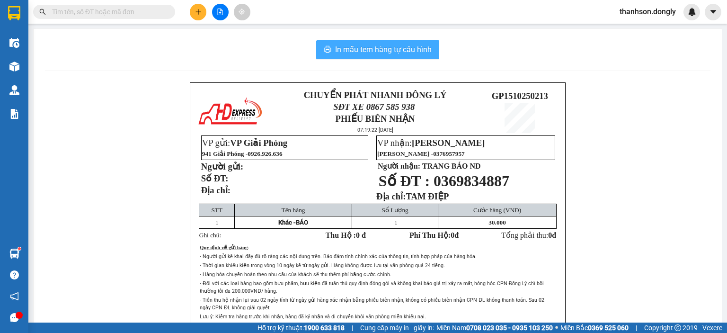
click at [412, 51] on span "In mẫu tem hàng tự cấu hình" at bounding box center [383, 50] width 97 height 12
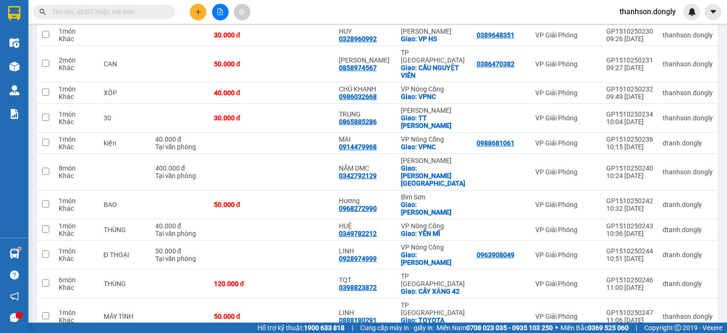
scroll to position [328, 0]
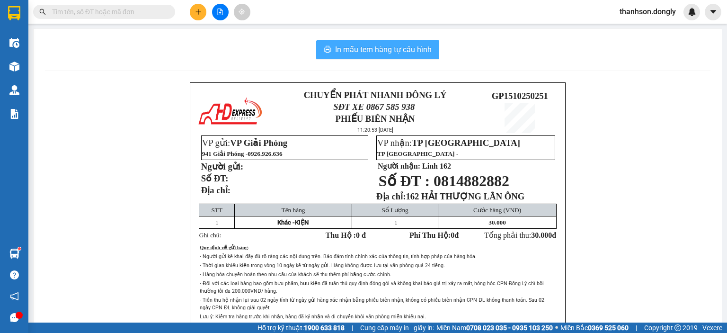
click at [404, 44] on span "In mẫu tem hàng tự cấu hình" at bounding box center [383, 50] width 97 height 12
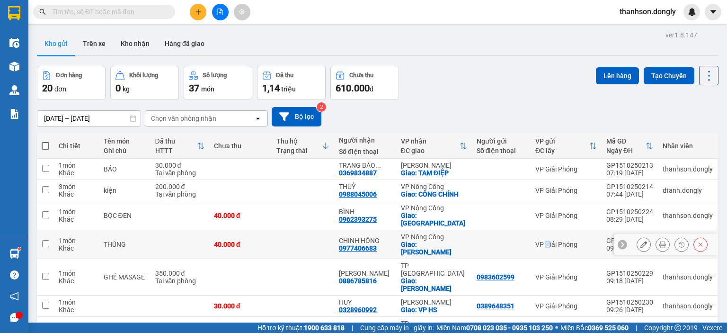
drag, startPoint x: 407, startPoint y: 48, endPoint x: 581, endPoint y: 212, distance: 239.7
click at [565, 230] on td "VP Giải Phóng" at bounding box center [565, 244] width 71 height 29
checkbox input "true"
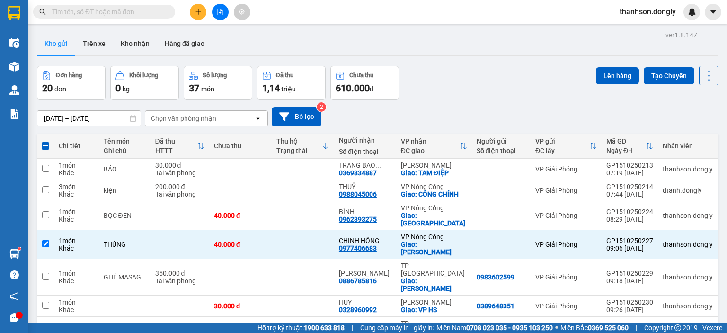
click at [506, 88] on div "Đơn hàng 20 đơn [PERSON_NAME] 0 kg Số [PERSON_NAME] 37 món Đã thu 1,14 [PERSON_…" at bounding box center [377, 83] width 681 height 34
click at [203, 12] on button at bounding box center [198, 12] width 17 height 17
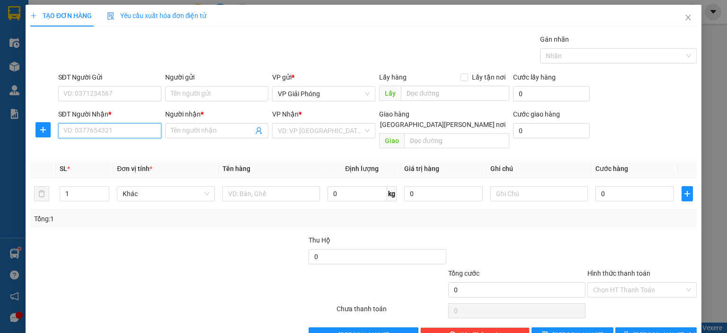
click at [127, 131] on input "SĐT Người Nhận *" at bounding box center [109, 130] width 103 height 15
type input "0347432119"
click at [122, 151] on div "0347432119 - SÂM" at bounding box center [108, 149] width 91 height 10
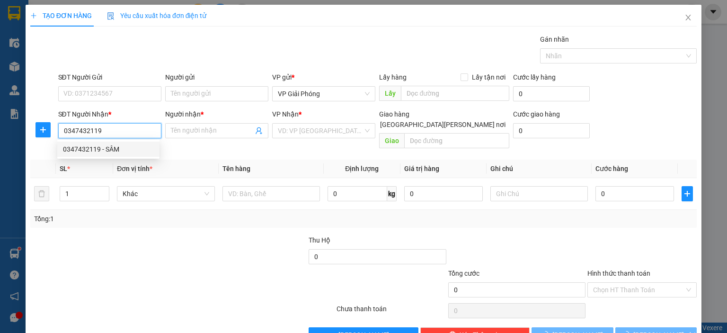
type input "SÂM"
checkbox input "true"
type input "[PERSON_NAME]"
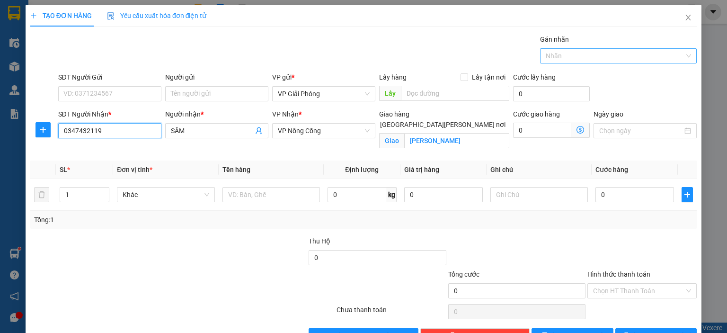
click at [627, 53] on div at bounding box center [613, 55] width 142 height 11
type input "0347432119"
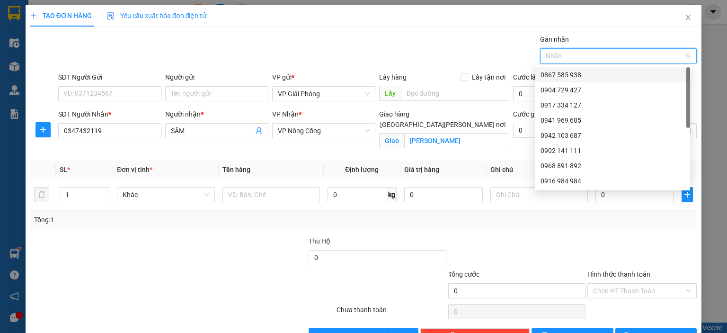
click at [623, 74] on div "0867 585 938" at bounding box center [612, 75] width 144 height 10
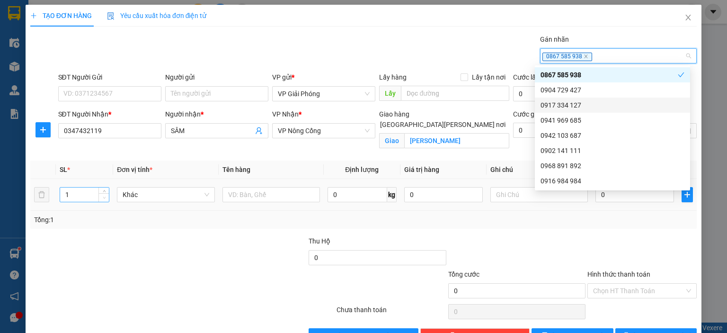
click at [104, 193] on span "Decrease Value" at bounding box center [103, 197] width 10 height 9
click at [103, 191] on icon "up" at bounding box center [104, 192] width 3 height 3
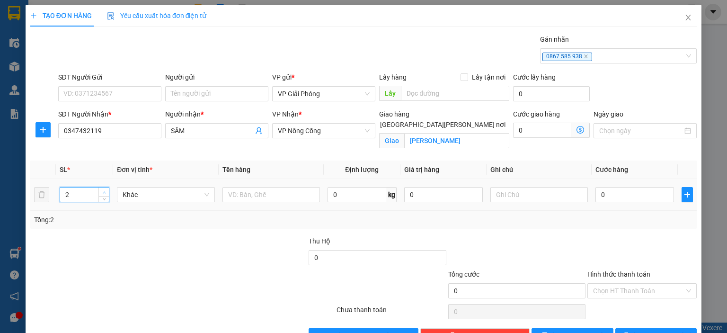
type input "3"
click at [103, 191] on icon "up" at bounding box center [104, 192] width 3 height 3
click at [288, 196] on input "text" at bounding box center [270, 194] width 97 height 15
type input "KIỆN"
click at [645, 192] on input "0" at bounding box center [634, 194] width 79 height 15
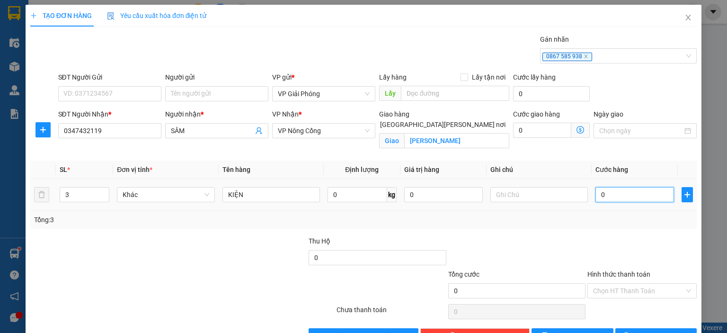
type input "1"
type input "12"
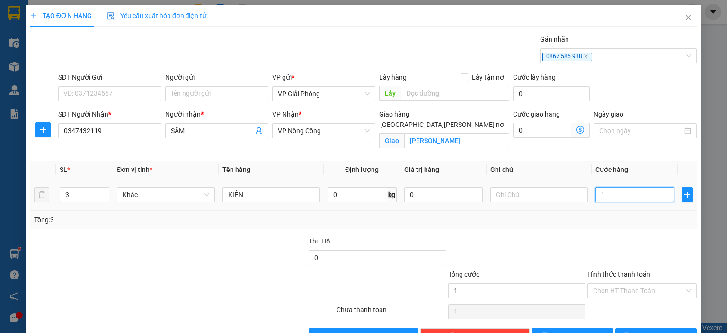
type input "12"
type input "120"
type input "120.000"
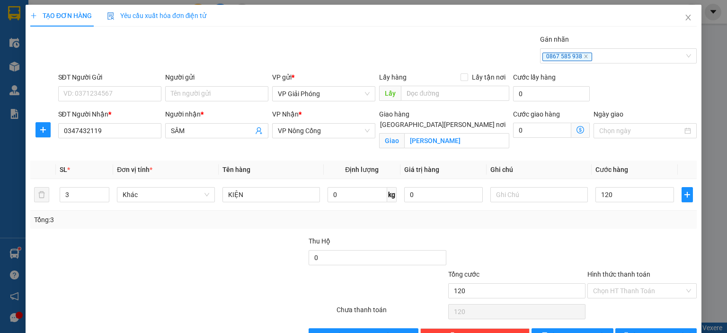
type input "120.000"
click at [606, 246] on div at bounding box center [641, 252] width 111 height 33
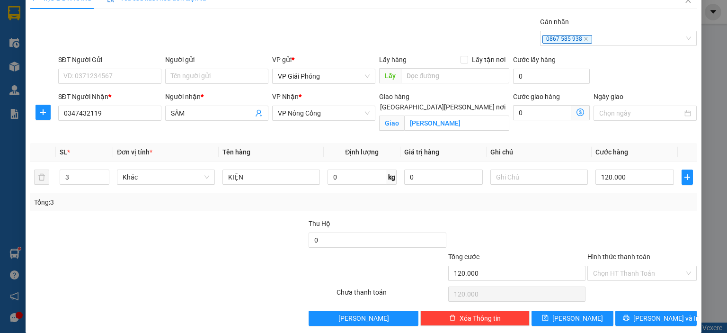
scroll to position [27, 0]
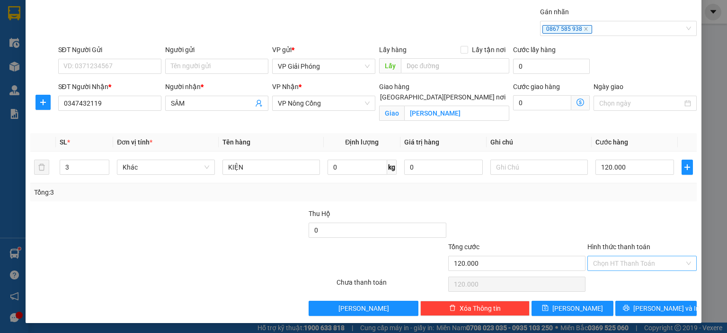
click at [642, 259] on input "Hình thức thanh toán" at bounding box center [638, 263] width 91 height 14
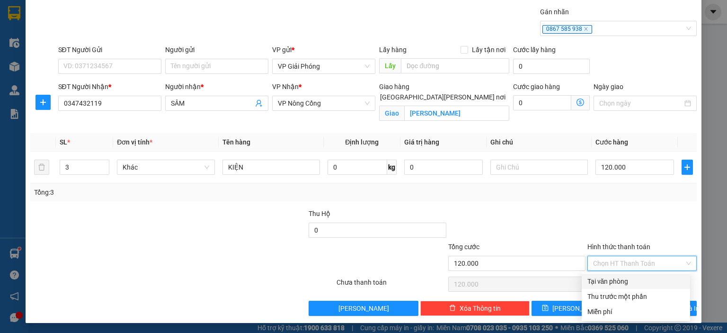
click at [620, 281] on div "Tại văn phòng" at bounding box center [635, 281] width 97 height 10
type input "0"
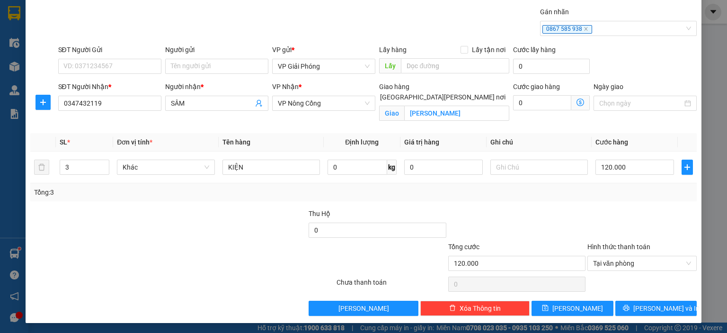
click at [638, 300] on div "[PERSON_NAME] và In" at bounding box center [656, 307] width 84 height 15
click at [642, 313] on button "[PERSON_NAME] và In" at bounding box center [656, 307] width 82 height 15
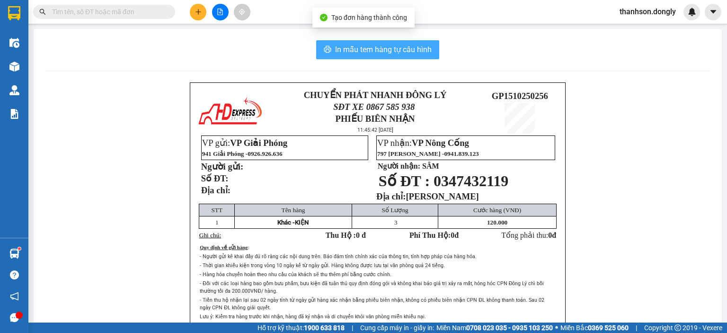
click at [388, 47] on span "In mẫu tem hàng tự cấu hình" at bounding box center [383, 50] width 97 height 12
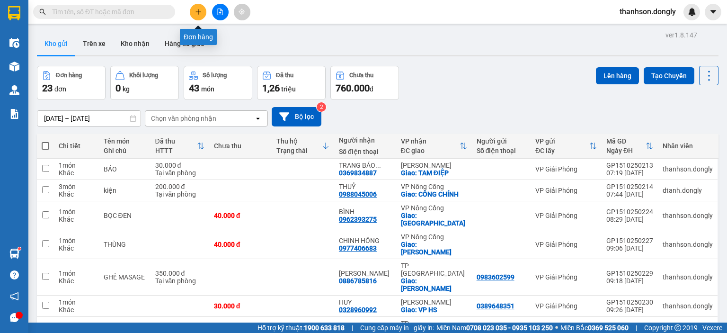
click at [200, 15] on icon "plus" at bounding box center [198, 12] width 7 height 7
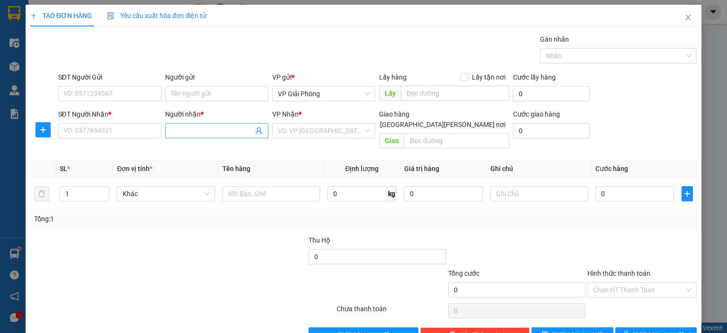
click at [210, 132] on input "Người nhận *" at bounding box center [212, 130] width 82 height 10
click at [212, 131] on input "LINH162" at bounding box center [212, 130] width 82 height 10
click at [184, 129] on input "LINH162" at bounding box center [212, 130] width 82 height 10
type input "LINH 162"
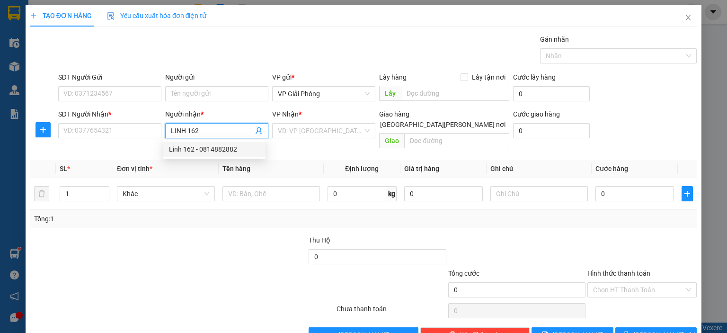
click at [223, 149] on div "Linh 162 - 0814882882" at bounding box center [214, 149] width 91 height 10
type input "0814882882"
type input "Linh 162"
checkbox input "true"
type input "162 HẢI THƯỢNG LÃN ÔNG"
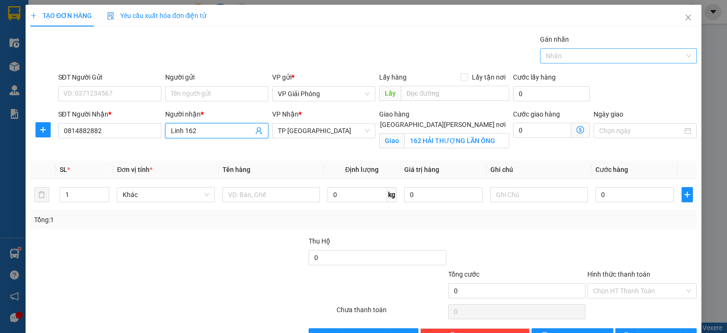
click at [605, 58] on div at bounding box center [613, 55] width 142 height 11
type input "Linh 162"
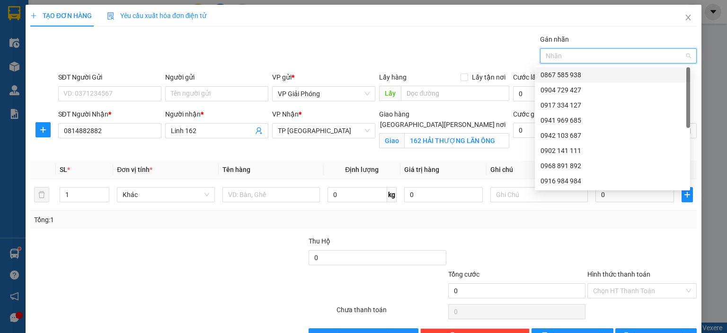
click at [597, 70] on div "0867 585 938" at bounding box center [612, 75] width 144 height 10
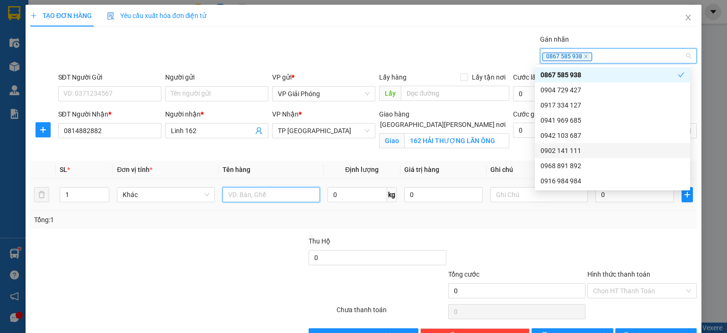
click at [280, 193] on input "text" at bounding box center [270, 194] width 97 height 15
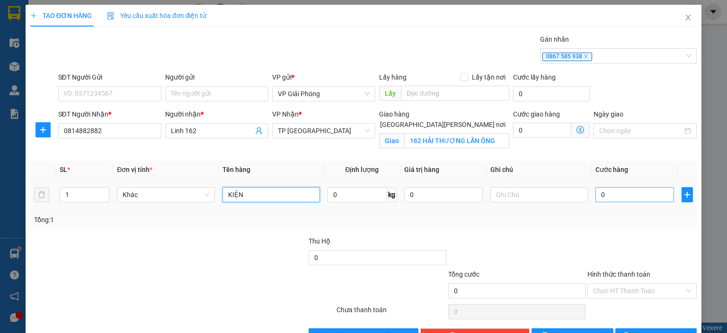
type input "KIỆN"
click at [627, 191] on input "0" at bounding box center [634, 194] width 79 height 15
type input "3"
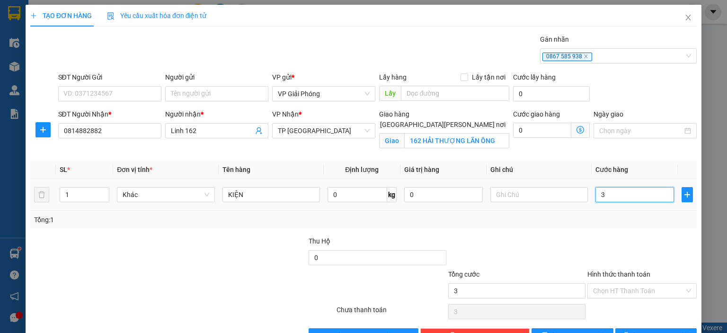
type input "30"
type input "30.000"
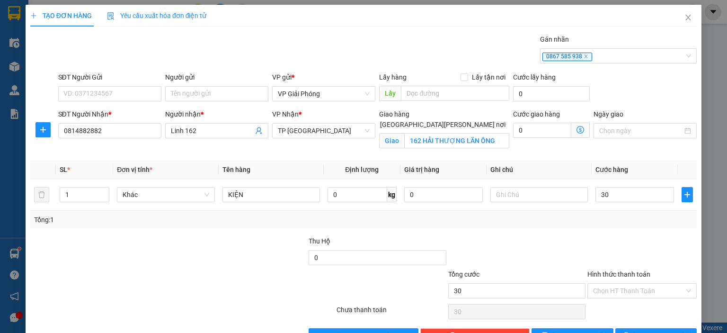
type input "30.000"
click at [617, 236] on div at bounding box center [641, 252] width 111 height 33
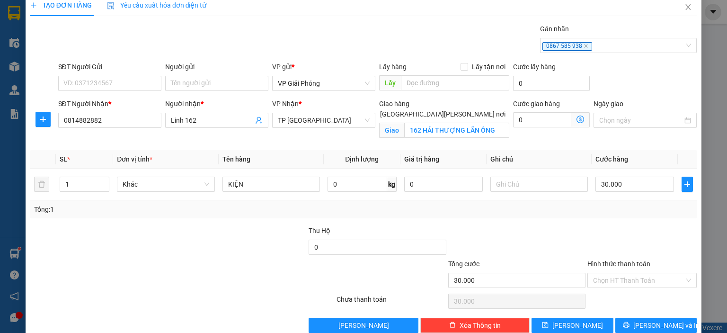
scroll to position [27, 0]
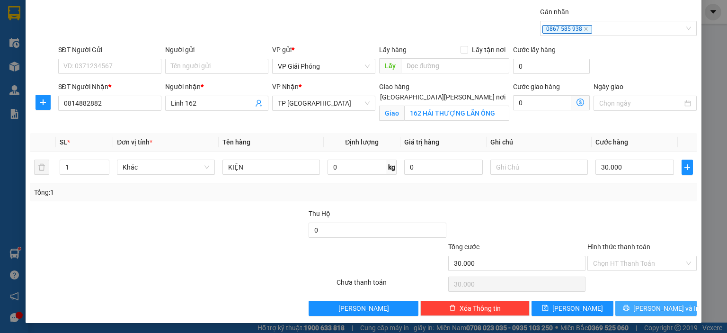
click at [629, 308] on icon "printer" at bounding box center [626, 308] width 6 height 6
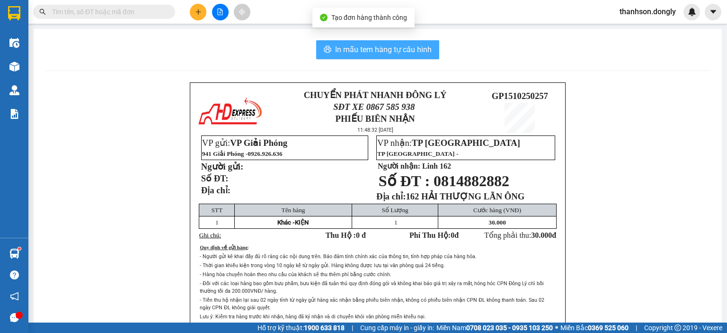
click at [361, 49] on span "In mẫu tem hàng tự cấu hình" at bounding box center [383, 50] width 97 height 12
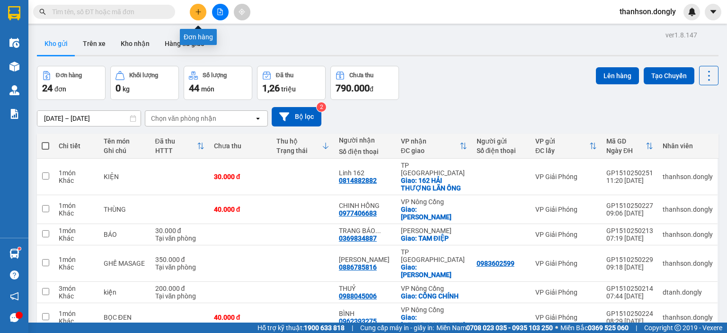
click at [195, 9] on icon "plus" at bounding box center [198, 12] width 7 height 7
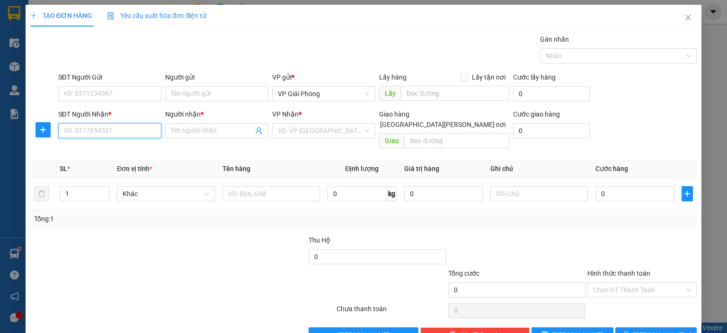
click at [129, 130] on input "SĐT Người Nhận *" at bounding box center [109, 130] width 103 height 15
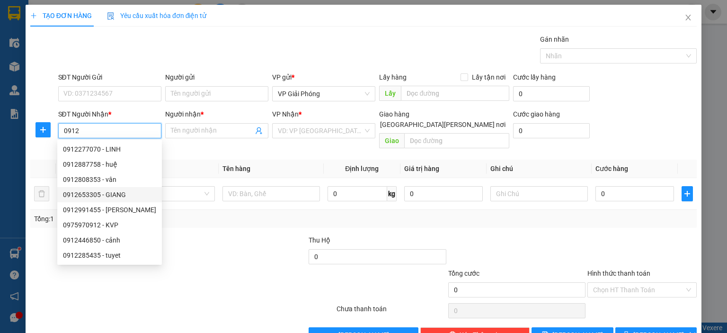
click at [131, 194] on div "0912653305 - GIANG" at bounding box center [109, 194] width 93 height 10
type input "0912653305"
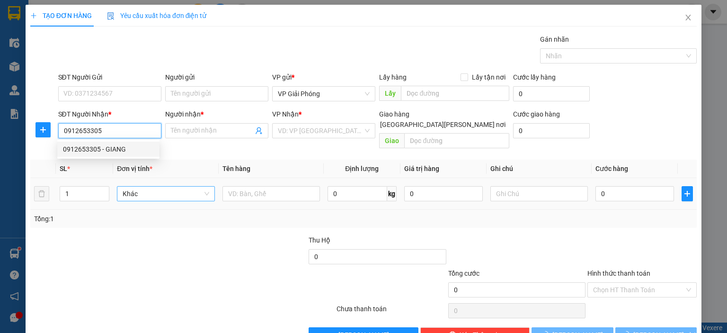
type input "GIANG"
checkbox input "true"
type input "BIGC"
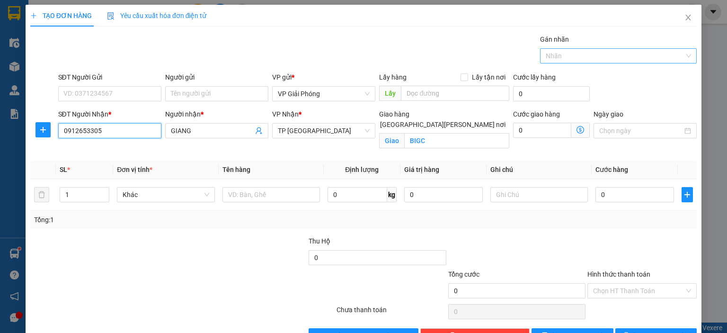
click at [617, 52] on div at bounding box center [613, 55] width 142 height 11
type input "0912653305"
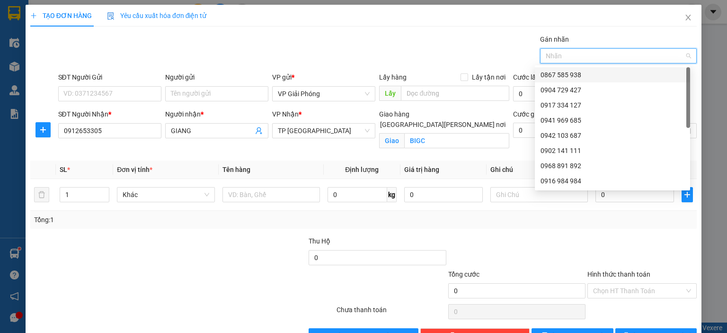
click at [604, 76] on div "0867 585 938" at bounding box center [612, 75] width 144 height 10
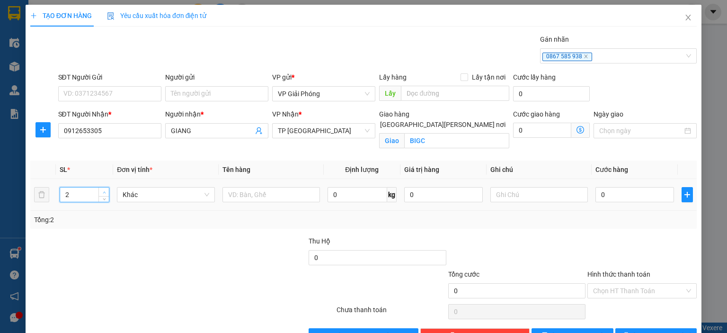
click at [103, 191] on icon "up" at bounding box center [104, 192] width 3 height 2
type input "3"
click at [103, 198] on icon "down" at bounding box center [104, 197] width 3 height 3
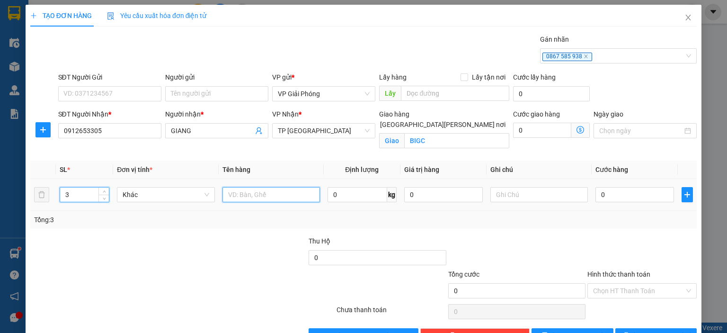
click at [275, 192] on input "text" at bounding box center [270, 194] width 97 height 15
type input "KIỆN"
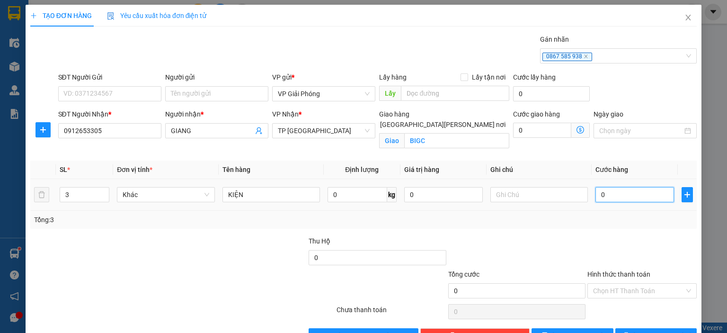
click at [644, 196] on input "0" at bounding box center [634, 194] width 79 height 15
type input "9"
type input "90"
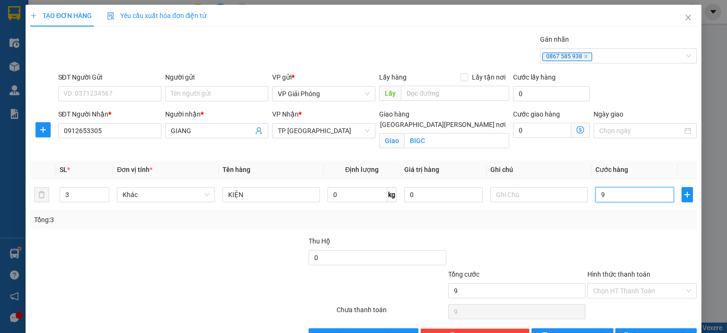
type input "90"
type input "90.000"
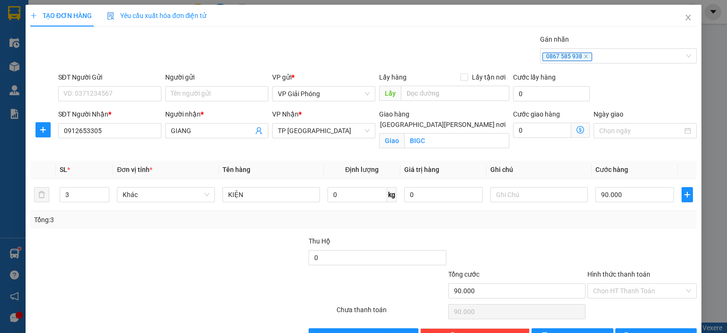
click at [646, 238] on div at bounding box center [641, 252] width 111 height 33
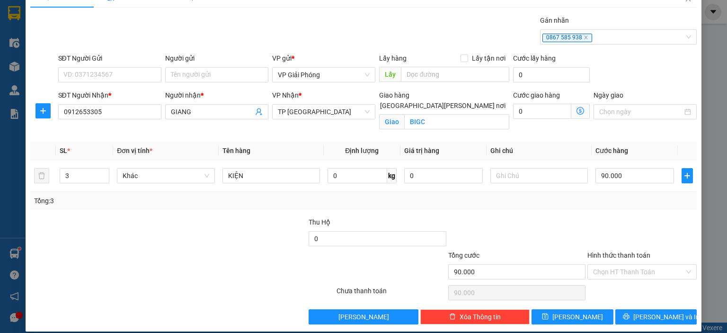
scroll to position [27, 0]
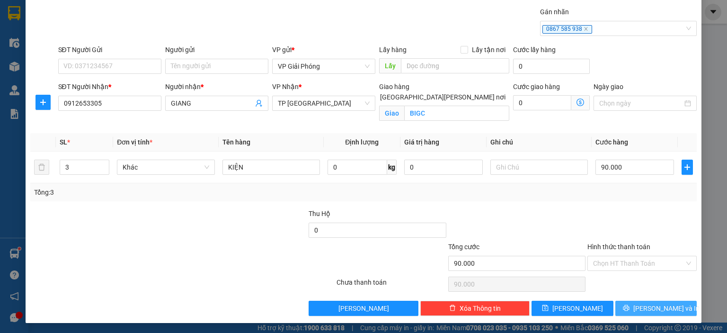
click at [647, 307] on span "[PERSON_NAME] và In" at bounding box center [666, 308] width 66 height 10
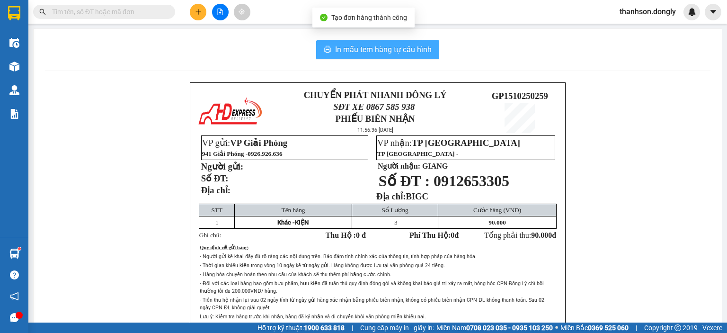
click at [397, 53] on span "In mẫu tem hàng tự cấu hình" at bounding box center [383, 50] width 97 height 12
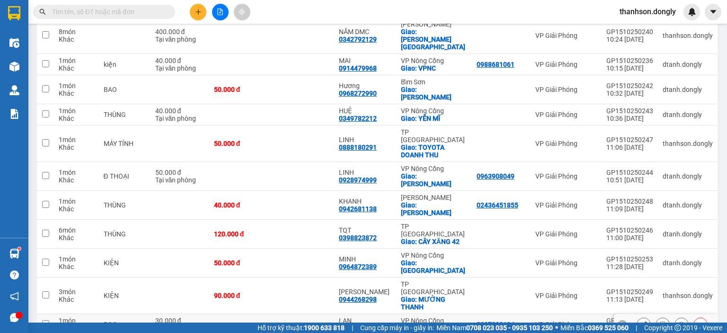
scroll to position [463, 0]
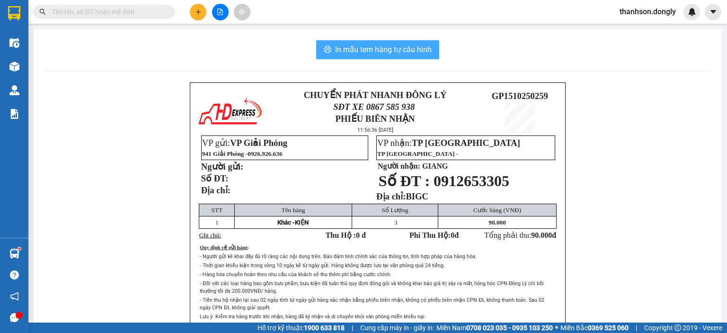
click at [385, 48] on span "In mẫu tem hàng tự cấu hình" at bounding box center [383, 50] width 97 height 12
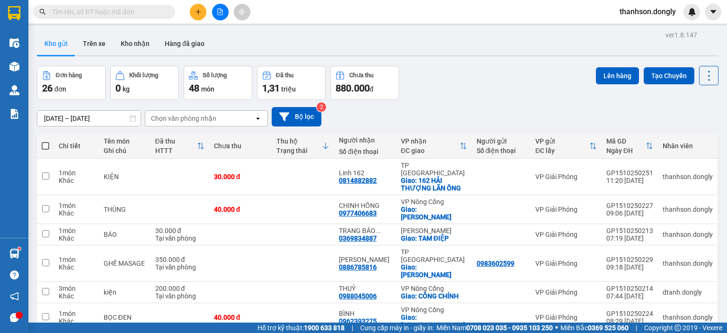
click at [199, 14] on icon "plus" at bounding box center [198, 12] width 7 height 7
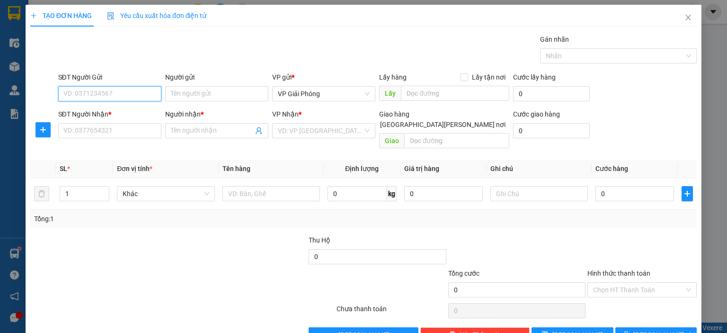
click at [87, 90] on input "SĐT Người Gửi" at bounding box center [109, 93] width 103 height 15
type input "0906011027"
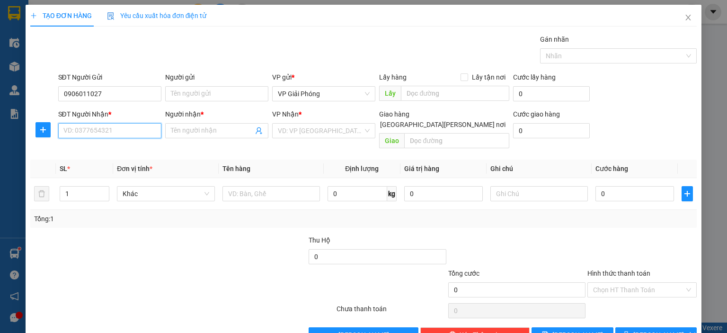
click at [97, 126] on input "SĐT Người Nhận *" at bounding box center [109, 130] width 103 height 15
click at [549, 54] on div at bounding box center [613, 55] width 142 height 11
type input "0"
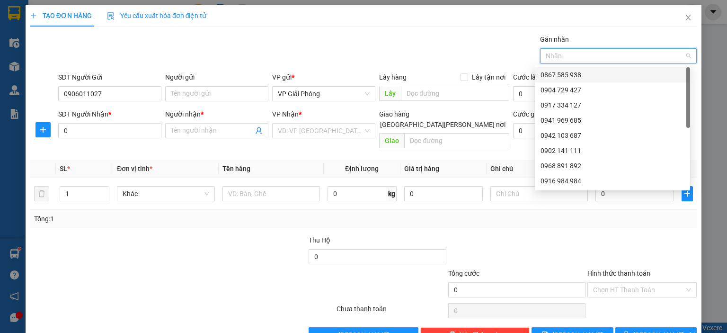
click at [543, 70] on div "0867 585 938" at bounding box center [612, 75] width 144 height 10
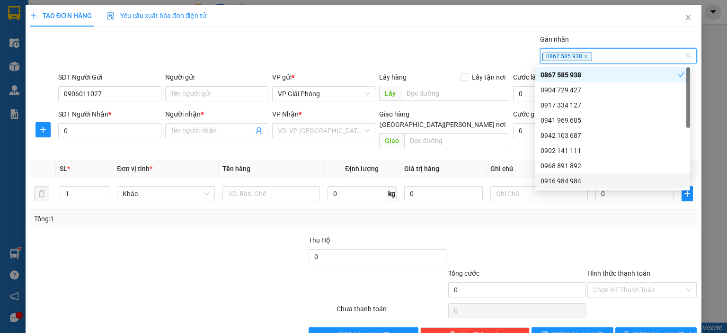
click at [522, 213] on div "Tổng: 1" at bounding box center [363, 218] width 659 height 10
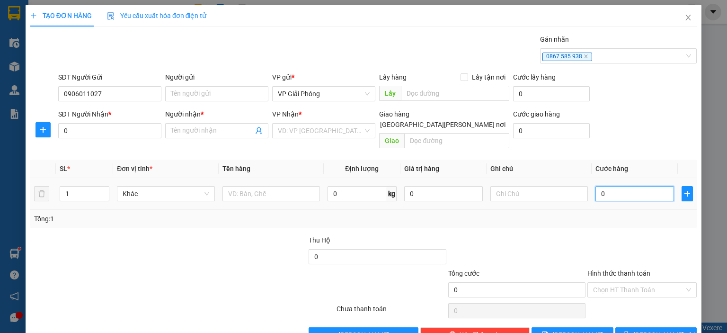
click at [609, 186] on input "0" at bounding box center [634, 193] width 79 height 15
type input "1"
type input "10"
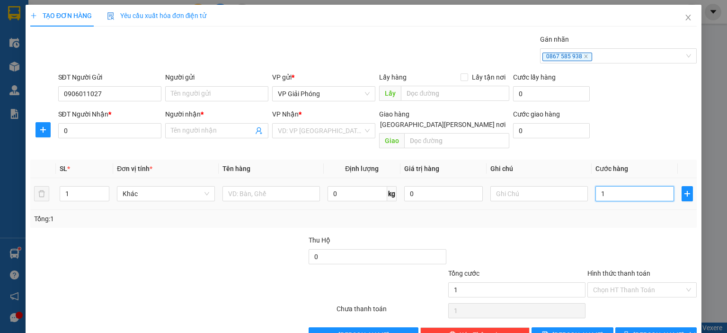
type input "10"
type input "100"
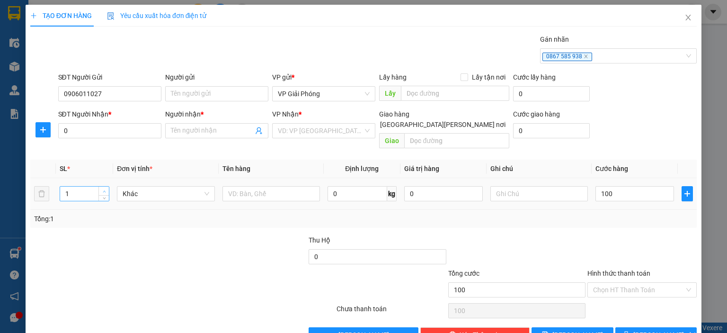
type input "100.000"
click at [103, 190] on icon "up" at bounding box center [104, 191] width 3 height 3
click at [117, 128] on input "0" at bounding box center [109, 130] width 103 height 15
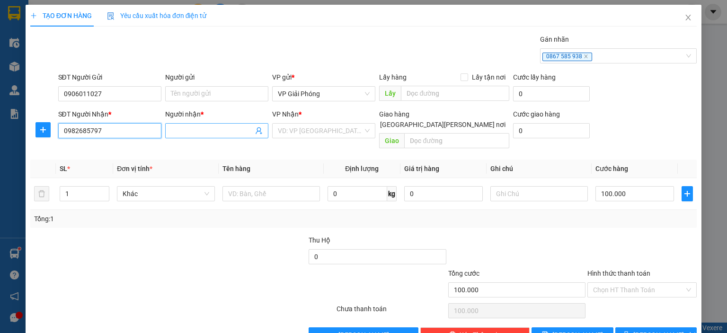
type input "0982685797"
click at [213, 132] on input "Người nhận *" at bounding box center [212, 130] width 82 height 10
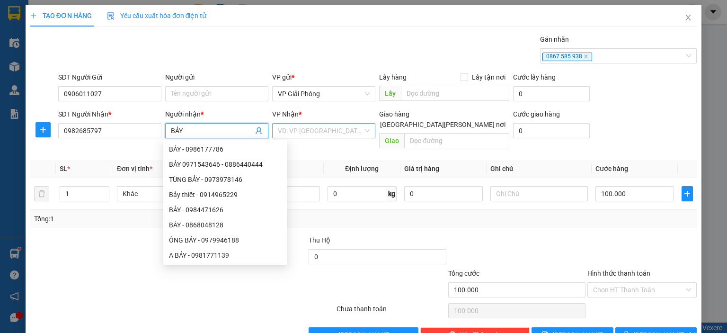
type input "BẢY"
click at [295, 135] on input "search" at bounding box center [320, 131] width 85 height 14
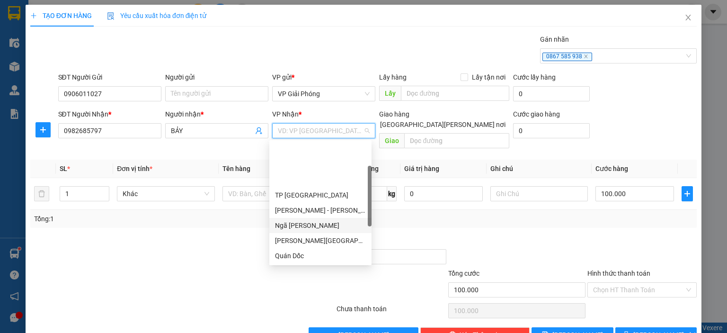
scroll to position [47, 0]
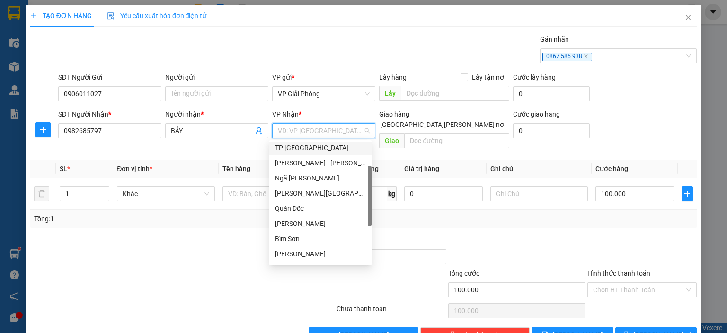
click at [311, 153] on div "TP [GEOGRAPHIC_DATA]" at bounding box center [320, 147] width 102 height 15
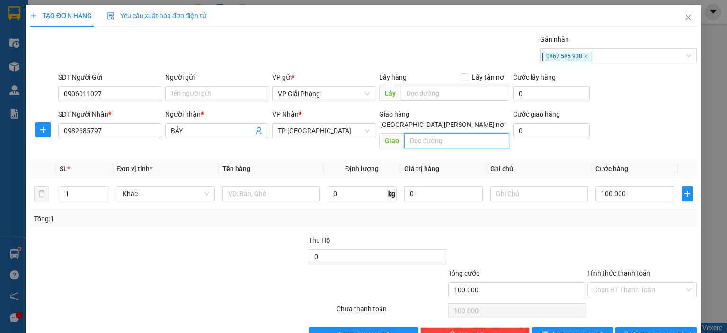
click at [423, 133] on input "text" at bounding box center [456, 140] width 105 height 15
type input "C"
type input "TP TH"
click at [375, 121] on input "[GEOGRAPHIC_DATA][PERSON_NAME] nơi" at bounding box center [372, 124] width 7 height 7
checkbox input "true"
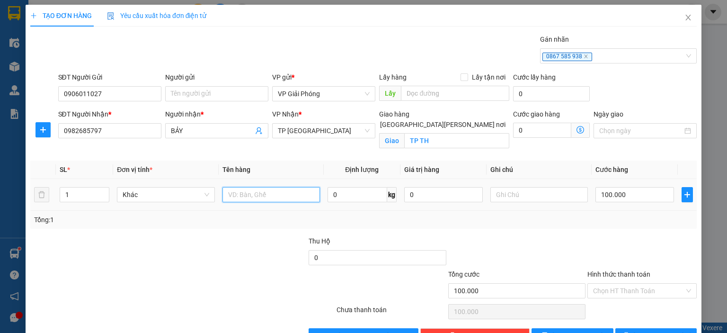
click at [276, 198] on input "text" at bounding box center [270, 194] width 97 height 15
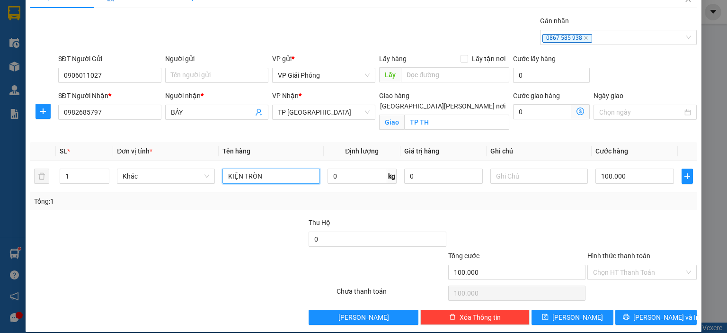
scroll to position [27, 0]
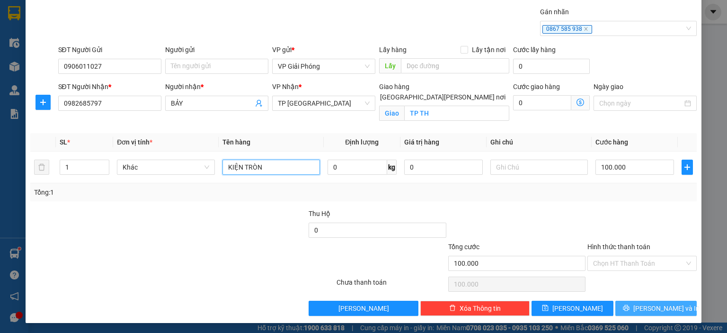
type input "KIỆN TRÒN"
click at [629, 300] on button "[PERSON_NAME] và In" at bounding box center [656, 307] width 82 height 15
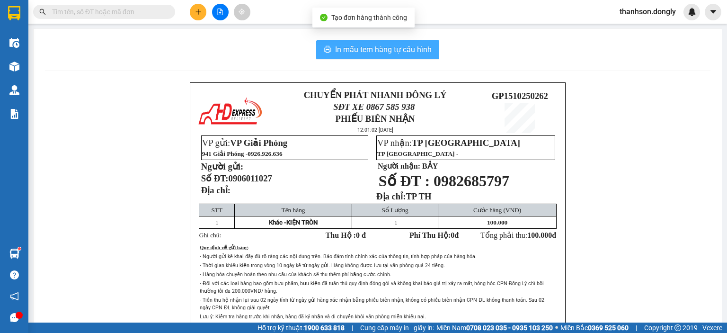
click at [399, 49] on span "In mẫu tem hàng tự cấu hình" at bounding box center [383, 50] width 97 height 12
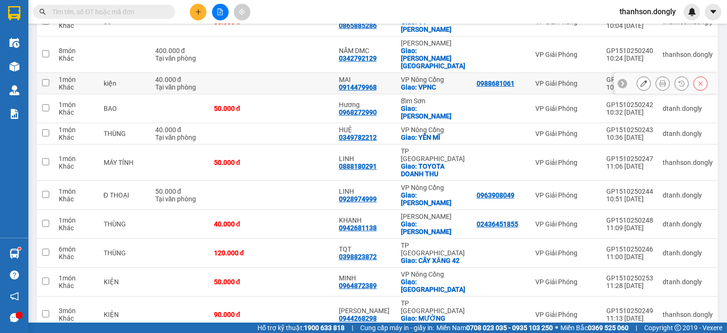
scroll to position [426, 0]
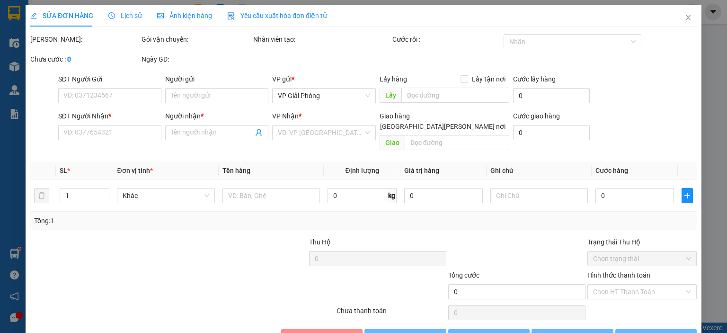
type input "0906011027"
type input "0982685797"
type input "BẢY"
checkbox input "true"
type input "TP TH"
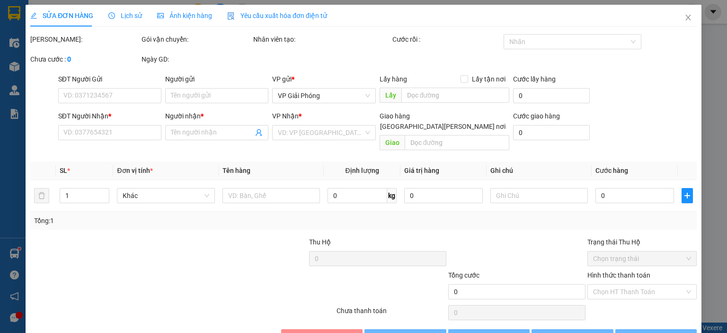
type input "100.000"
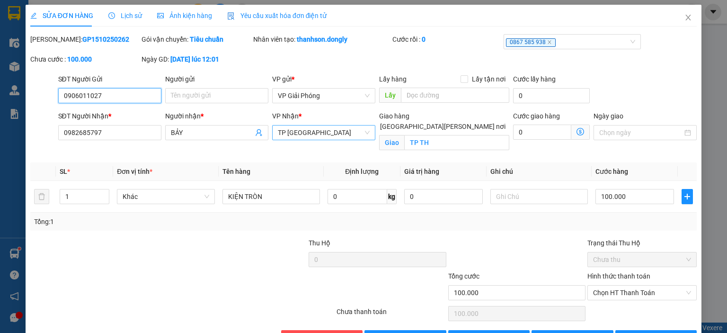
click at [365, 132] on span "TP [GEOGRAPHIC_DATA]" at bounding box center [324, 132] width 92 height 14
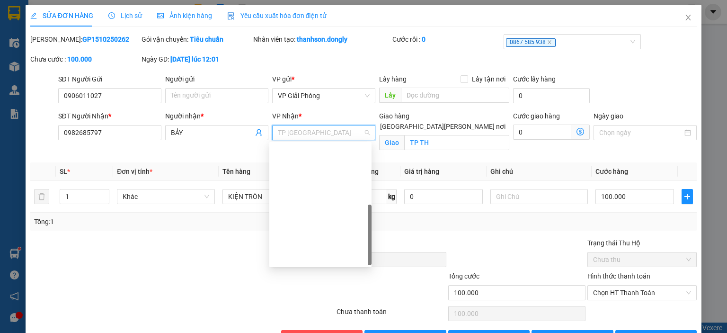
scroll to position [132, 0]
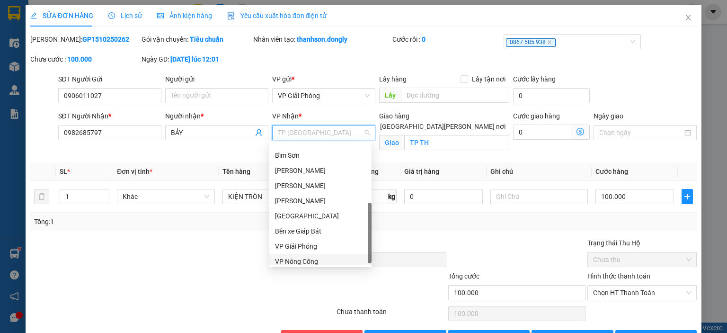
click at [324, 250] on div "Tam Điệp Bỉm Sơn [PERSON_NAME] [GEOGRAPHIC_DATA][PERSON_NAME] [PERSON_NAME] Bắc…" at bounding box center [320, 200] width 102 height 136
click at [331, 258] on div "VP Nông Cống" at bounding box center [320, 261] width 91 height 10
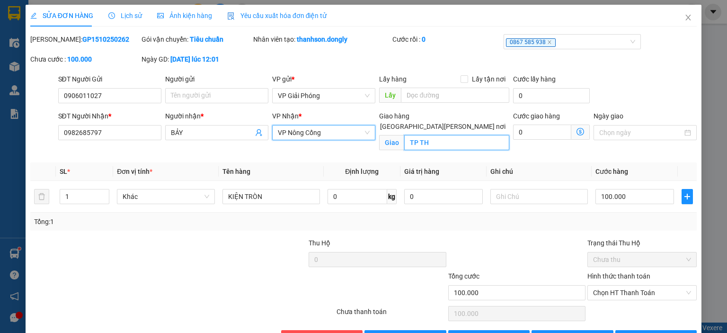
click at [423, 135] on input "TP TH" at bounding box center [456, 142] width 105 height 15
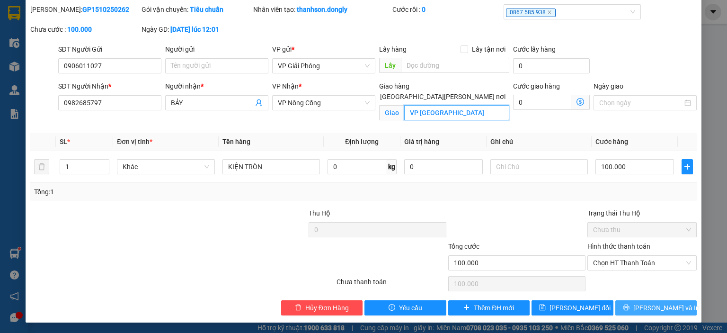
type input "VP [GEOGRAPHIC_DATA]"
click at [627, 306] on button "[PERSON_NAME] và In" at bounding box center [656, 307] width 82 height 15
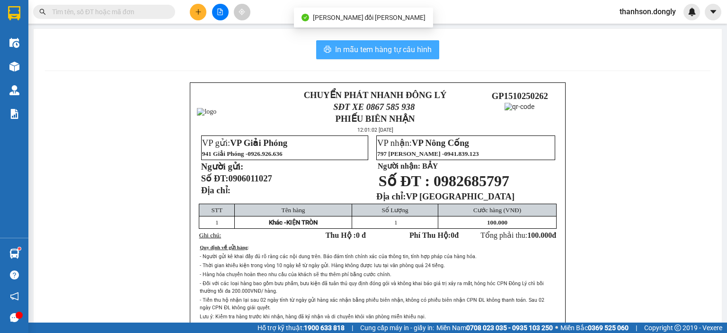
click at [408, 45] on span "In mẫu tem hàng tự cấu hình" at bounding box center [383, 50] width 97 height 12
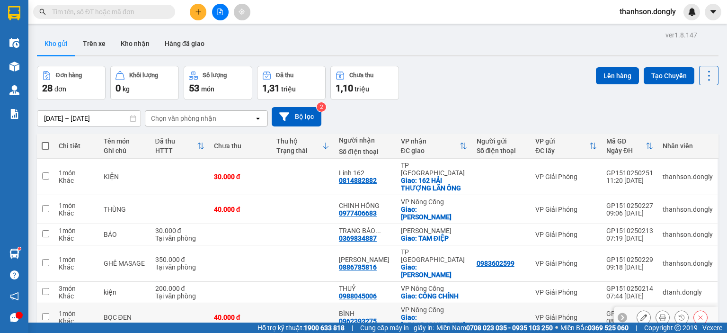
click at [547, 303] on td "VP Giải Phóng" at bounding box center [565, 317] width 71 height 29
checkbox input "true"
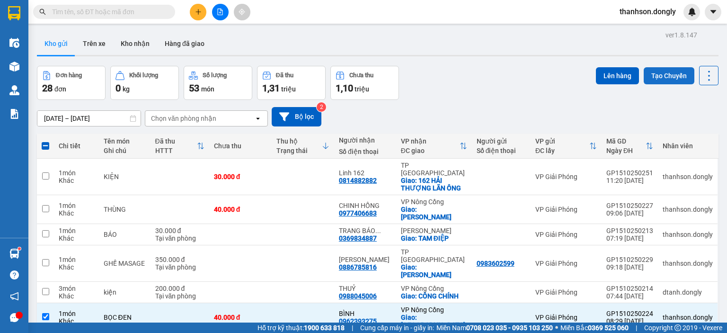
click at [666, 75] on button "Tạo Chuyến" at bounding box center [669, 75] width 51 height 17
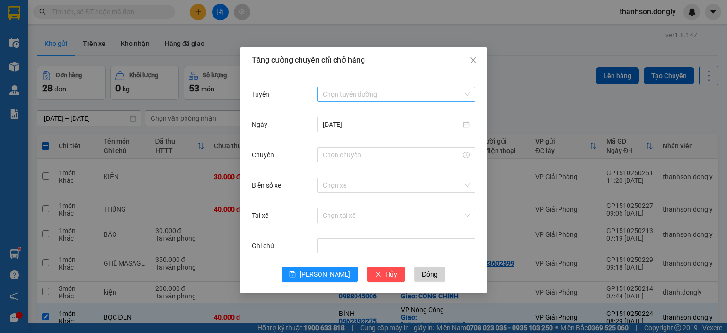
drag, startPoint x: 372, startPoint y: 94, endPoint x: 379, endPoint y: 93, distance: 7.2
click at [373, 93] on input "Tuyến" at bounding box center [393, 94] width 140 height 14
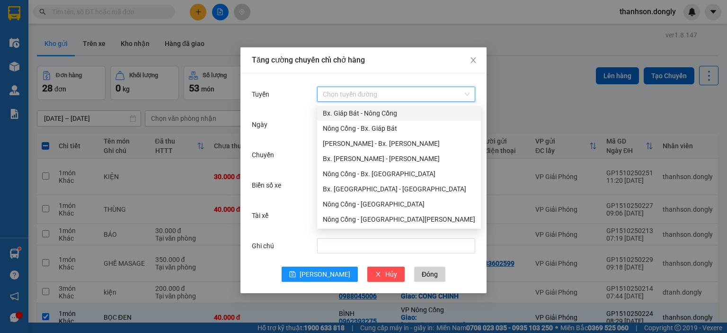
click at [366, 109] on div "Bx. Giáp Bát - Nông Cống" at bounding box center [399, 113] width 152 height 10
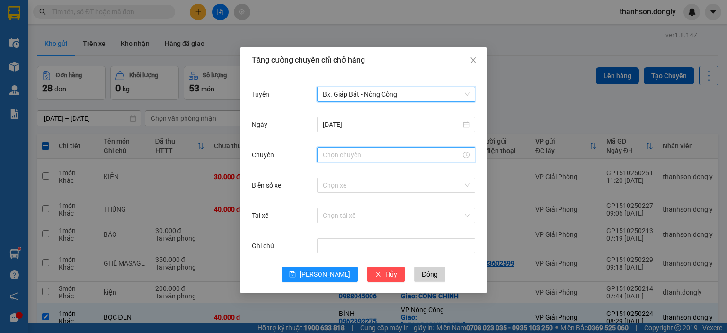
click at [350, 158] on input "Chuyến" at bounding box center [392, 155] width 138 height 10
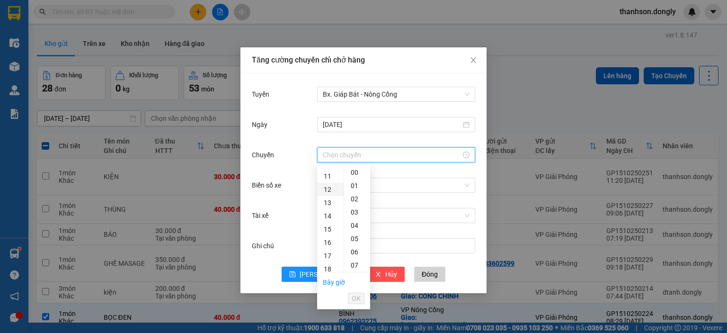
click at [326, 193] on div "12" at bounding box center [330, 189] width 26 height 13
click at [356, 181] on div "15" at bounding box center [357, 181] width 26 height 13
type input "12:15"
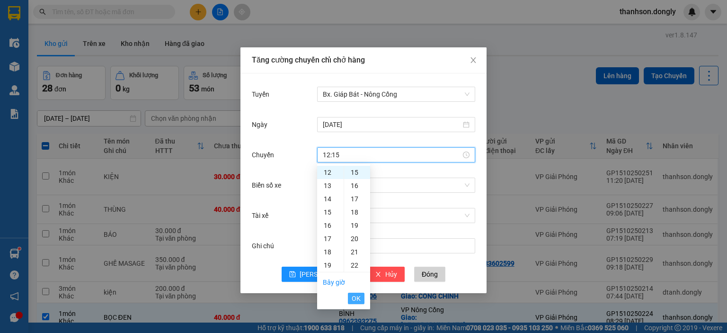
click at [356, 299] on span "OK" at bounding box center [356, 298] width 9 height 10
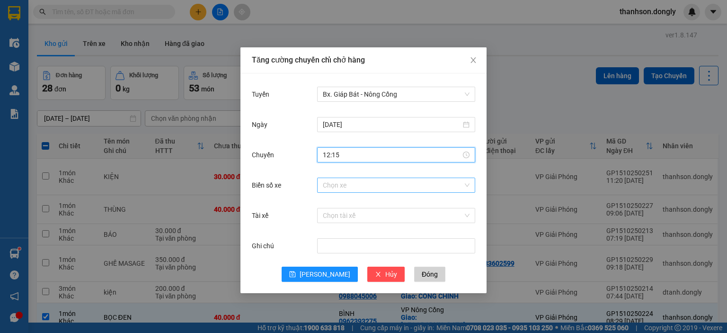
click at [350, 186] on input "Biển số xe" at bounding box center [393, 185] width 140 height 14
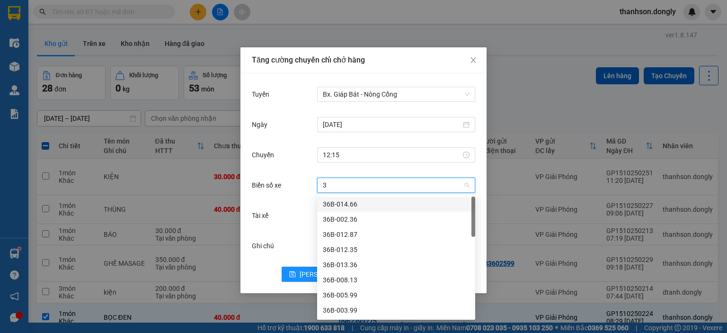
type input "38"
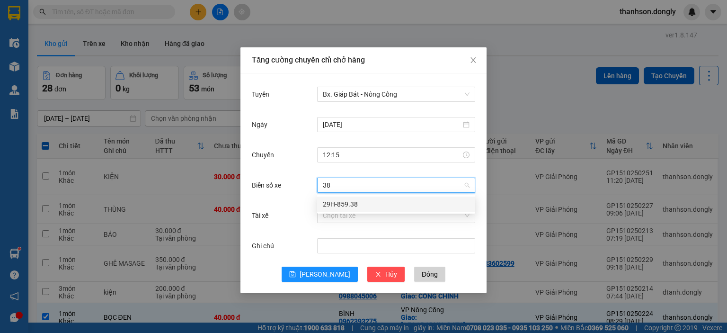
click at [369, 202] on div "29H-859.38" at bounding box center [396, 204] width 147 height 10
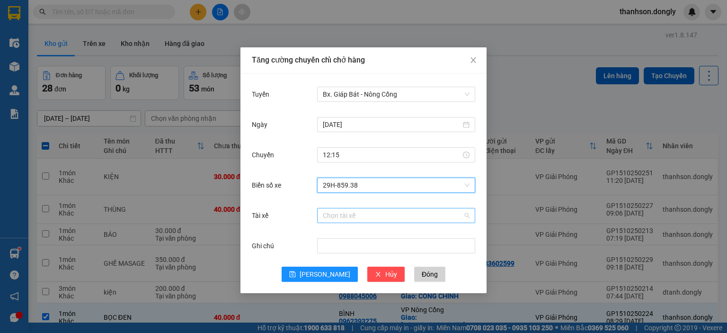
click at [362, 219] on input "Tài xế" at bounding box center [393, 215] width 140 height 14
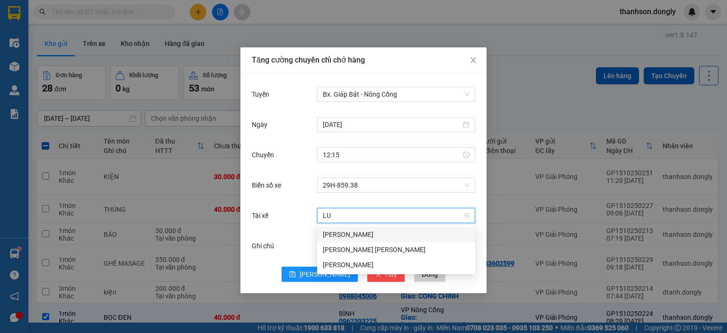
type input "LUO"
click at [363, 263] on div "[PERSON_NAME]" at bounding box center [396, 264] width 147 height 10
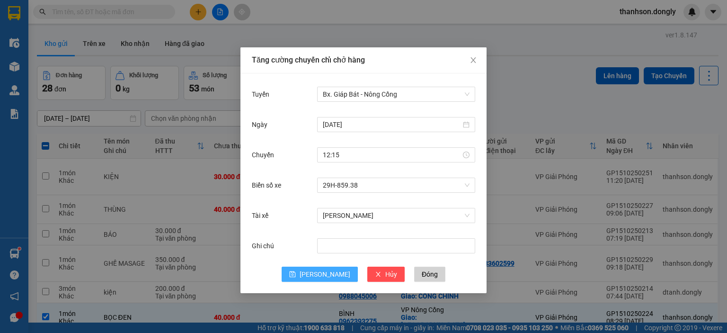
click at [328, 274] on span "[PERSON_NAME]" at bounding box center [325, 274] width 51 height 10
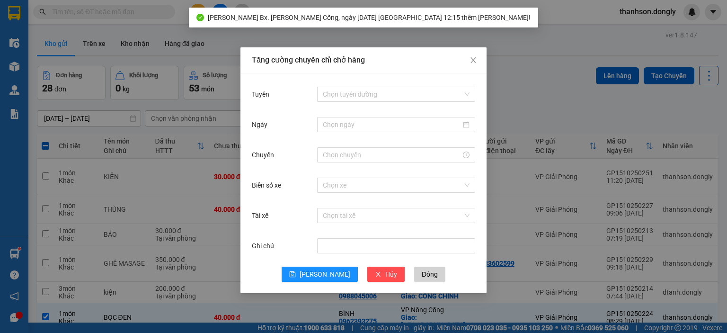
click at [517, 82] on div "[PERSON_NAME] chuyến [PERSON_NAME] hàng [PERSON_NAME] [PERSON_NAME] đường Ngày …" at bounding box center [363, 166] width 727 height 333
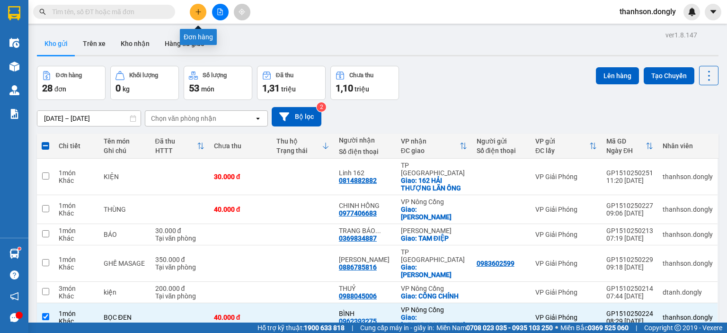
click at [200, 9] on icon "plus" at bounding box center [198, 12] width 7 height 7
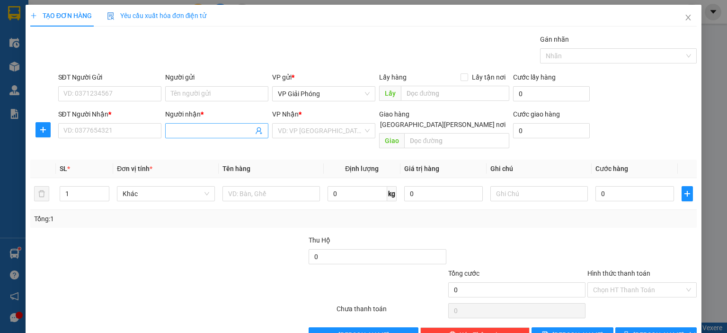
drag, startPoint x: 193, startPoint y: 126, endPoint x: 199, endPoint y: 128, distance: 6.4
click at [194, 127] on input "Người nhận *" at bounding box center [212, 130] width 82 height 10
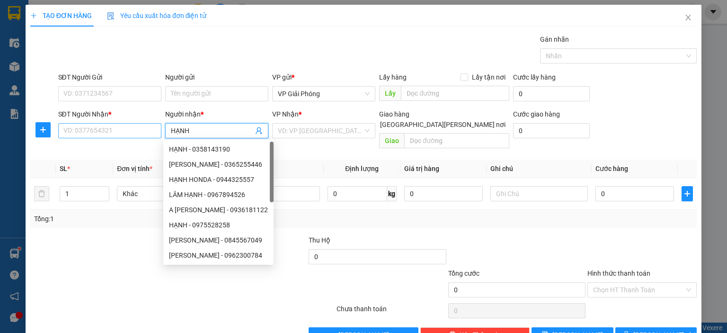
type input "HẠNH"
click at [109, 129] on input "SĐT Người Nhận *" at bounding box center [109, 130] width 103 height 15
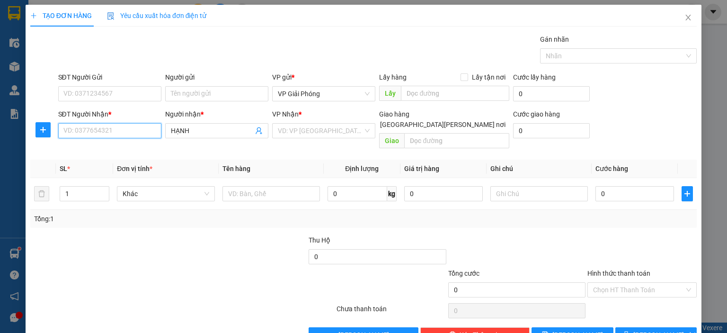
click at [115, 128] on input "SĐT Người Nhận *" at bounding box center [109, 130] width 103 height 15
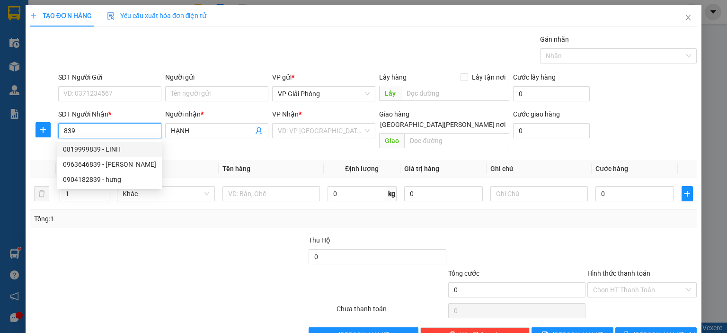
click at [93, 133] on input "839" at bounding box center [109, 130] width 103 height 15
type input "8"
click at [126, 150] on div "0963646839 - [PERSON_NAME]" at bounding box center [109, 149] width 93 height 10
type input "0963646839"
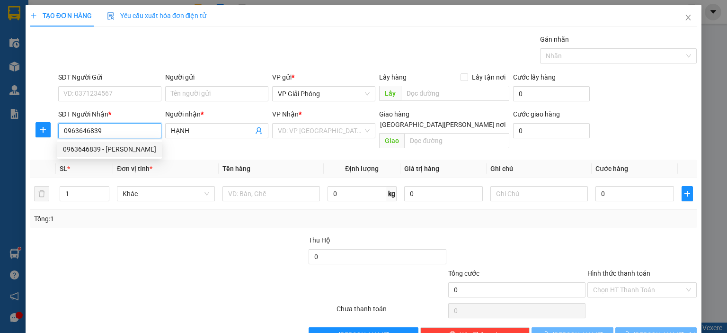
type input "ỐC MUỘI"
checkbox input "true"
type input "BV PHỤ SẢN"
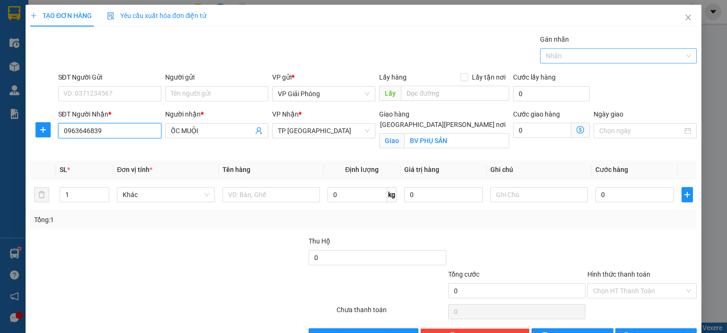
click at [605, 49] on div "Nhãn" at bounding box center [618, 55] width 157 height 15
type input "0963646839"
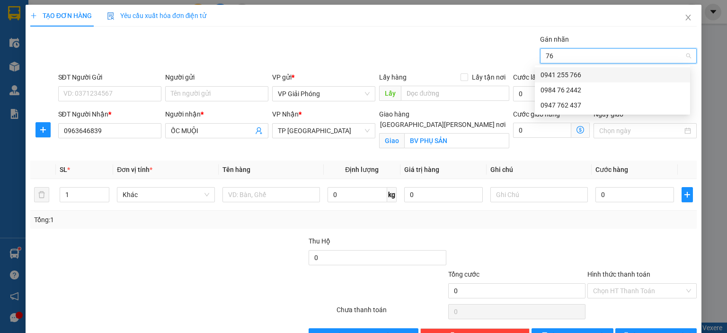
type input "766"
click at [600, 71] on div "0941 255 766" at bounding box center [612, 75] width 144 height 10
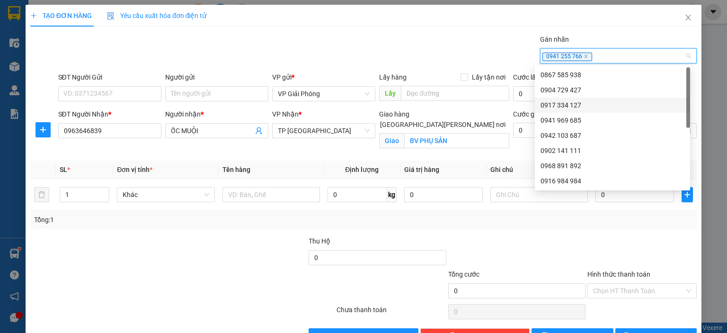
click at [158, 264] on div at bounding box center [98, 252] width 139 height 33
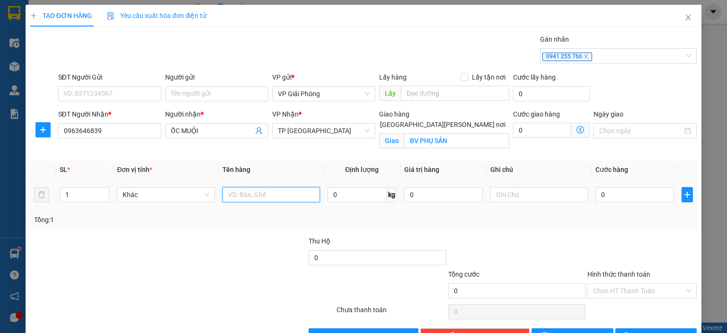
click at [285, 199] on input "text" at bounding box center [270, 194] width 97 height 15
type input "KIỆN"
type input "2"
click at [103, 193] on icon "up" at bounding box center [104, 192] width 3 height 3
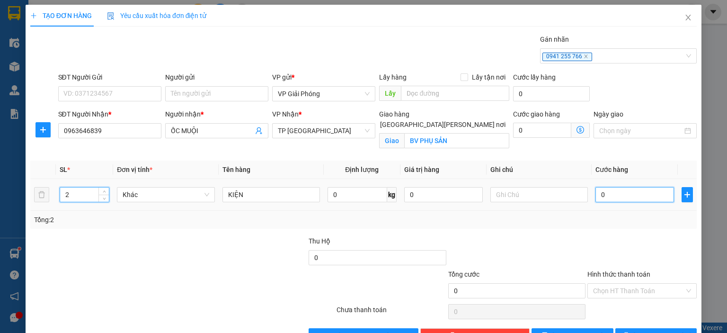
click at [628, 193] on input "0" at bounding box center [634, 194] width 79 height 15
type input "6"
type input "60"
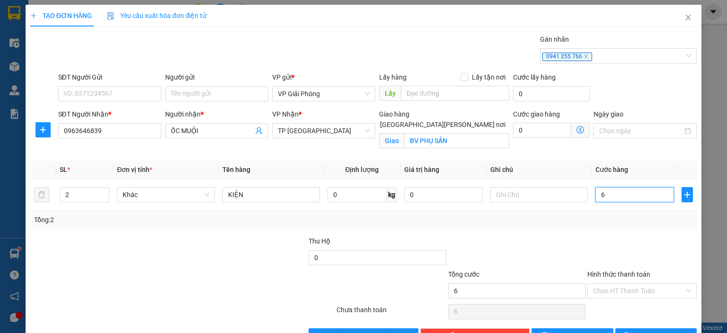
type input "60"
type input "60.000"
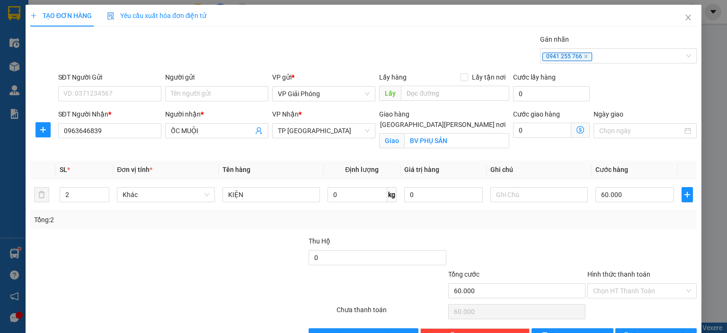
click at [634, 242] on div at bounding box center [641, 252] width 111 height 33
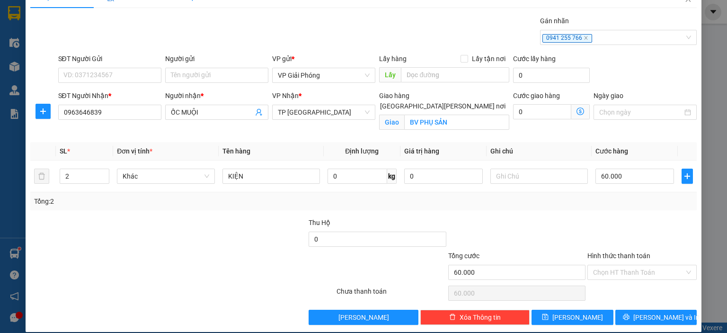
scroll to position [27, 0]
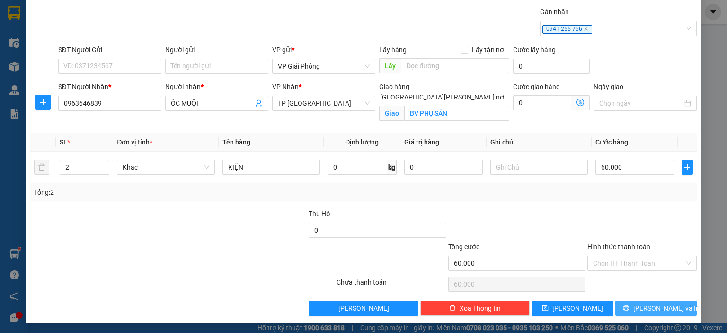
click at [659, 308] on span "[PERSON_NAME] và In" at bounding box center [666, 308] width 66 height 10
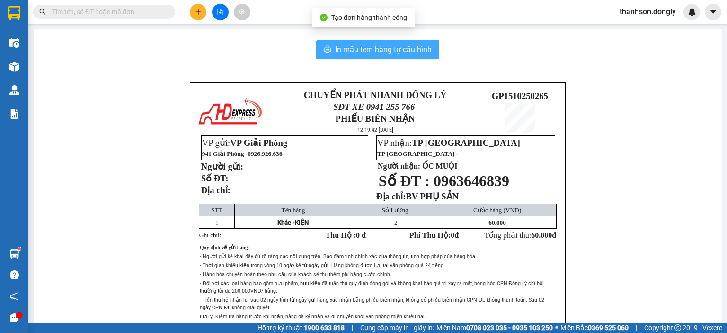
click at [385, 45] on span "In mẫu tem hàng tự cấu hình" at bounding box center [383, 50] width 97 height 12
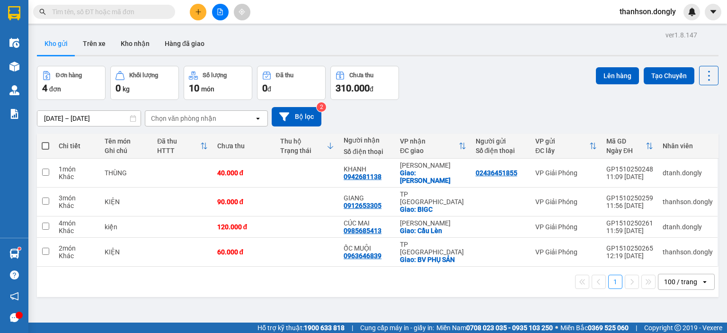
click at [593, 150] on icon at bounding box center [593, 146] width 8 height 8
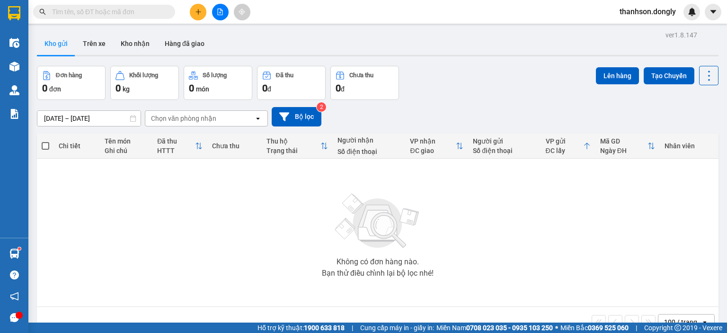
click at [505, 94] on div "Đơn hàng 0 đơn Khối lượng 0 kg Số lượng 0 món Đã thu 0 đ Chưa thu 0 đ Lên hàng …" at bounding box center [377, 83] width 681 height 34
click at [225, 13] on button at bounding box center [220, 12] width 17 height 17
